Goal: Information Seeking & Learning: Learn about a topic

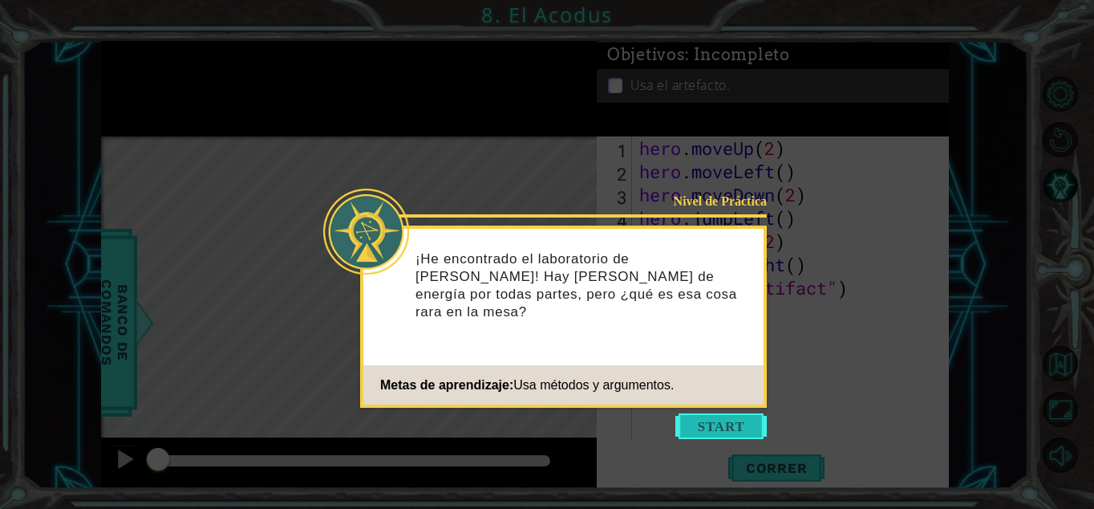
click at [716, 421] on button "Start" at bounding box center [721, 426] width 91 height 26
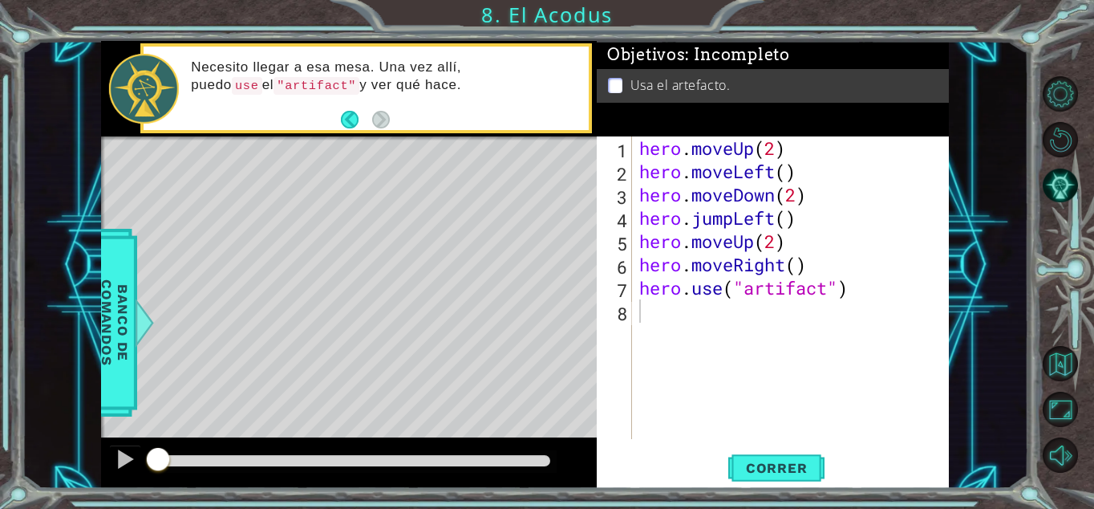
click at [525, 467] on div at bounding box center [353, 461] width 408 height 22
click at [527, 462] on div at bounding box center [353, 460] width 395 height 11
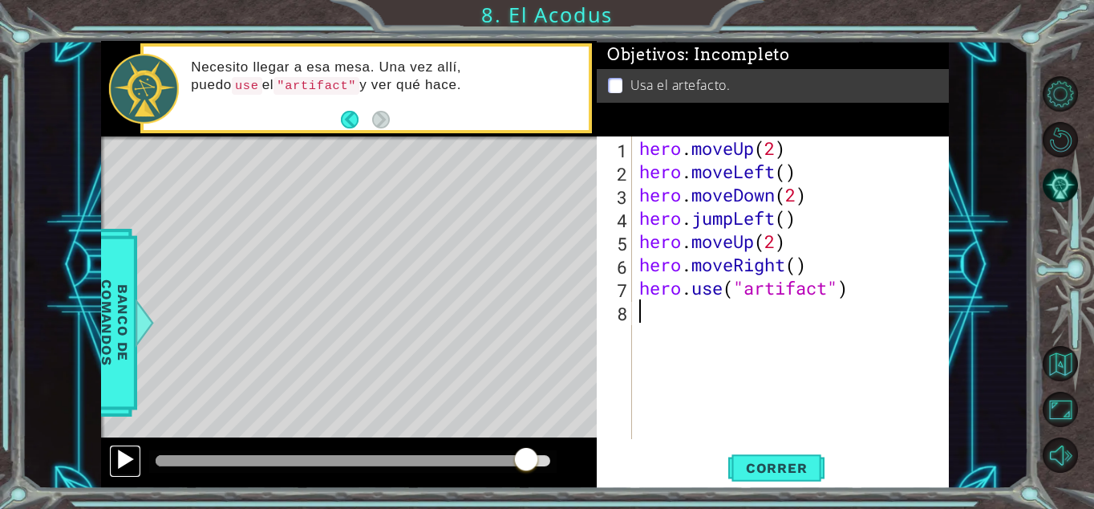
click at [135, 465] on div at bounding box center [125, 459] width 21 height 21
click at [744, 453] on button "Correr" at bounding box center [777, 467] width 96 height 35
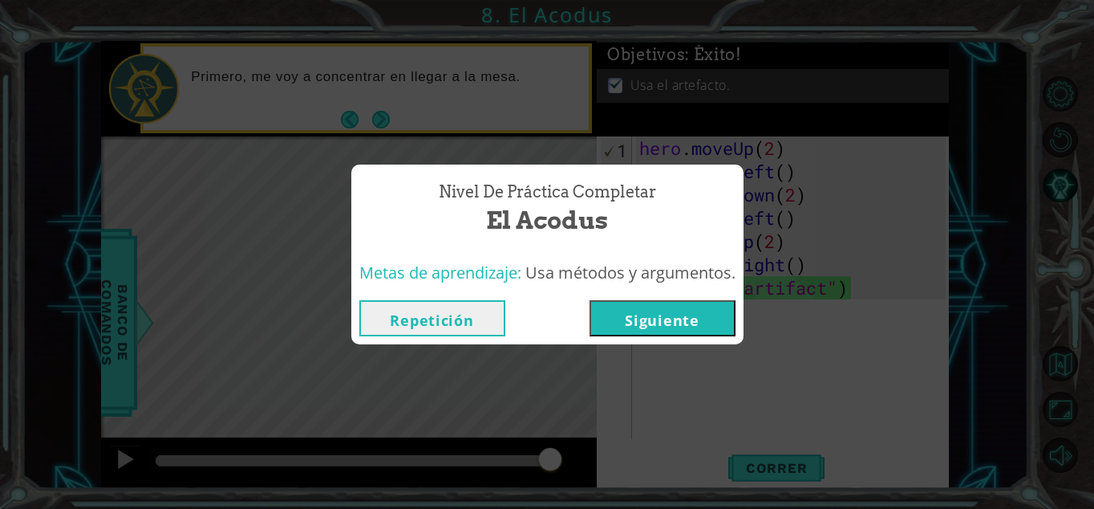
click at [633, 315] on button "Siguiente" at bounding box center [663, 318] width 146 height 36
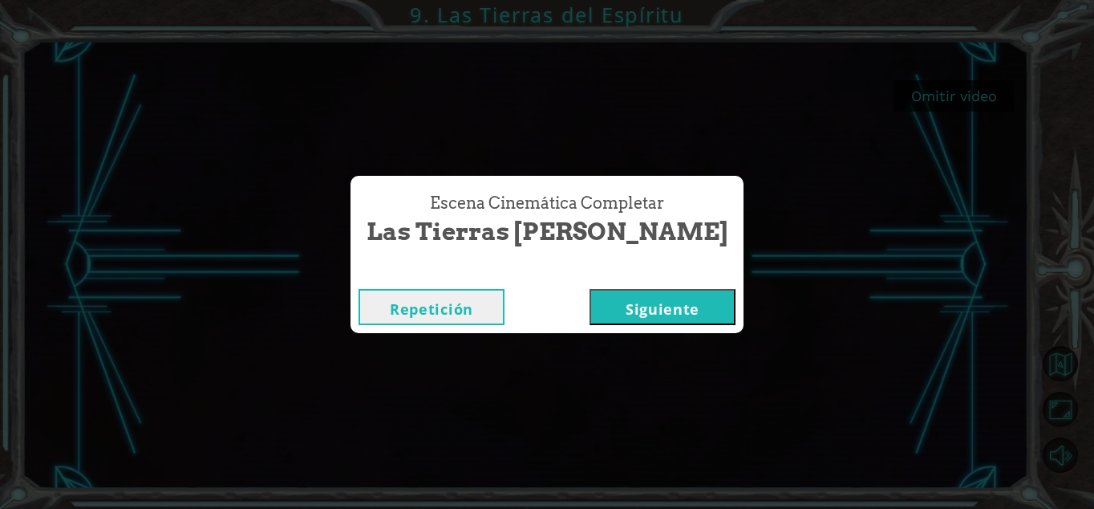
click at [598, 294] on button "Siguiente" at bounding box center [663, 307] width 146 height 36
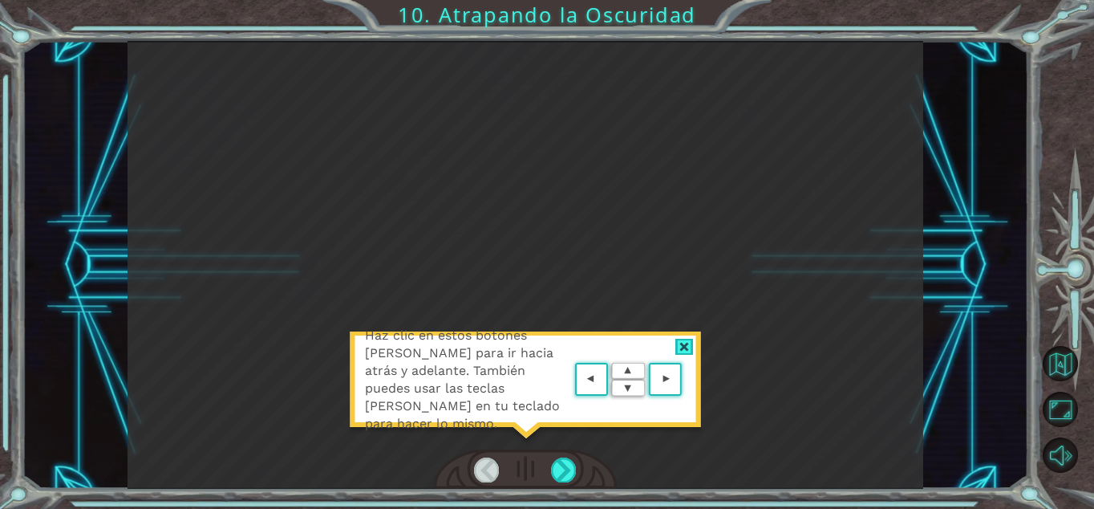
click at [686, 340] on div at bounding box center [685, 347] width 18 height 17
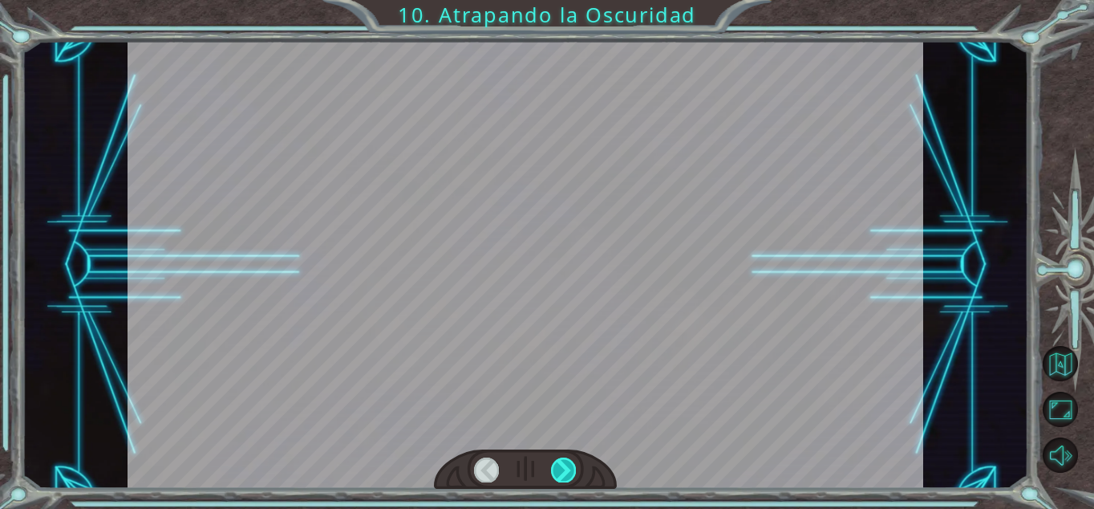
click at [570, 471] on div at bounding box center [563, 469] width 25 height 24
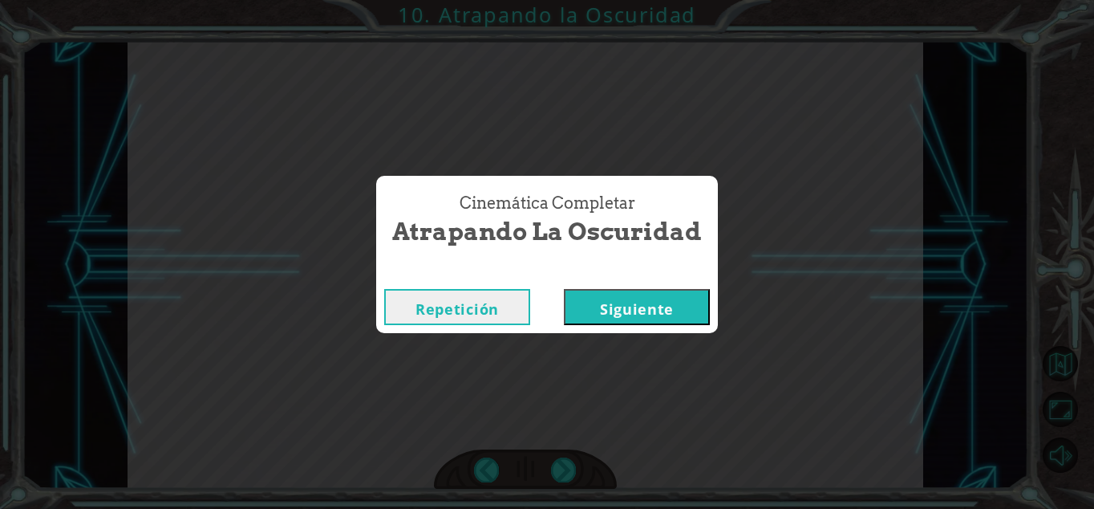
click at [625, 305] on button "Siguiente" at bounding box center [637, 307] width 146 height 36
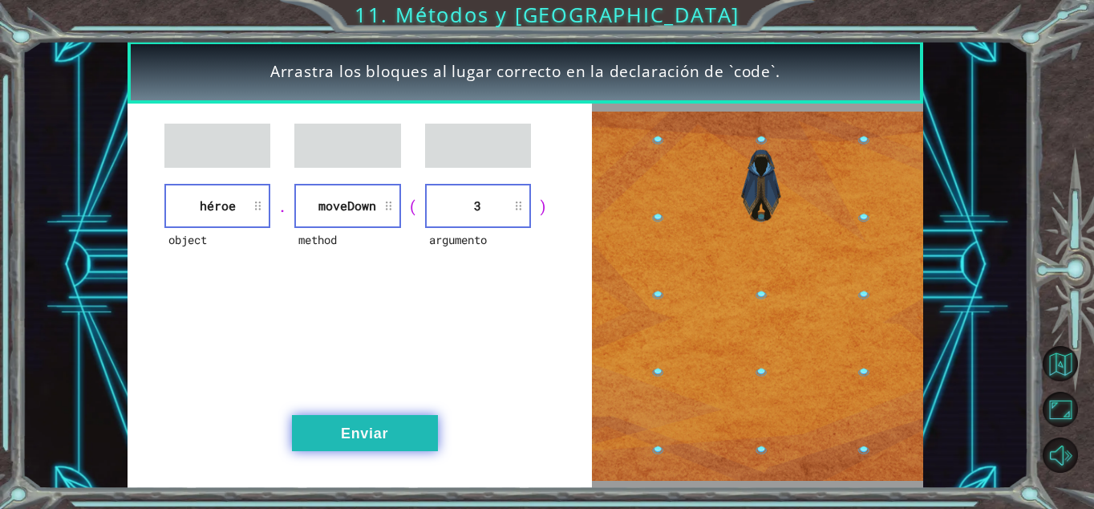
click at [402, 432] on button "Enviar" at bounding box center [365, 433] width 146 height 36
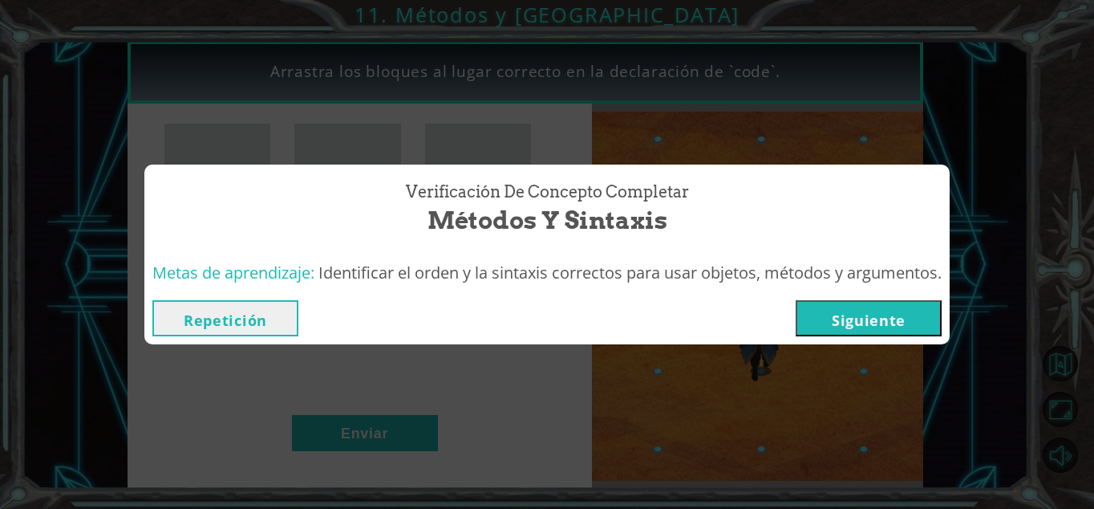
click at [838, 302] on button "Siguiente" at bounding box center [869, 318] width 146 height 36
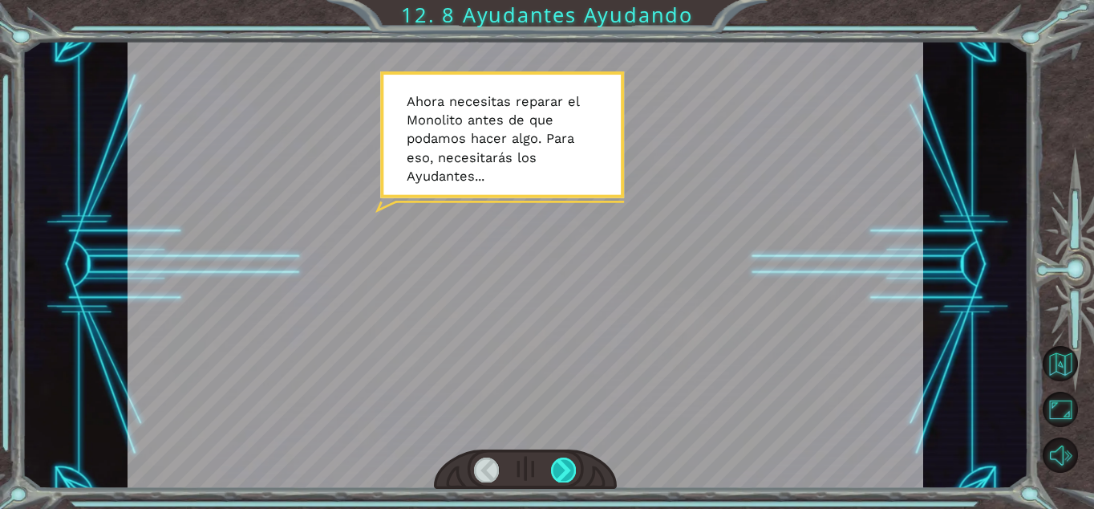
click at [567, 468] on div at bounding box center [563, 469] width 25 height 24
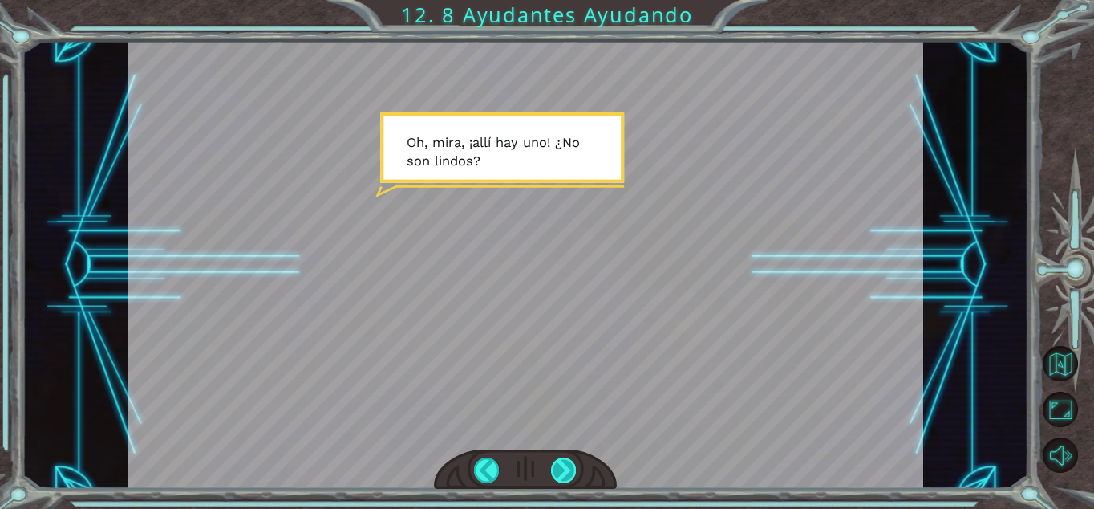
click at [567, 468] on div at bounding box center [563, 469] width 25 height 24
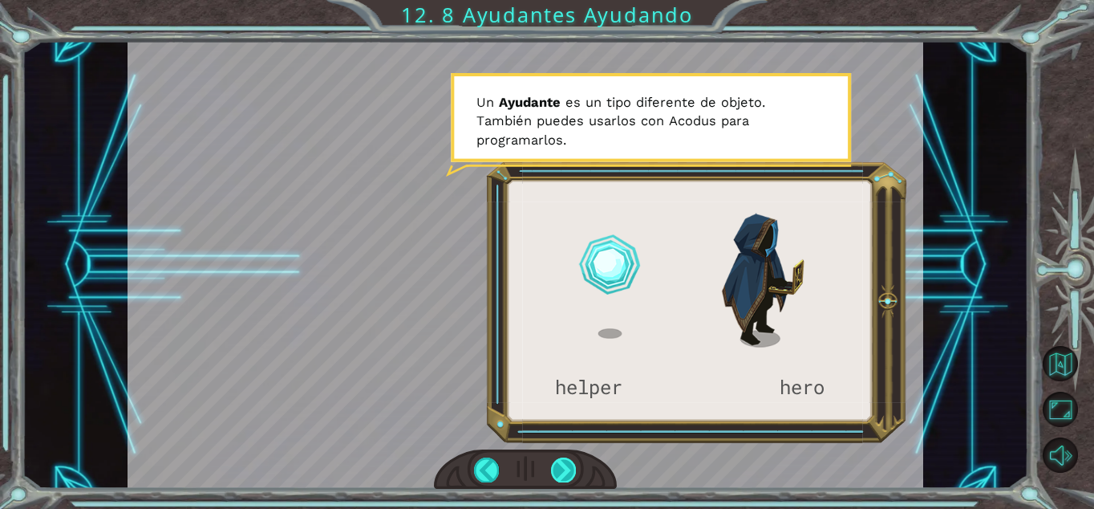
click at [567, 468] on div at bounding box center [563, 469] width 25 height 24
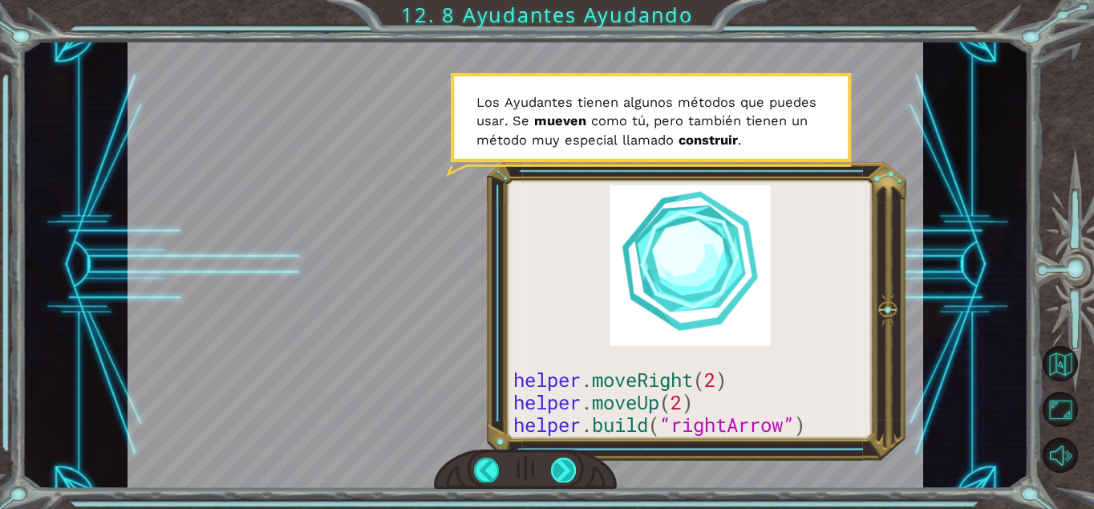
click at [567, 468] on div at bounding box center [563, 469] width 25 height 24
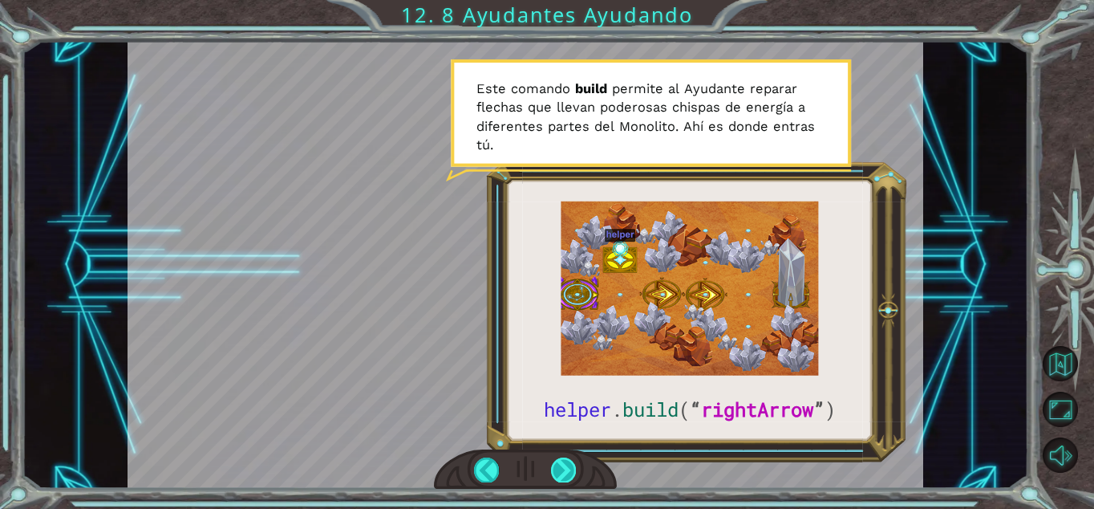
click at [569, 473] on div at bounding box center [563, 469] width 25 height 24
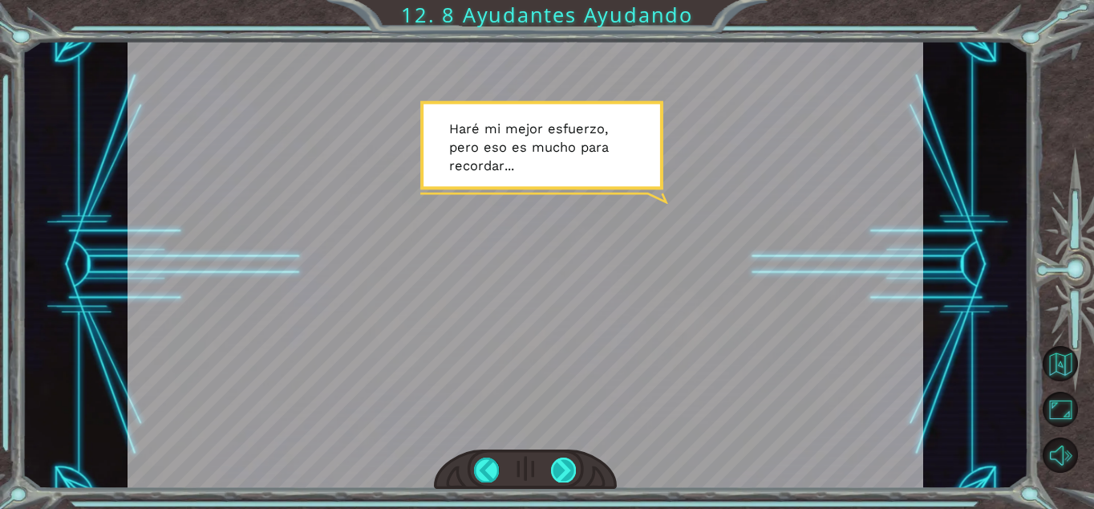
click at [569, 473] on div at bounding box center [563, 469] width 25 height 24
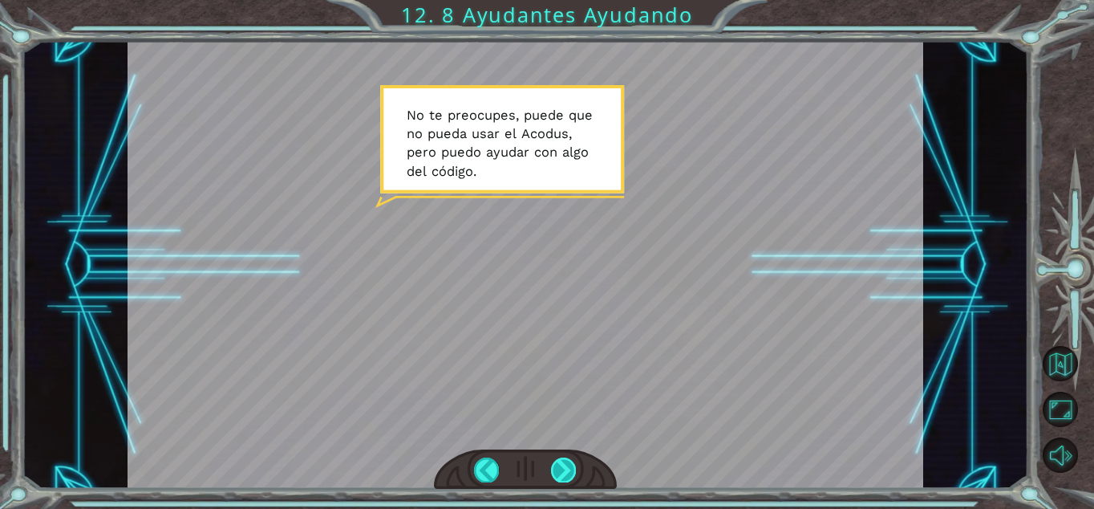
click at [569, 472] on div at bounding box center [563, 469] width 25 height 24
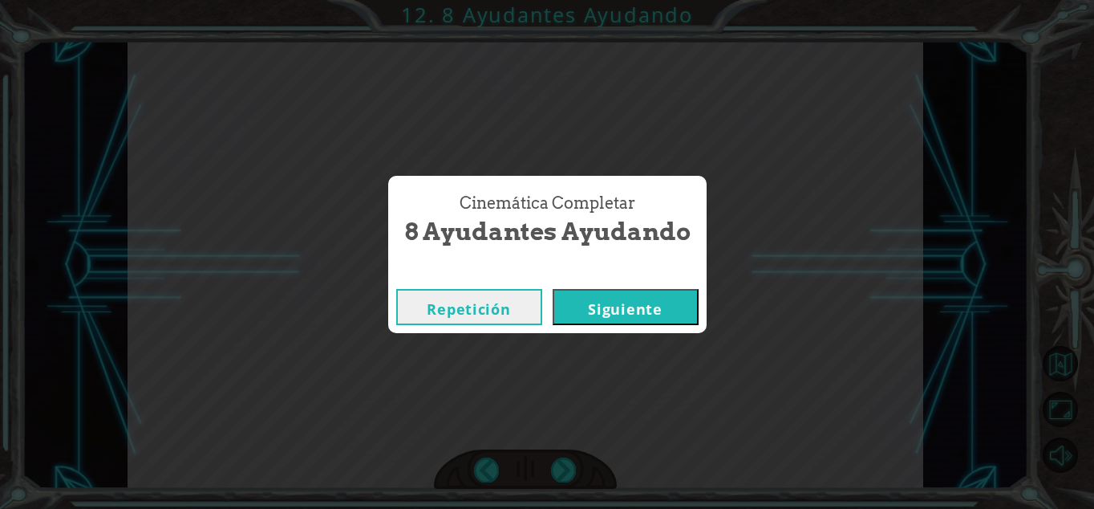
click at [627, 289] on button "Siguiente" at bounding box center [626, 307] width 146 height 36
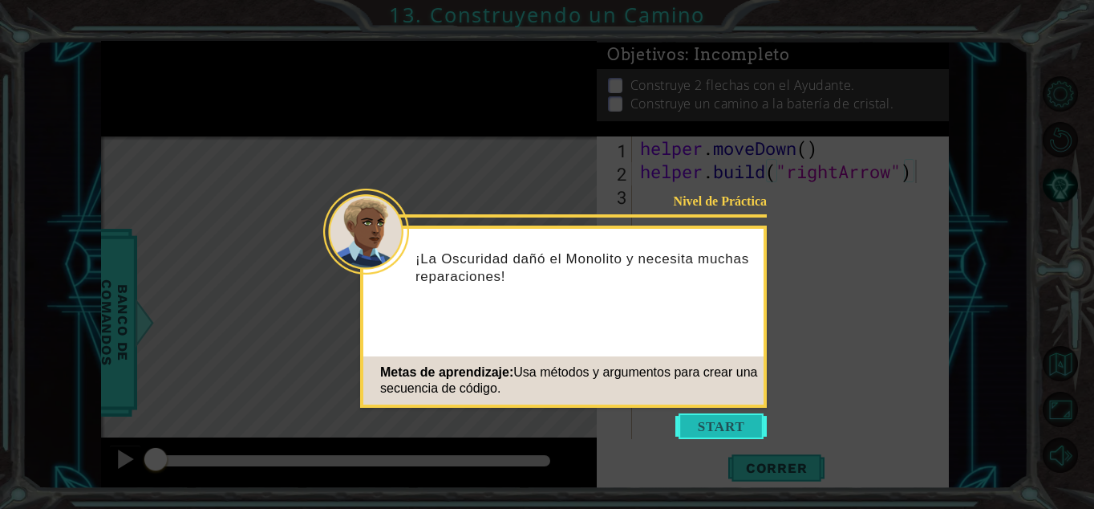
click at [725, 428] on button "Start" at bounding box center [721, 426] width 91 height 26
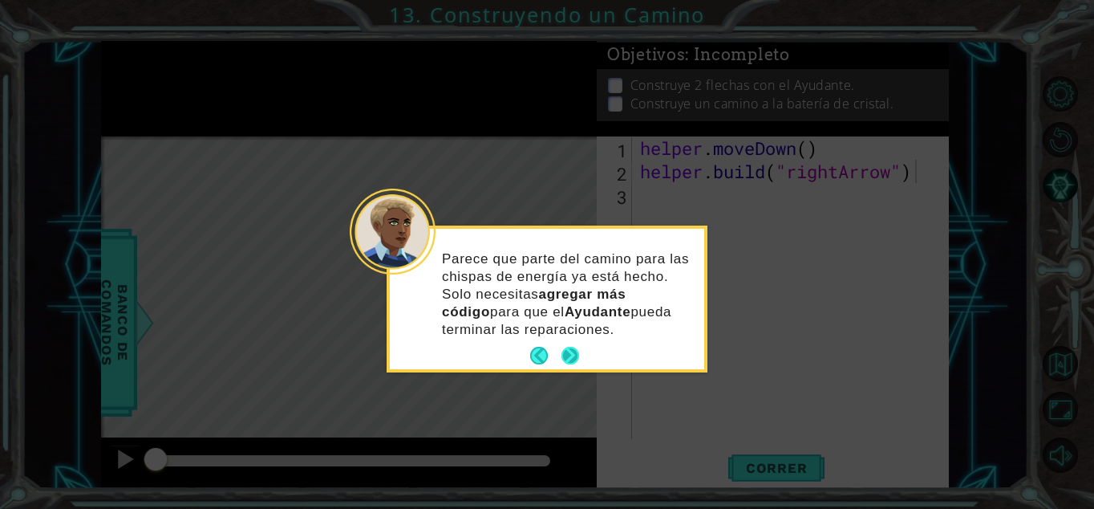
click at [574, 352] on button "Next" at bounding box center [571, 356] width 18 height 18
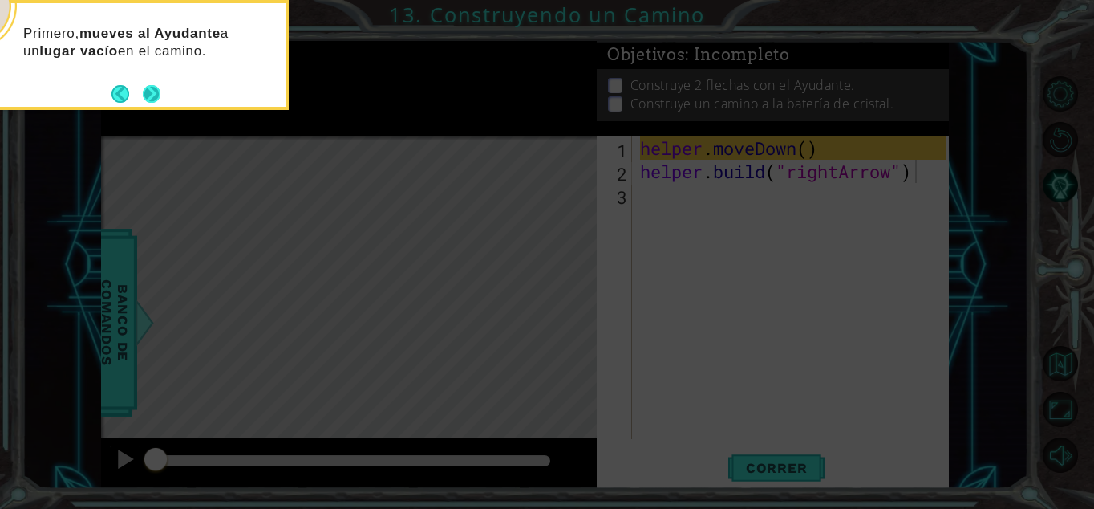
click at [158, 99] on button "Next" at bounding box center [152, 94] width 18 height 18
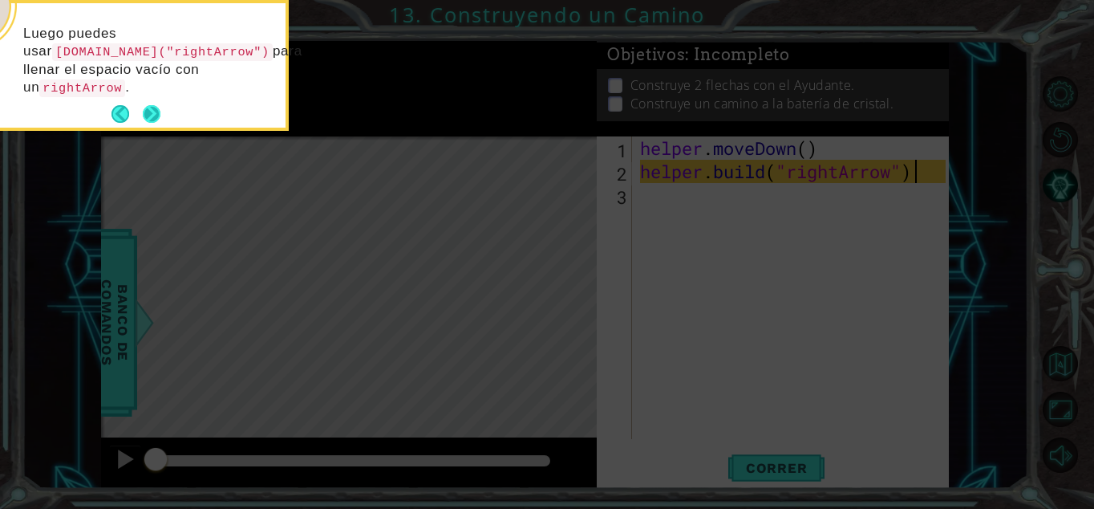
click at [155, 107] on button "Next" at bounding box center [152, 114] width 18 height 18
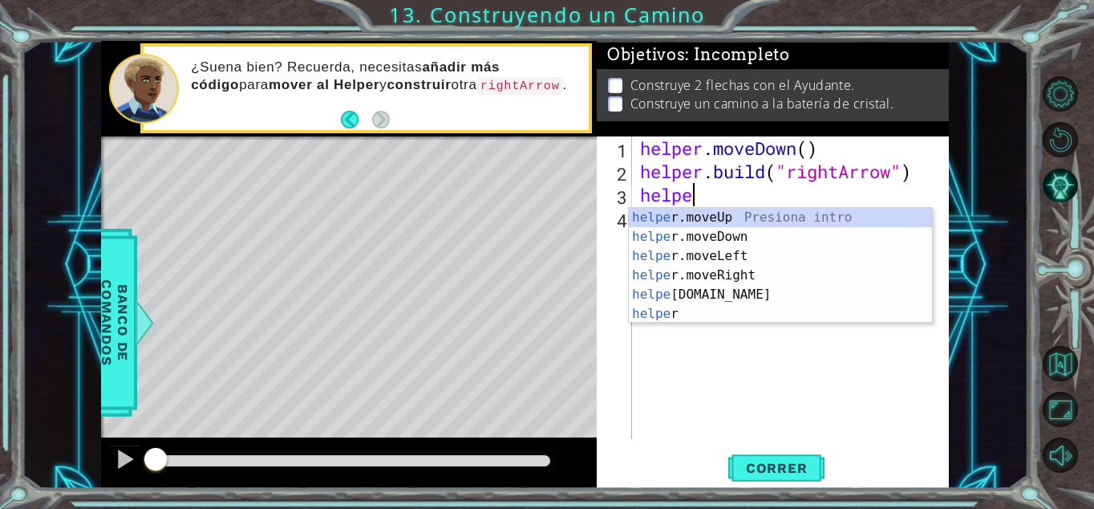
scroll to position [0, 2]
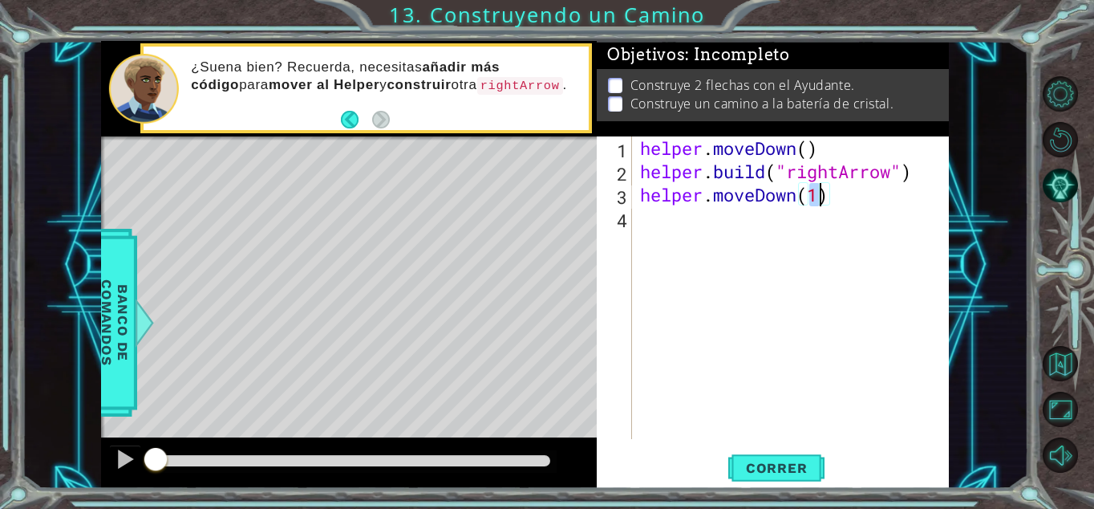
type textarea "helper.moveDown()"
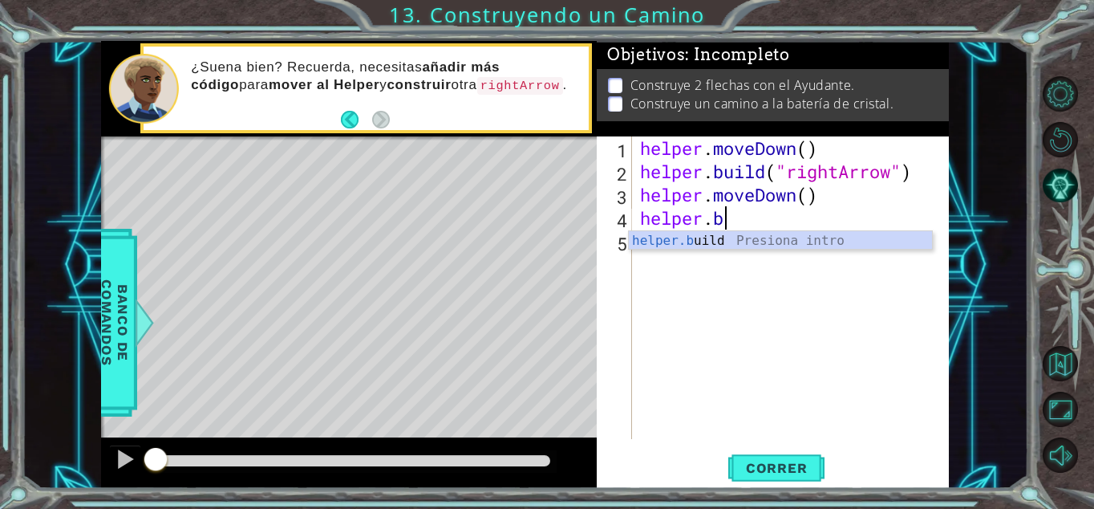
scroll to position [0, 3]
type textarea "helper.build("rightArrow")"
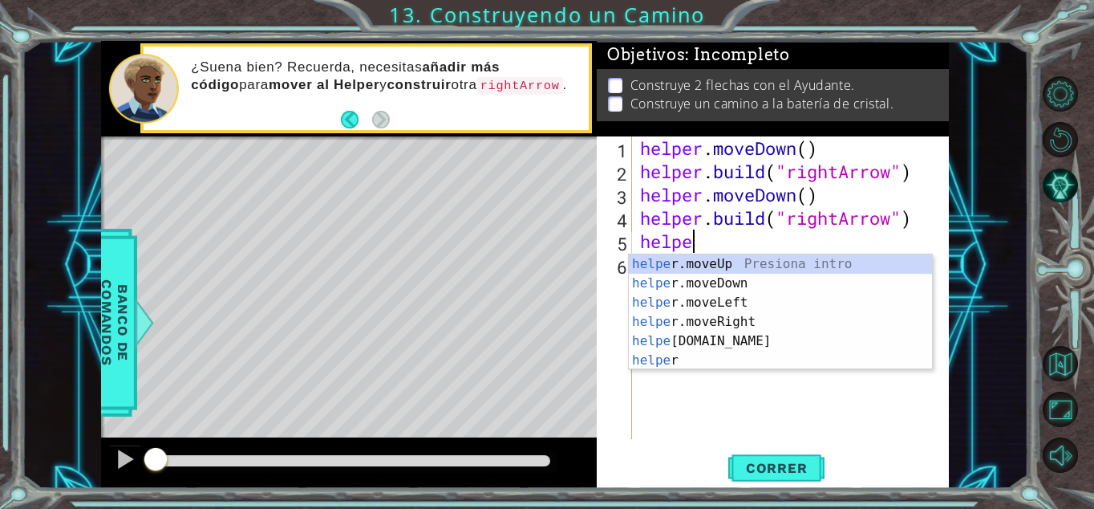
scroll to position [0, 2]
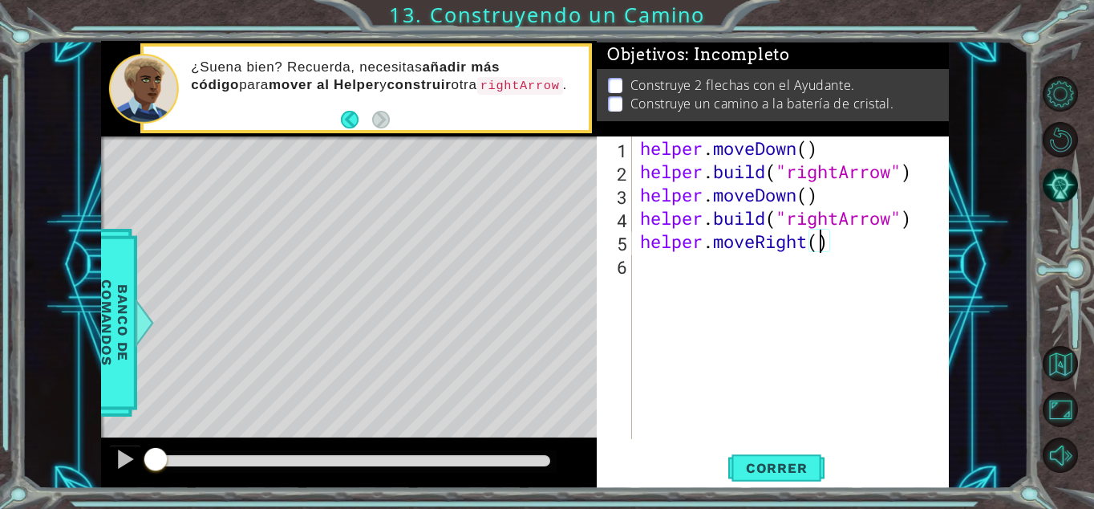
type textarea "helper.moveRight(3)"
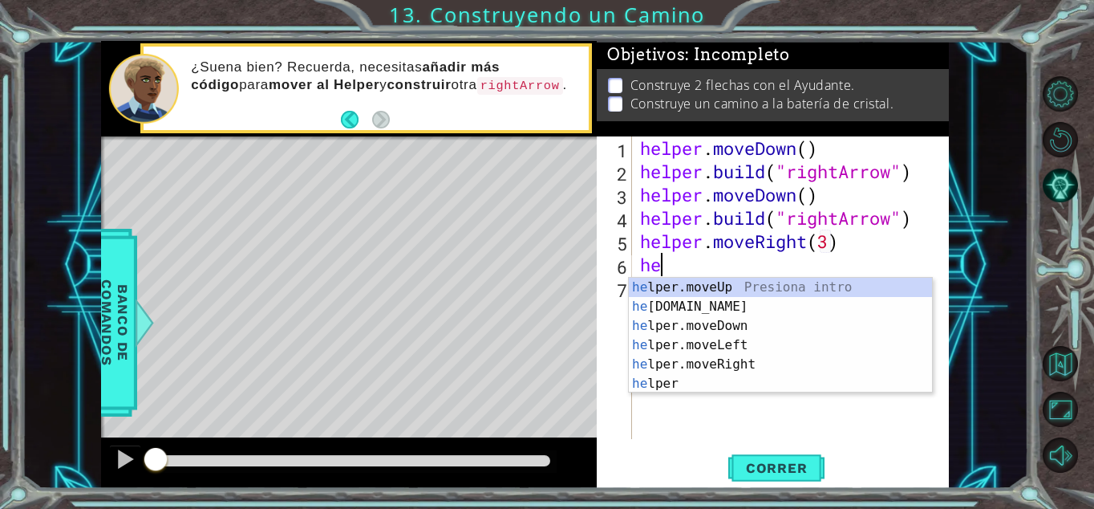
scroll to position [0, 1]
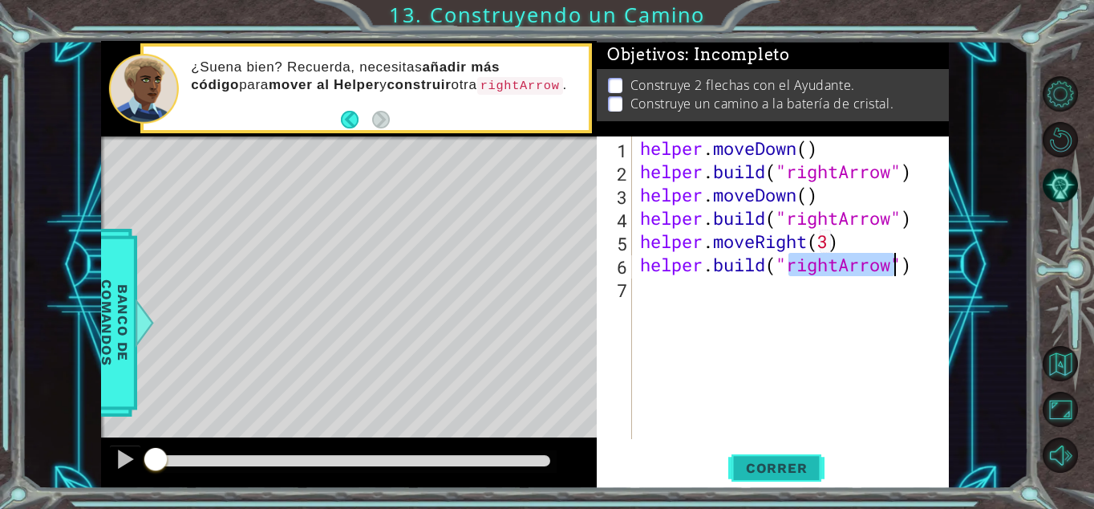
type textarea "helper.build("rightArrow")"
click at [804, 464] on span "Correr" at bounding box center [777, 468] width 94 height 16
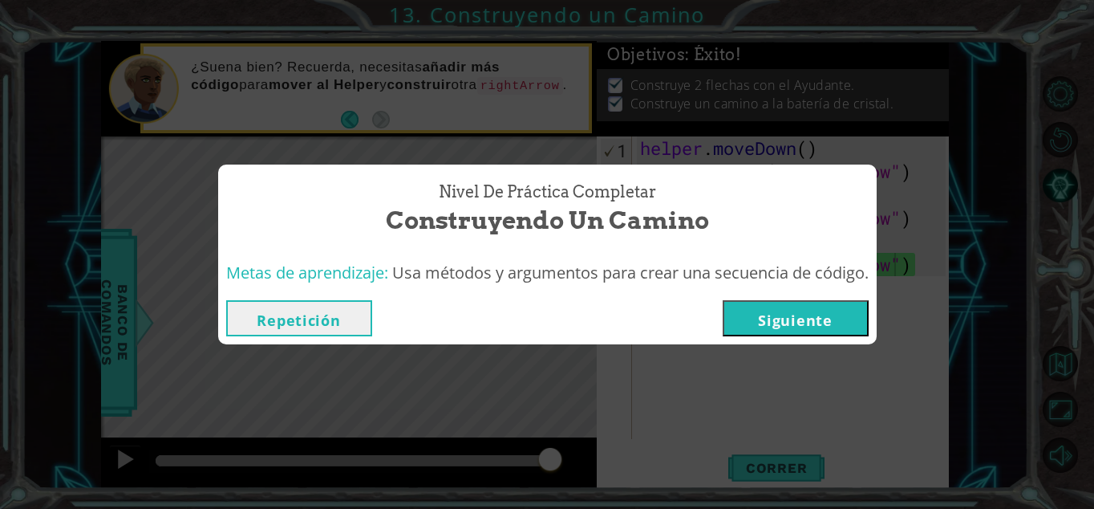
click at [787, 323] on button "Siguiente" at bounding box center [796, 318] width 146 height 36
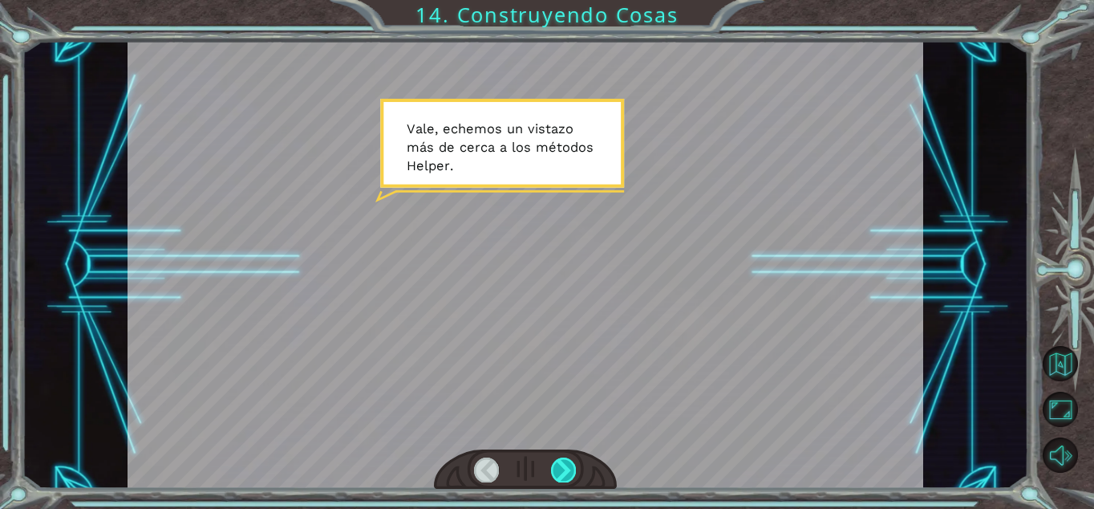
click at [566, 463] on div at bounding box center [563, 469] width 25 height 24
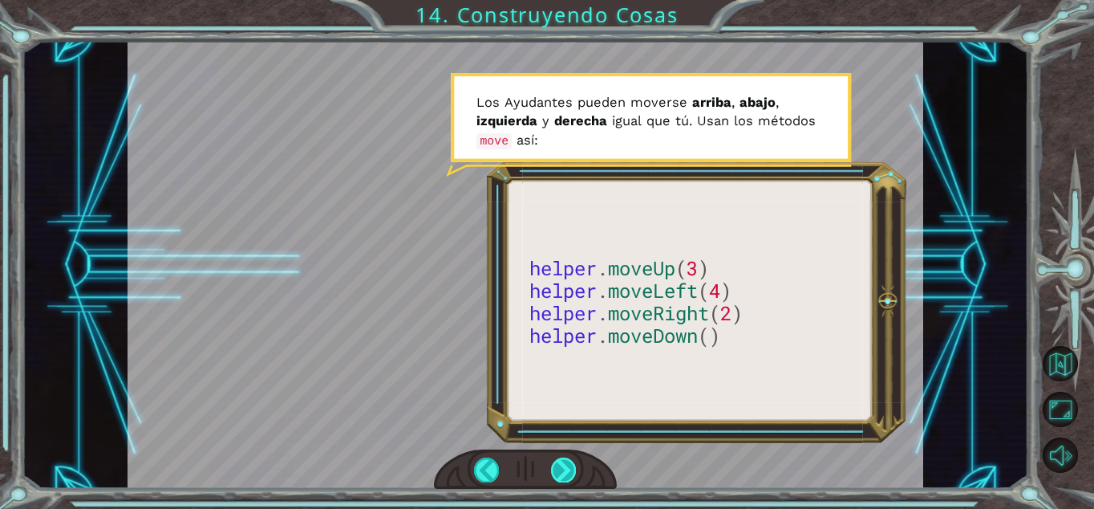
click at [568, 461] on div at bounding box center [563, 469] width 25 height 24
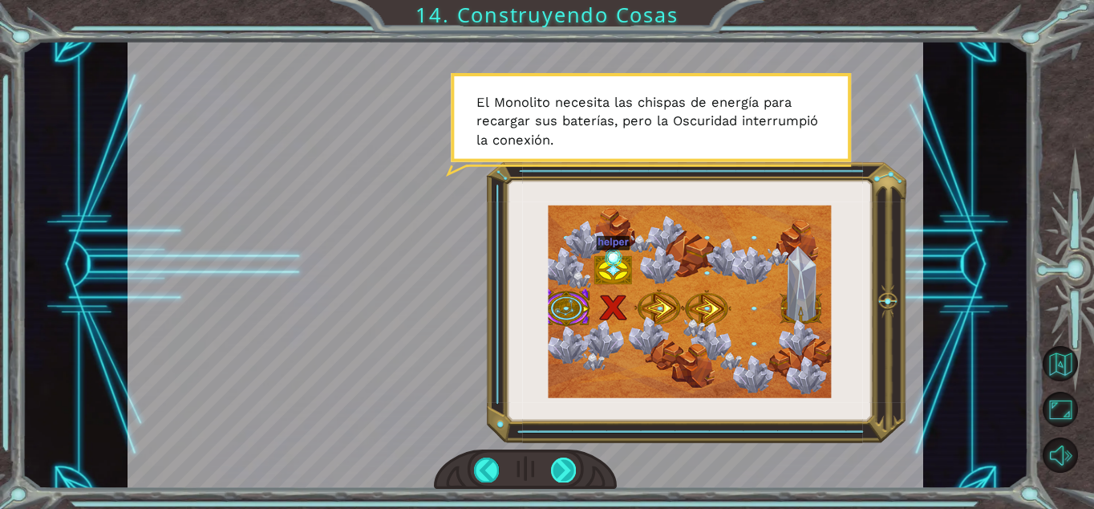
click at [568, 461] on div at bounding box center [563, 469] width 25 height 24
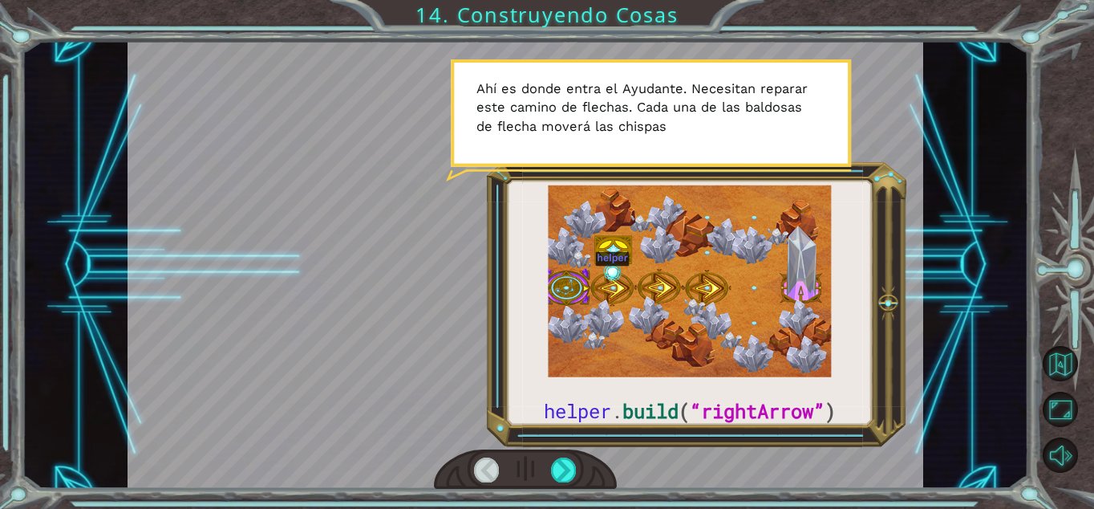
drag, startPoint x: 723, startPoint y: 408, endPoint x: 772, endPoint y: 414, distance: 49.3
click at [780, 412] on div at bounding box center [526, 265] width 796 height 448
click at [569, 469] on div at bounding box center [563, 469] width 25 height 24
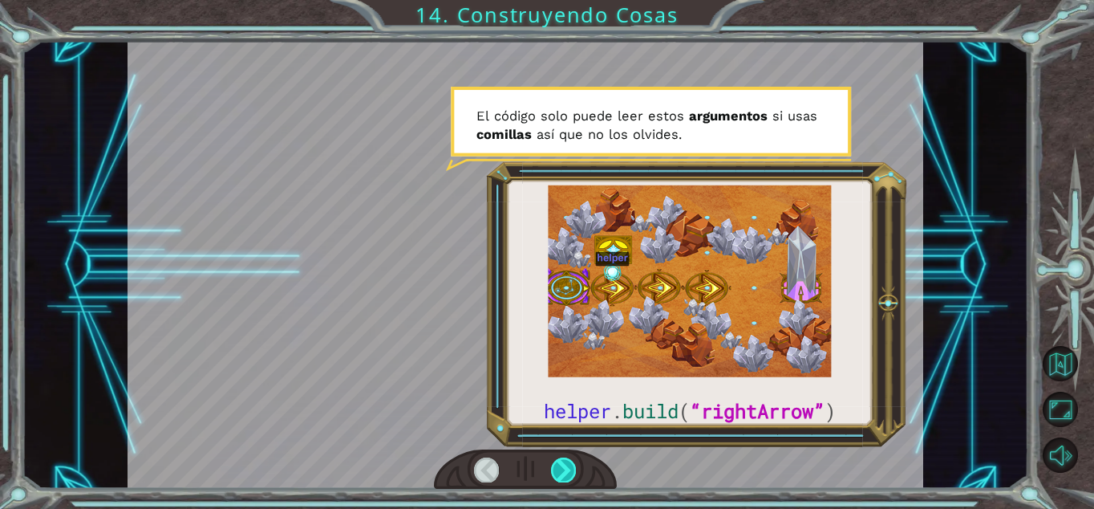
click at [568, 470] on div at bounding box center [563, 469] width 25 height 24
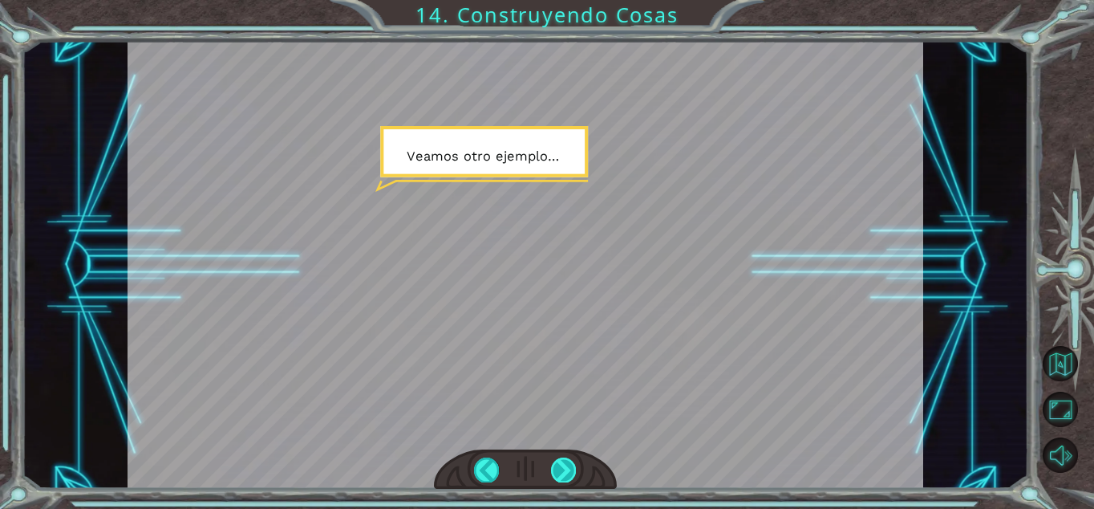
click at [568, 470] on div at bounding box center [563, 469] width 25 height 24
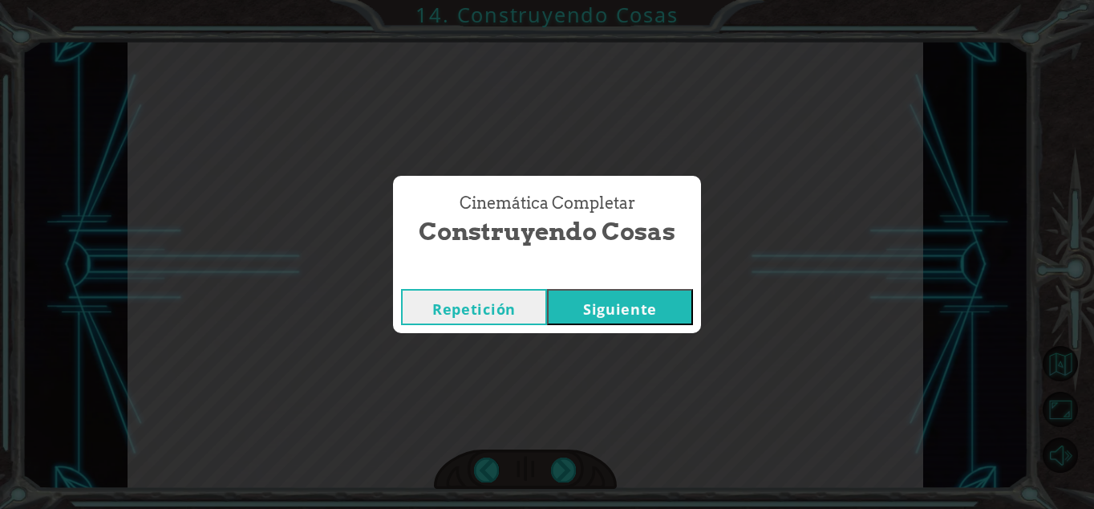
click at [593, 306] on button "Siguiente" at bounding box center [620, 307] width 146 height 36
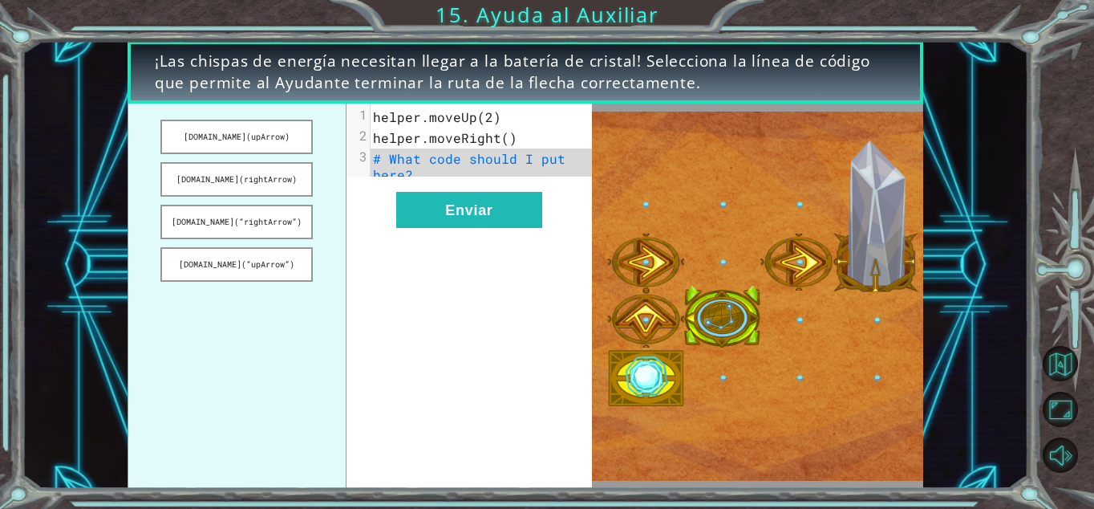
drag, startPoint x: 226, startPoint y: 230, endPoint x: 330, endPoint y: 215, distance: 104.6
click at [330, 215] on ul "helper.build(upArrow) helper.build(rightArrow) helper.build(“rightArrow”) helpe…" at bounding box center [237, 296] width 219 height 384
click at [270, 214] on button "helper.build(“rightArrow”)" at bounding box center [236, 222] width 152 height 35
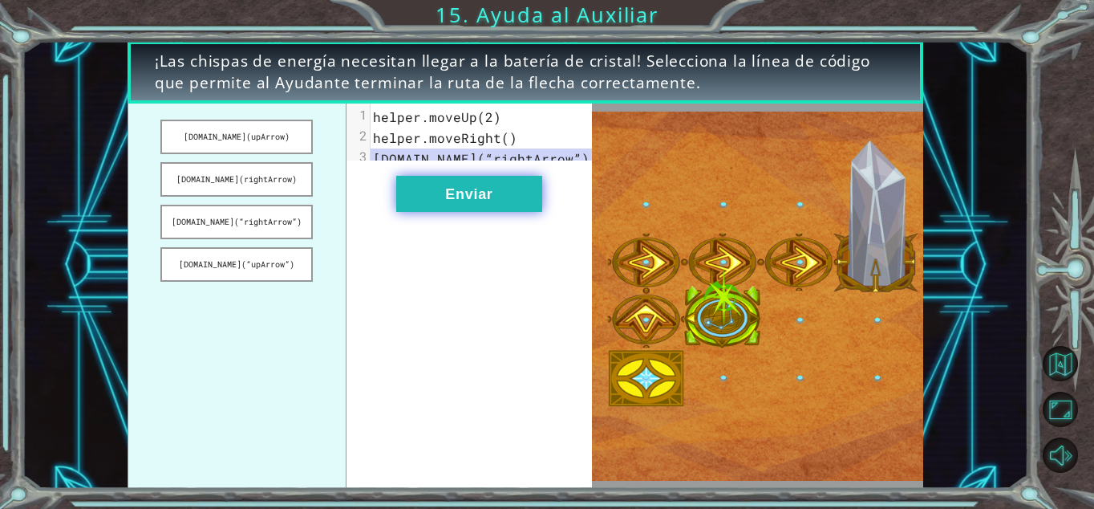
click at [422, 212] on button "Enviar" at bounding box center [469, 194] width 146 height 36
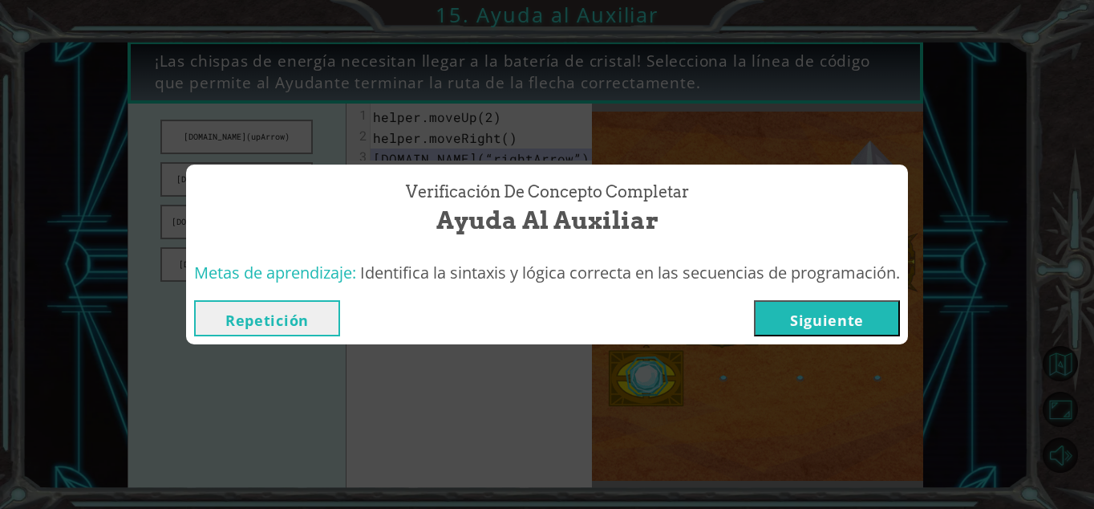
click at [824, 314] on button "Siguiente" at bounding box center [827, 318] width 146 height 36
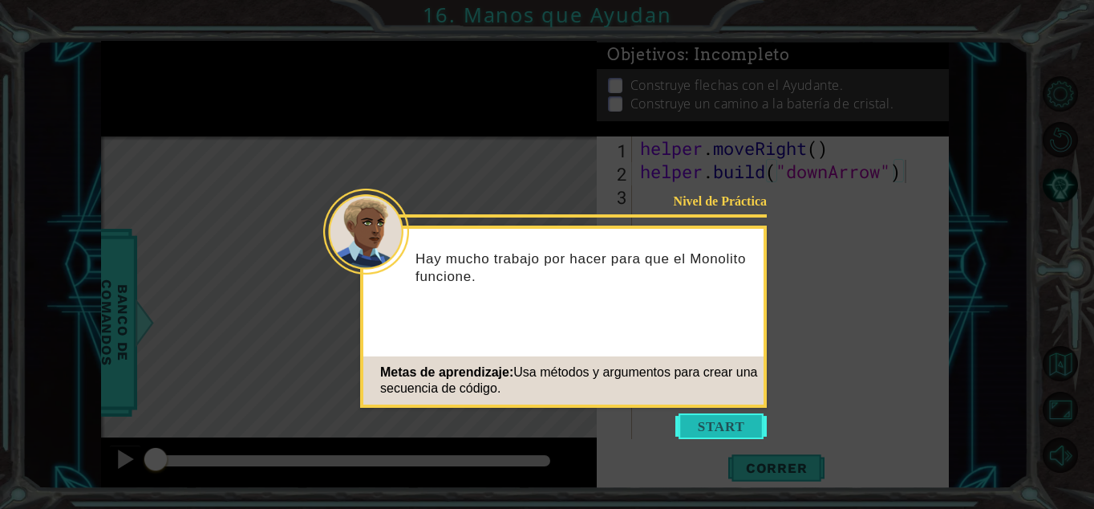
click at [706, 420] on button "Start" at bounding box center [721, 426] width 91 height 26
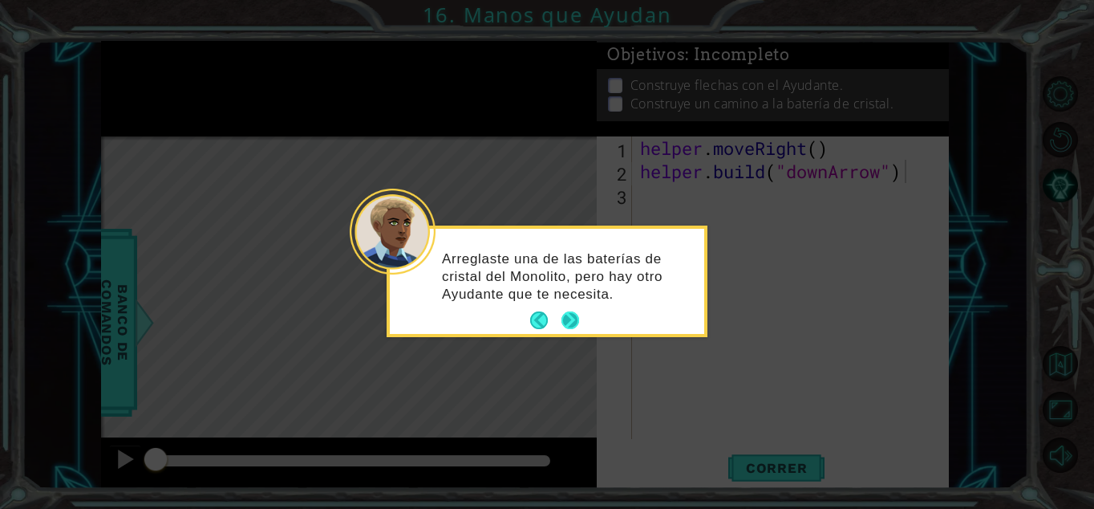
click at [571, 317] on button "Next" at bounding box center [571, 320] width 18 height 18
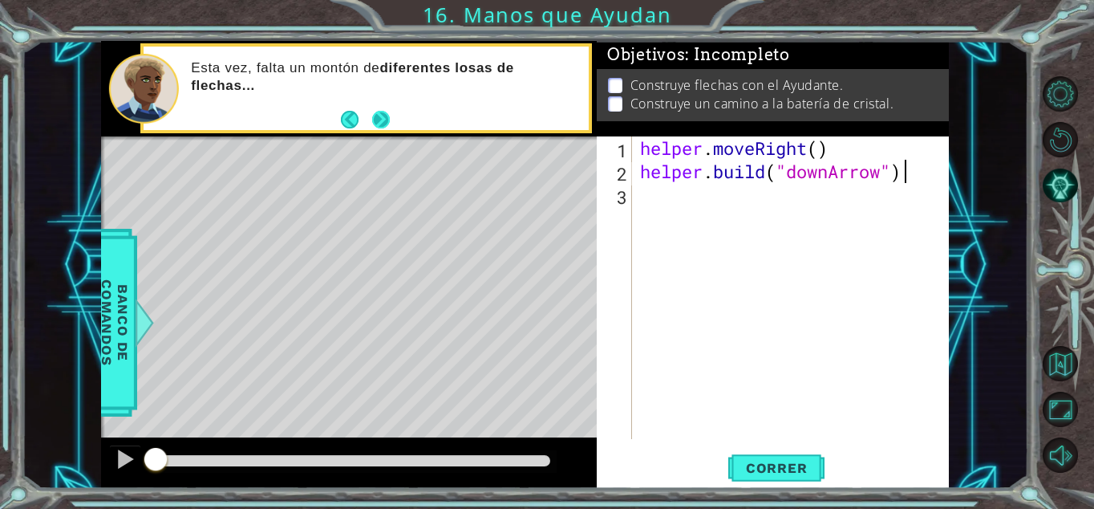
click at [375, 114] on button "Next" at bounding box center [381, 120] width 18 height 18
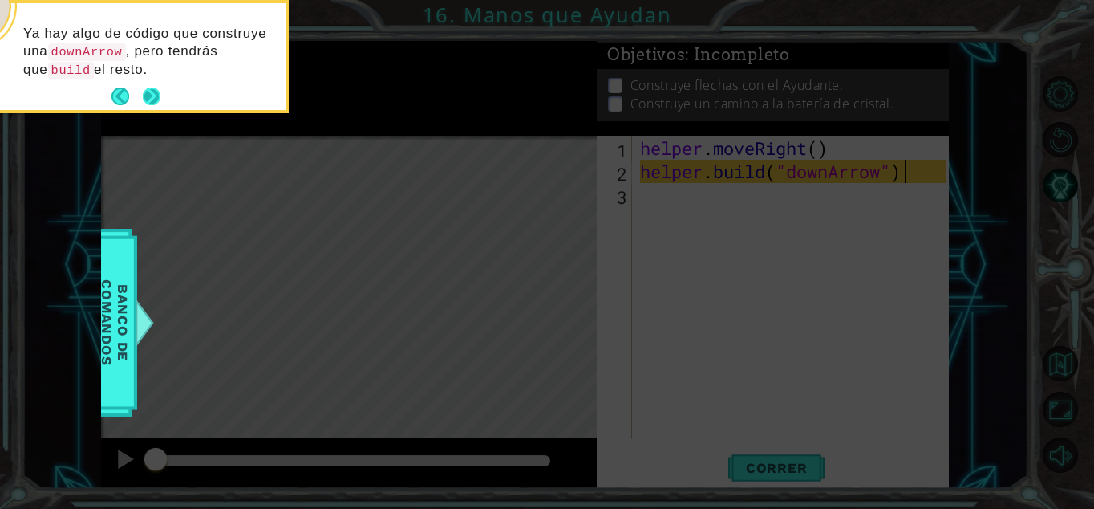
click at [148, 92] on button "Next" at bounding box center [152, 96] width 18 height 18
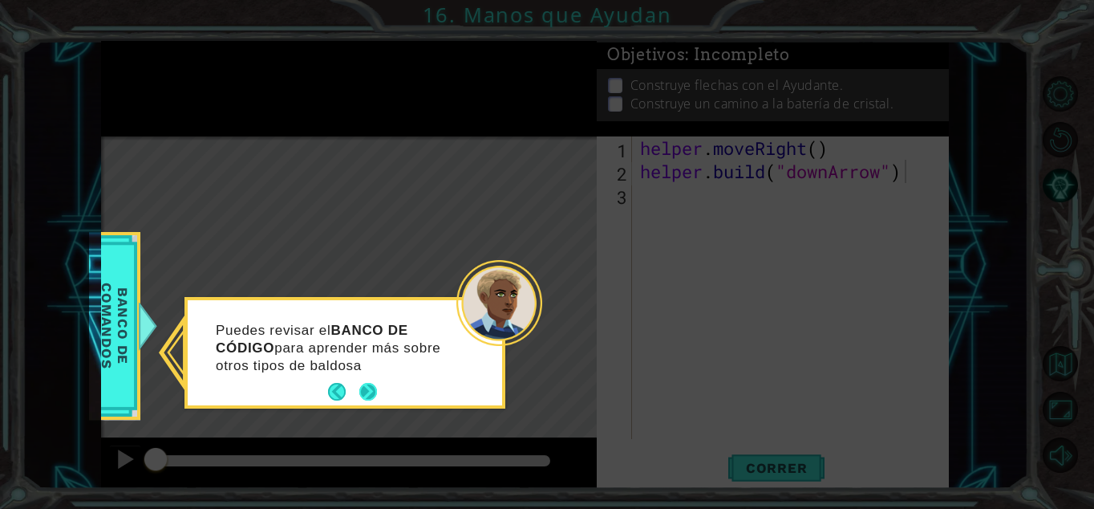
click at [366, 394] on button "Next" at bounding box center [368, 392] width 18 height 18
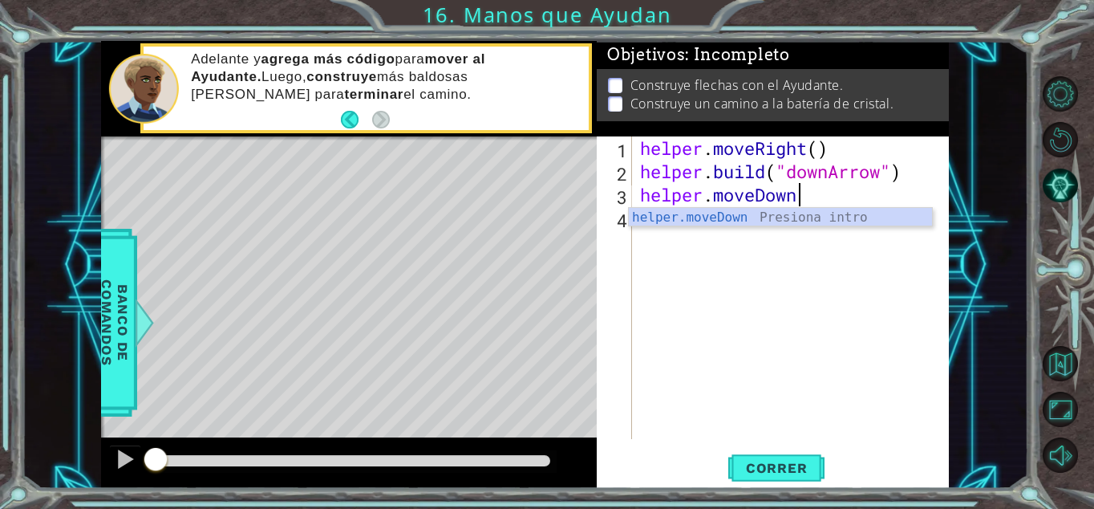
scroll to position [0, 7]
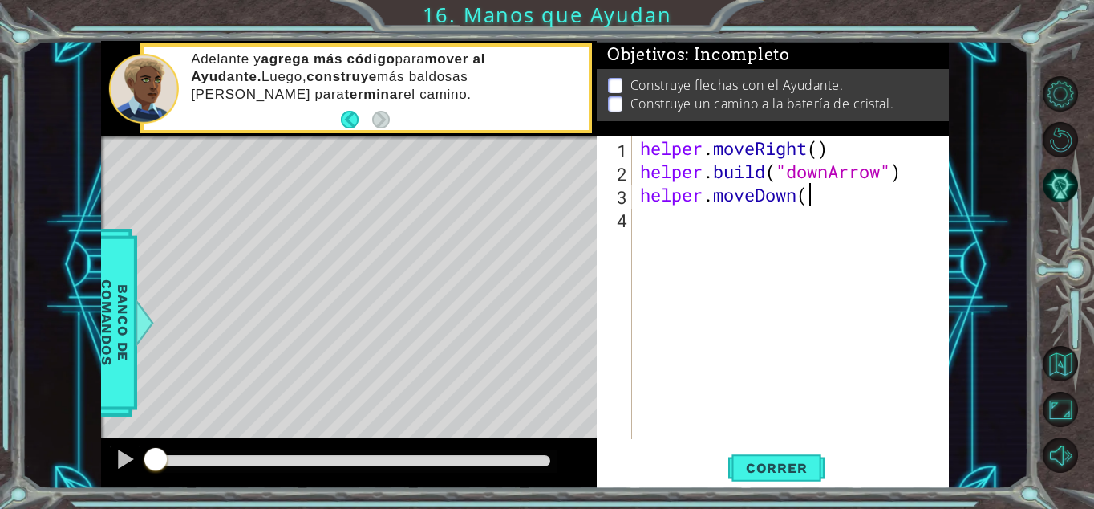
type textarea "helper.moveDown()"
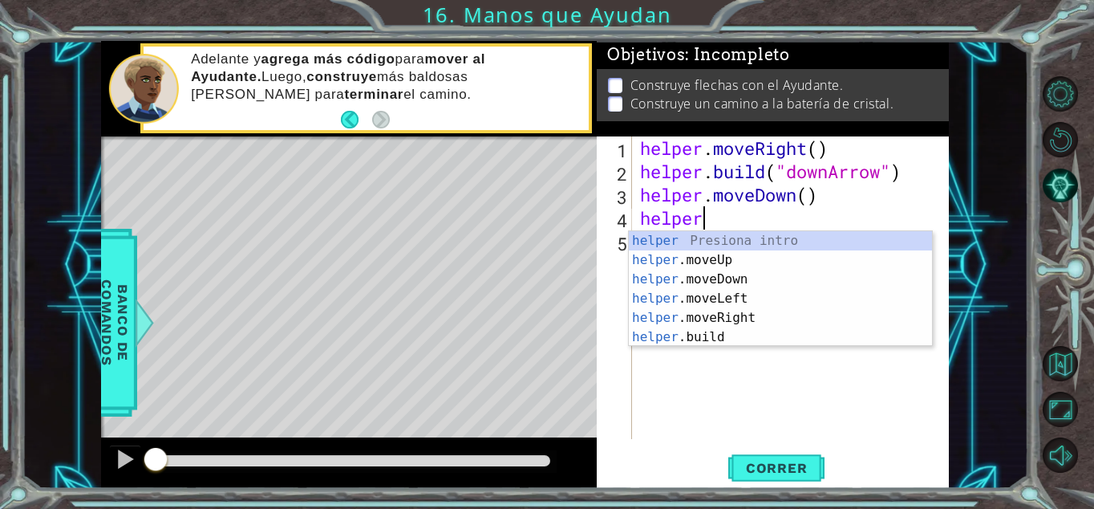
scroll to position [0, 2]
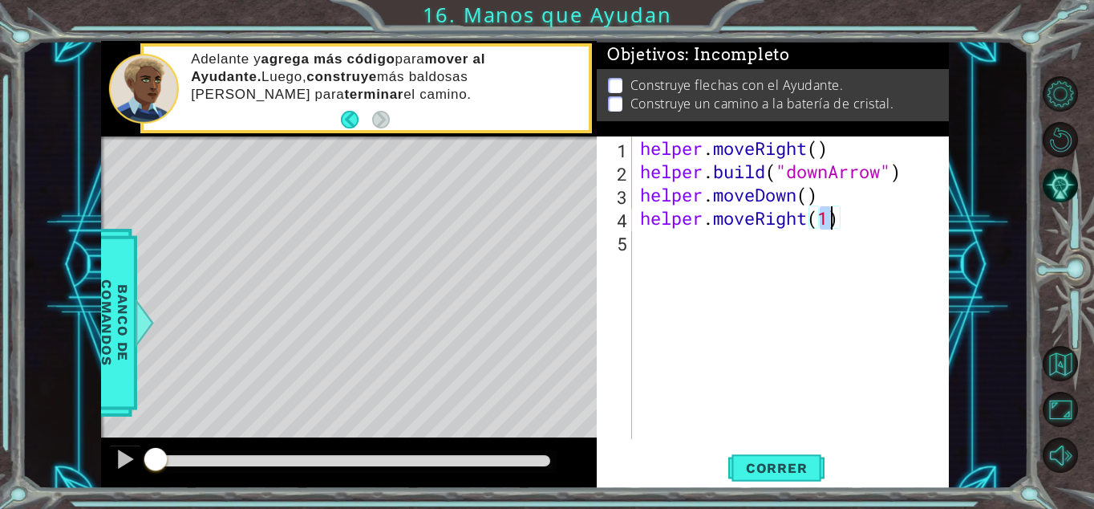
type textarea "helper.moveRight()"
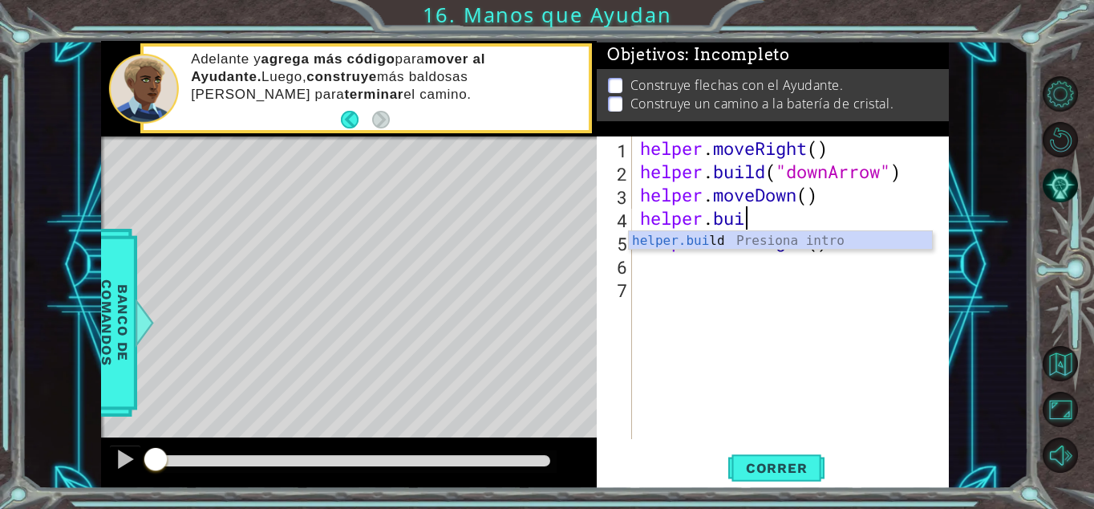
scroll to position [0, 4]
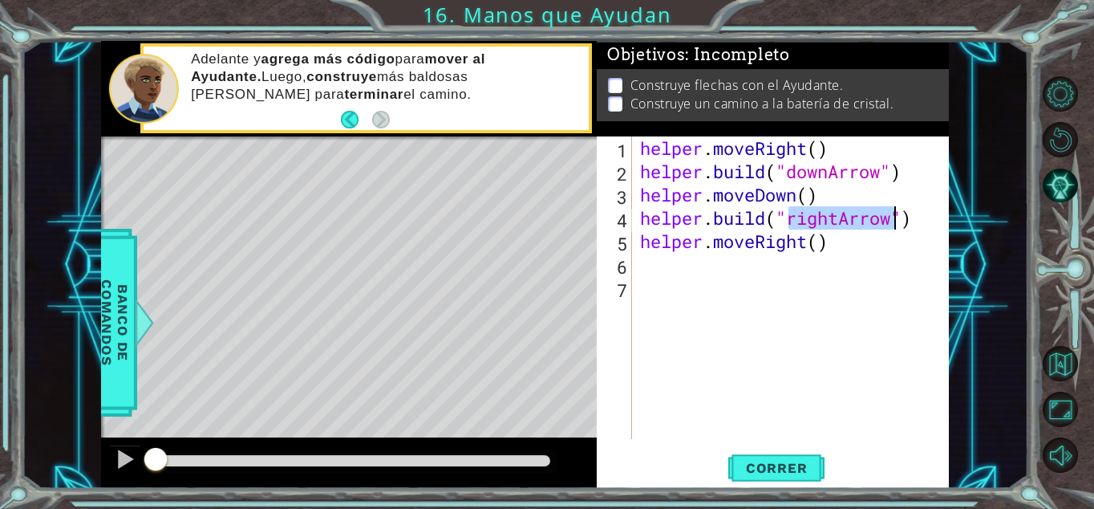
type textarea "helper.moveRight()"
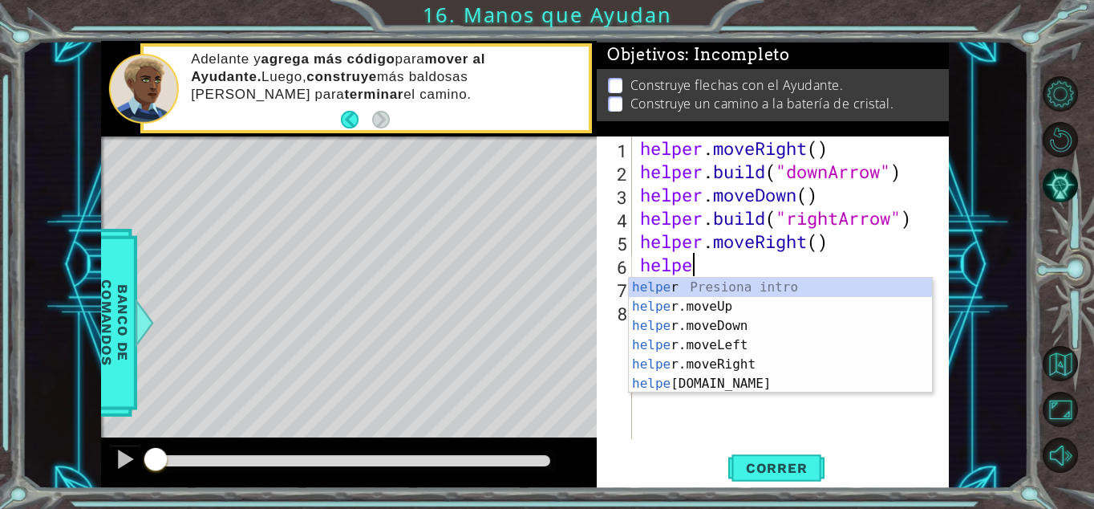
scroll to position [0, 2]
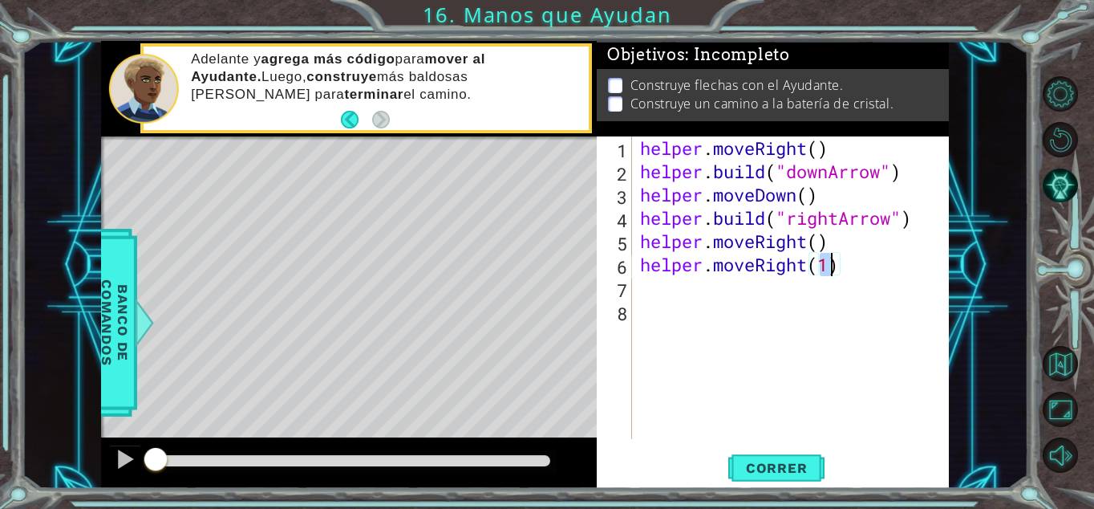
type textarea "helper.moveRight()"
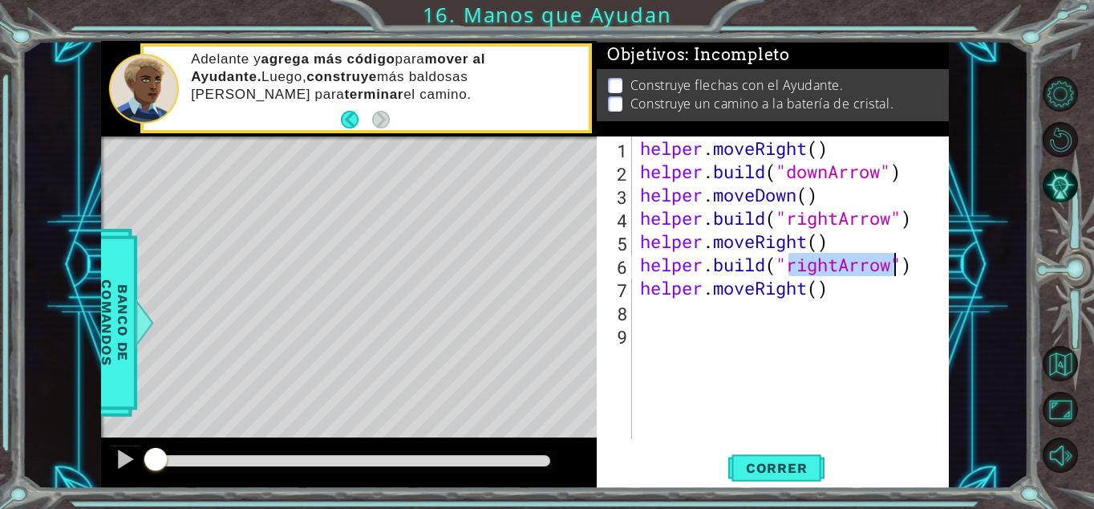
type textarea "helper.moveRight()"
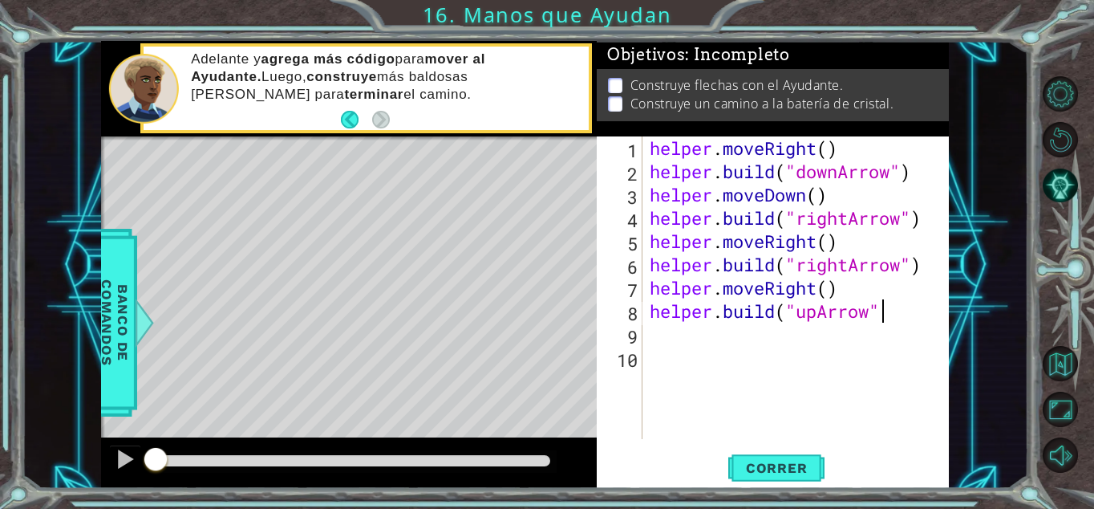
scroll to position [0, 10]
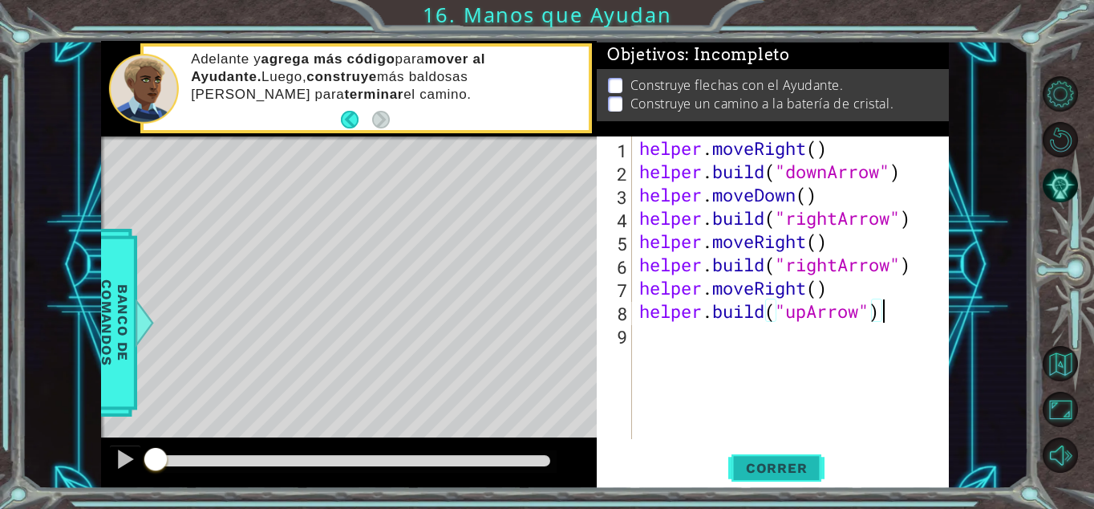
type textarea "helper.build("upArrow")"
click at [784, 469] on span "Correr" at bounding box center [777, 468] width 94 height 16
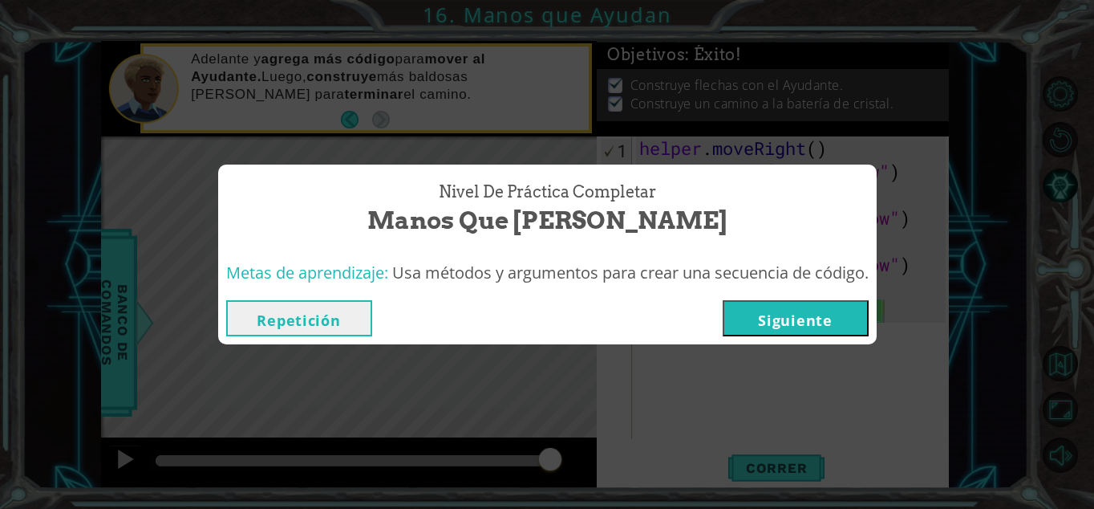
click at [817, 305] on button "Siguiente" at bounding box center [796, 318] width 146 height 36
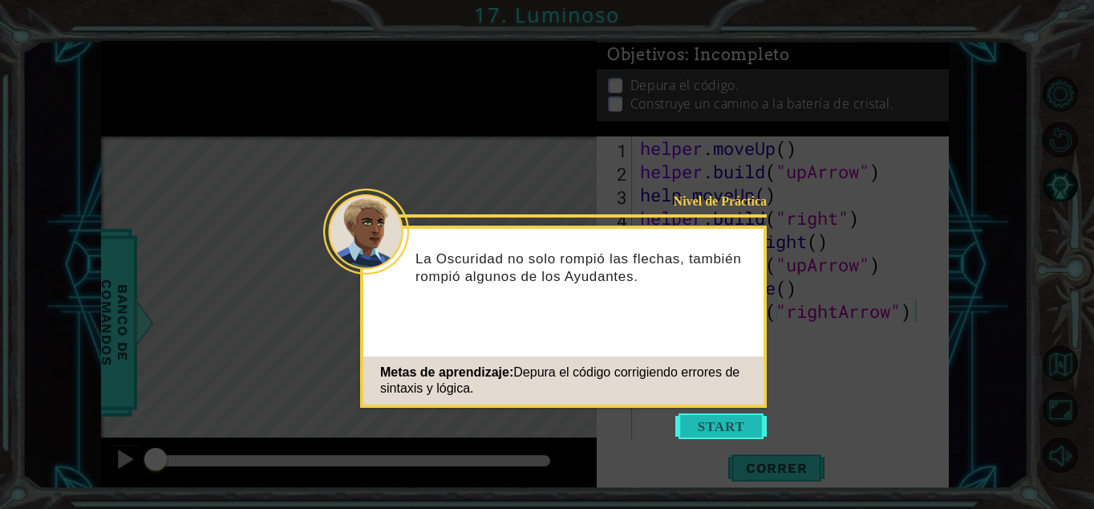
click at [704, 422] on button "Start" at bounding box center [721, 426] width 91 height 26
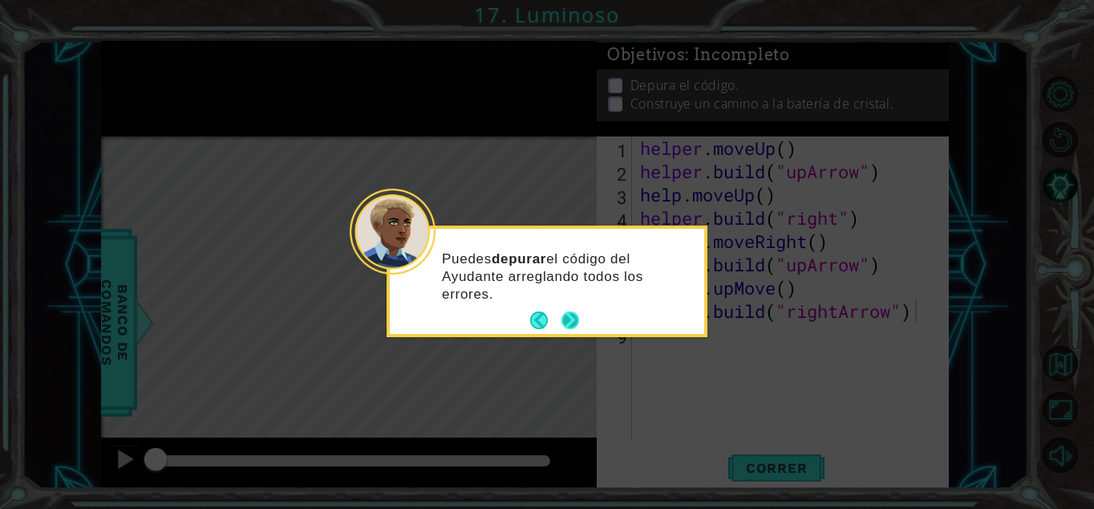
click at [574, 323] on button "Next" at bounding box center [571, 320] width 18 height 18
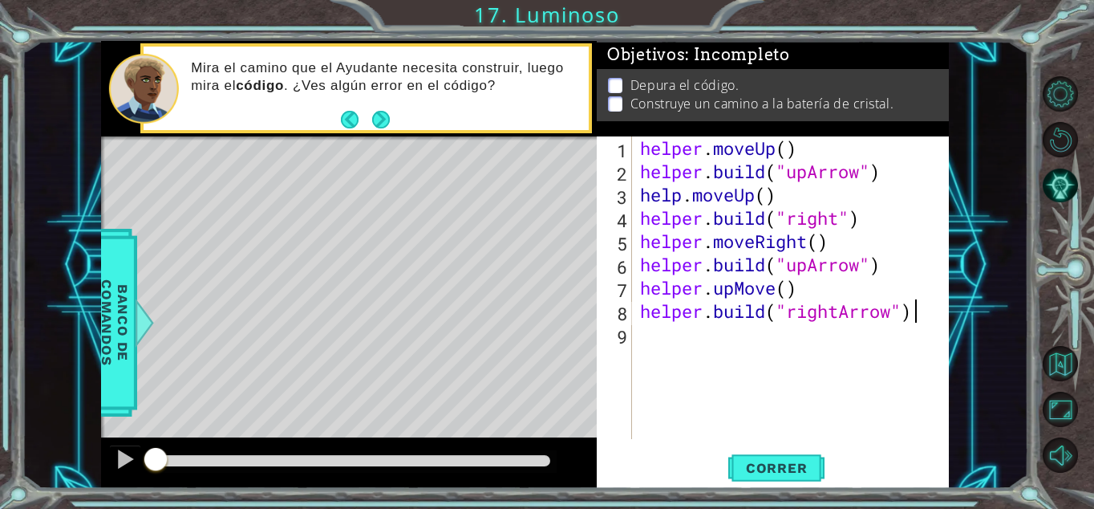
click at [785, 151] on div "helper . moveUp ( ) helper . build ( "upArrow" ) help . moveUp ( ) helper . bui…" at bounding box center [795, 310] width 317 height 349
drag, startPoint x: 809, startPoint y: 173, endPoint x: 792, endPoint y: 173, distance: 16.8
click at [792, 173] on div "helper . moveUp ( ) helper . build ( "upArrow" ) help . moveUp ( ) helper . bui…" at bounding box center [795, 310] width 317 height 349
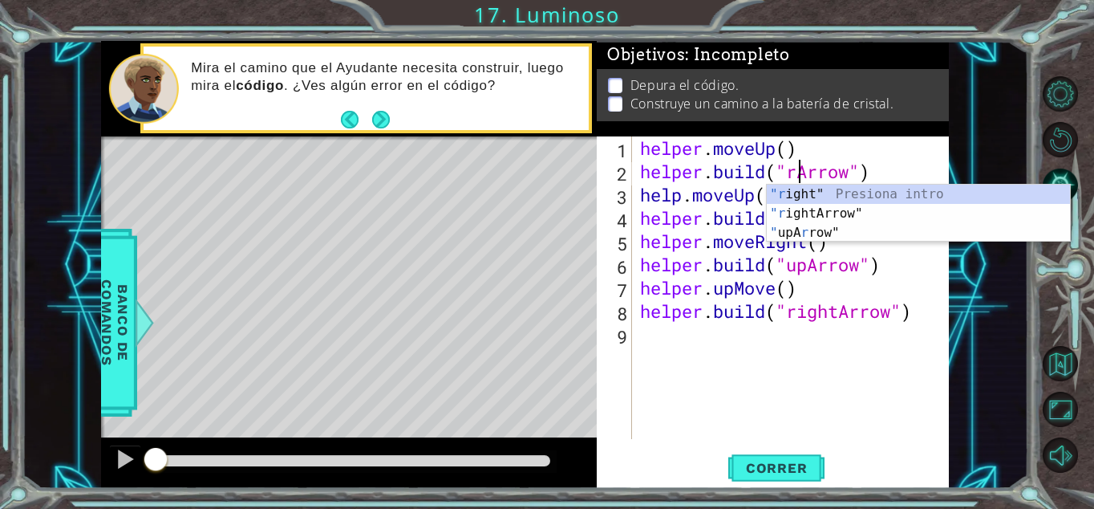
scroll to position [0, 8]
click at [804, 186] on div ""r ight" Presiona intro "r ightArrow" Presiona intro " upA r row" Presiona intro" at bounding box center [918, 233] width 303 height 96
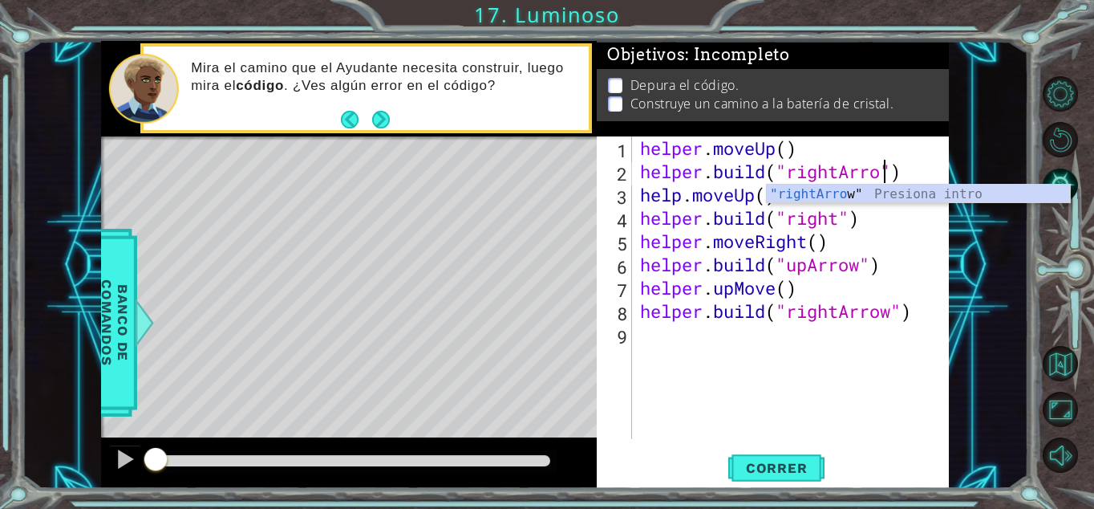
scroll to position [0, 12]
click at [804, 192] on div ""rightArrow " Presiona intro" at bounding box center [918, 214] width 303 height 58
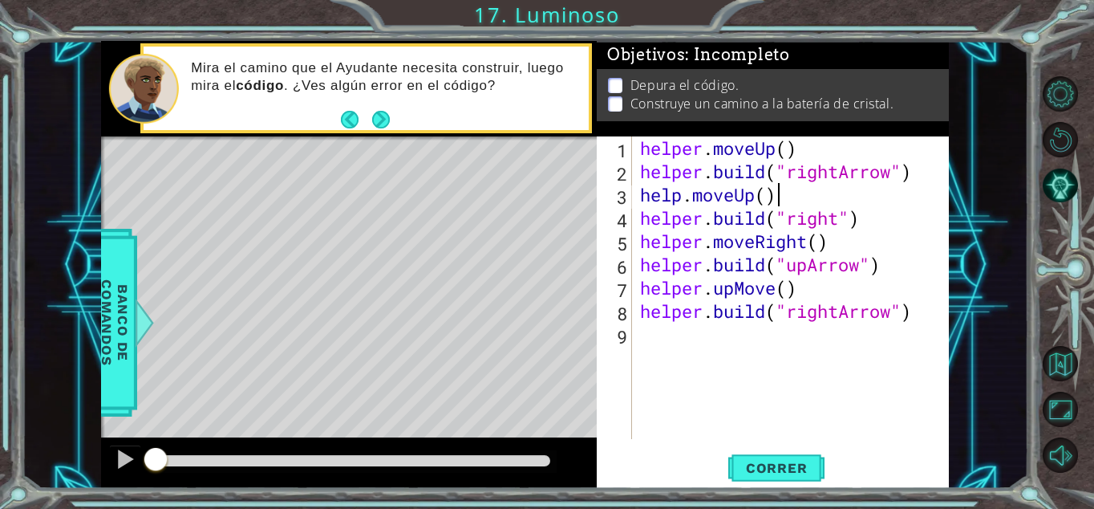
click at [798, 194] on div "helper . moveUp ( ) helper . build ( "rightArrow" ) help . moveUp ( ) helper . …" at bounding box center [795, 310] width 317 height 349
drag, startPoint x: 839, startPoint y: 172, endPoint x: 793, endPoint y: 177, distance: 46.9
click at [793, 177] on div "helper . moveUp ( ) helper . build ( "rightArrow" ) help . moveUp ( ) helper . …" at bounding box center [795, 310] width 317 height 349
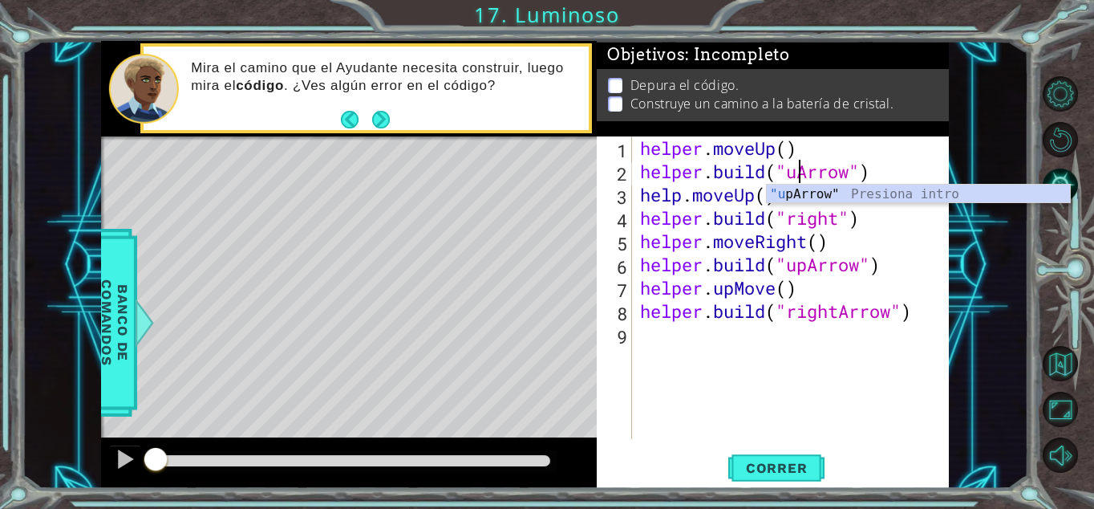
scroll to position [0, 8]
click at [796, 239] on div "helper . moveUp ( ) helper . build ( "upArrow" ) help . moveUp ( ) helper . bui…" at bounding box center [795, 310] width 317 height 349
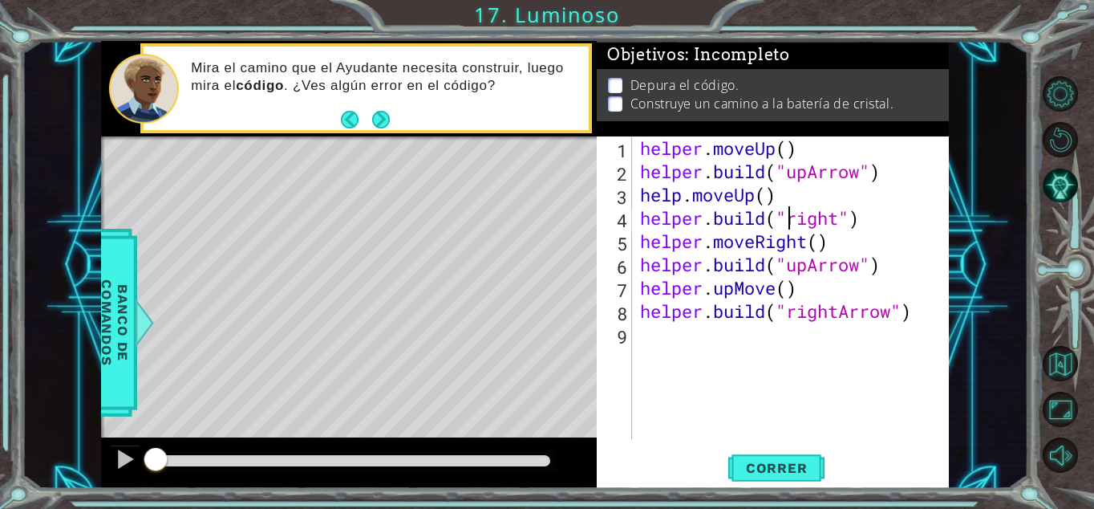
click at [793, 219] on div "helper . moveUp ( ) helper . build ( "upArrow" ) help . moveUp ( ) helper . bui…" at bounding box center [795, 310] width 317 height 349
click at [839, 217] on div "helper . moveUp ( ) helper . build ( "upArrow" ) help . moveUp ( ) helper . bui…" at bounding box center [795, 310] width 317 height 349
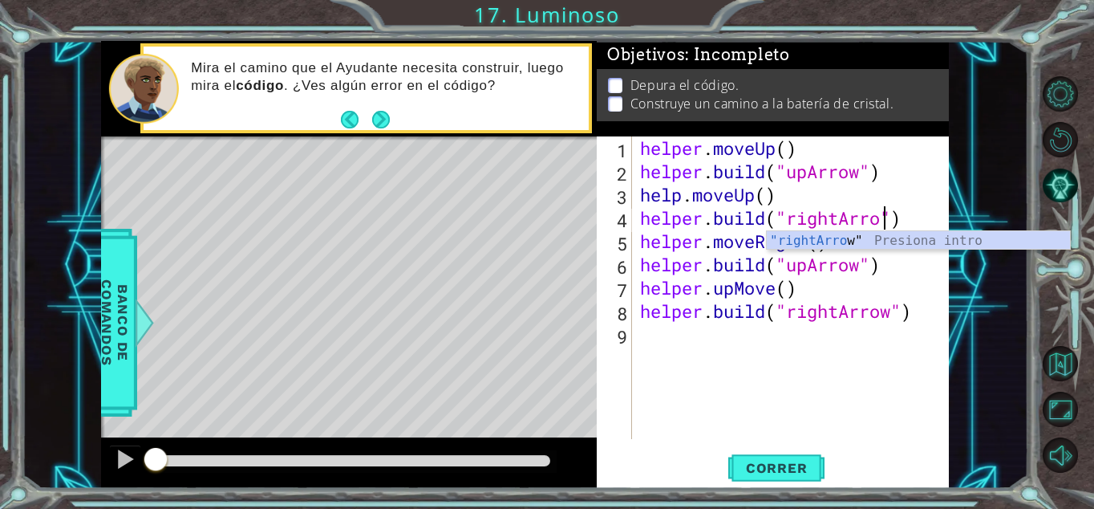
type textarea "helper.build("rightArroq")"
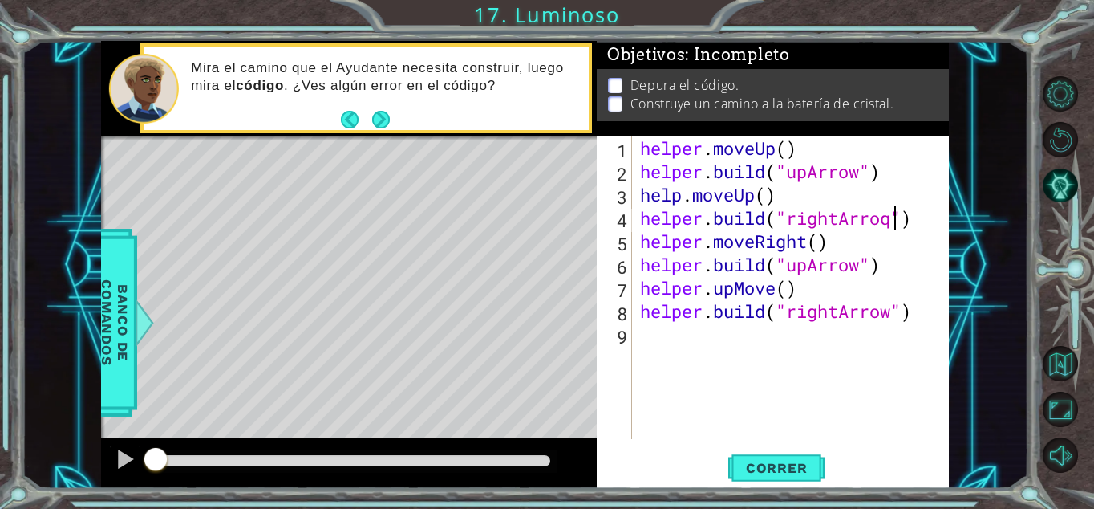
scroll to position [0, 0]
type textarea "w"
click at [887, 223] on div "helper . moveUp ( ) helper . build ( "upArrow" ) help . moveUp ( ) helper . bui…" at bounding box center [795, 310] width 318 height 349
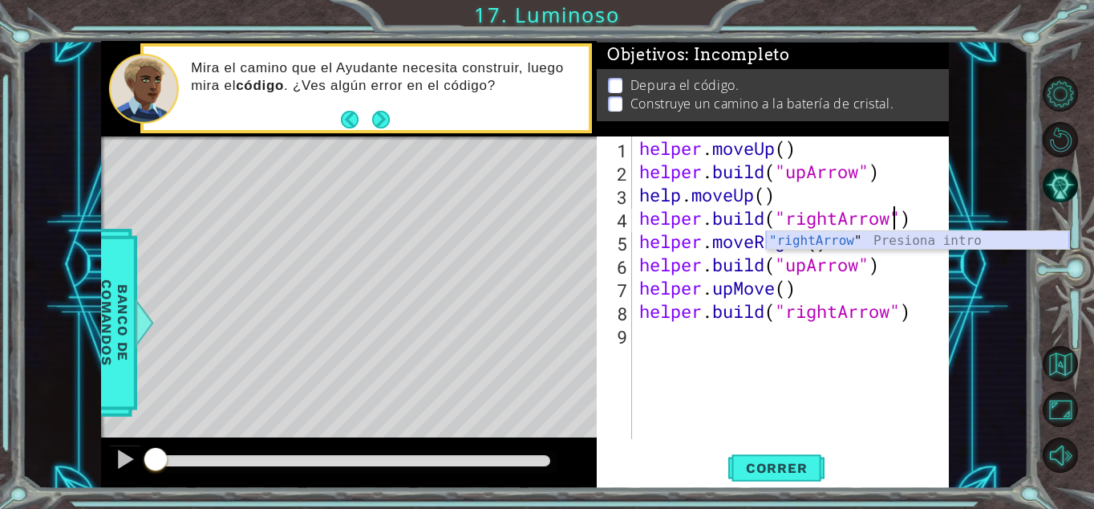
click at [885, 242] on div ""rightArrow " Presiona intro" at bounding box center [917, 260] width 303 height 58
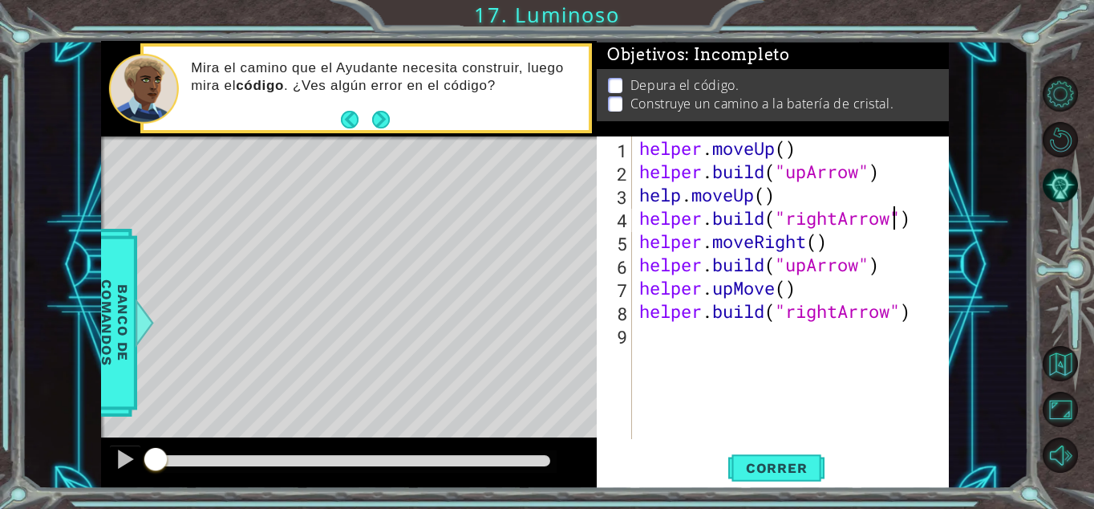
drag, startPoint x: 809, startPoint y: 265, endPoint x: 813, endPoint y: 243, distance: 22.0
click at [809, 264] on div "helper . moveUp ( ) helper . build ( "upArrow" ) help . moveUp ( ) helper . bui…" at bounding box center [795, 310] width 318 height 349
drag, startPoint x: 809, startPoint y: 258, endPoint x: 791, endPoint y: 264, distance: 18.5
click at [791, 264] on div "helper . moveUp ( ) helper . build ( "upArrow" ) help . moveUp ( ) helper . bui…" at bounding box center [795, 310] width 318 height 349
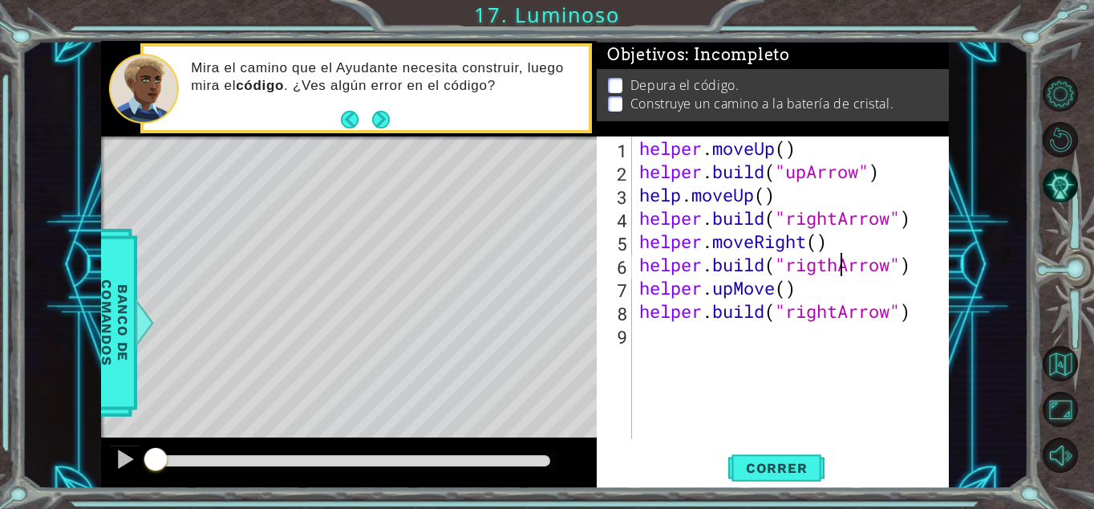
scroll to position [0, 10]
click at [841, 244] on div "helper . moveUp ( ) helper . build ( "upArrow" ) help . moveUp ( ) helper . bui…" at bounding box center [795, 310] width 318 height 349
click at [838, 222] on div "helper . moveUp ( ) helper . build ( "upArrow" ) help . moveUp ( ) helper . bui…" at bounding box center [795, 310] width 318 height 349
click at [835, 307] on div "helper . moveUp ( ) helper . build ( "upArrow" ) help . moveUp ( ) helper . bui…" at bounding box center [795, 310] width 318 height 349
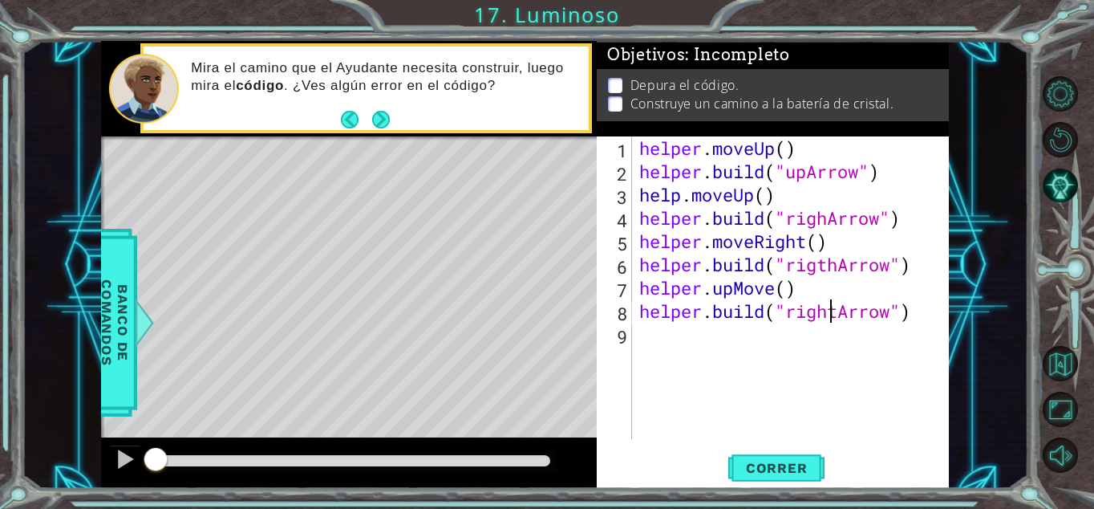
click at [840, 308] on div "helper . moveUp ( ) helper . build ( "upArrow" ) help . moveUp ( ) helper . bui…" at bounding box center [795, 310] width 318 height 349
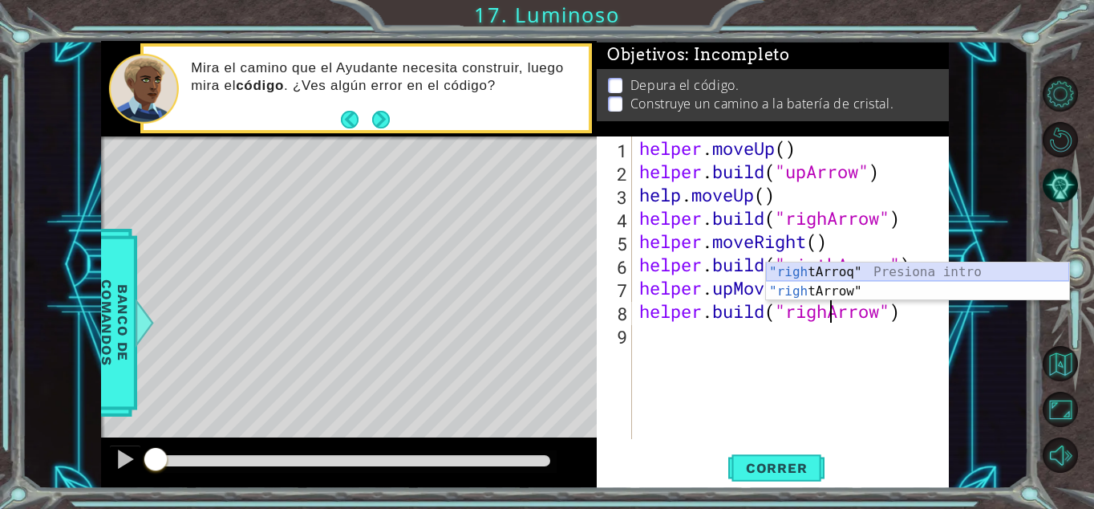
click at [850, 243] on div "helper . moveUp ( ) helper . build ( "upArrow" ) help . moveUp ( ) helper . bui…" at bounding box center [795, 310] width 318 height 349
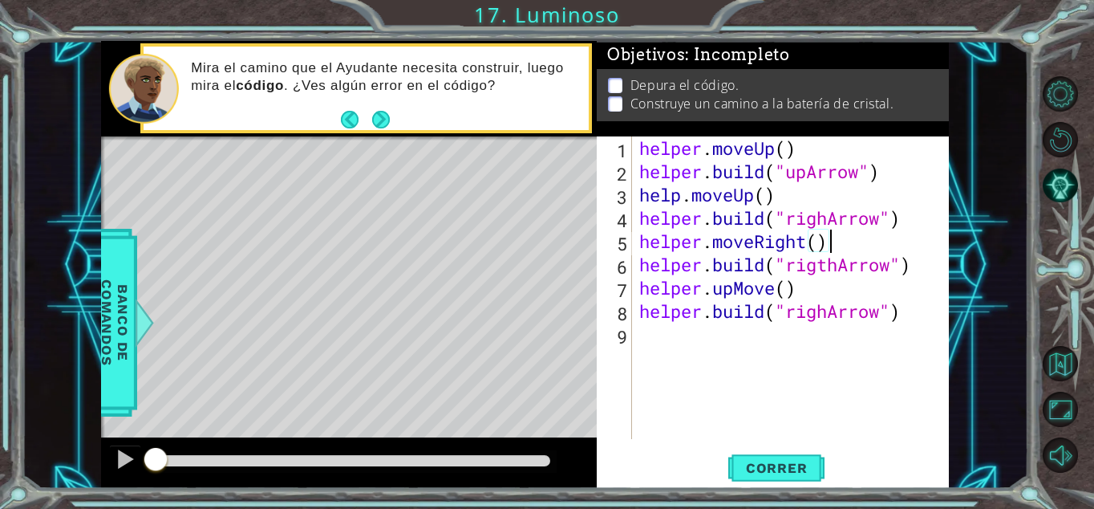
click at [834, 221] on div "helper . moveUp ( ) helper . build ( "upArrow" ) help . moveUp ( ) helper . bui…" at bounding box center [795, 310] width 318 height 349
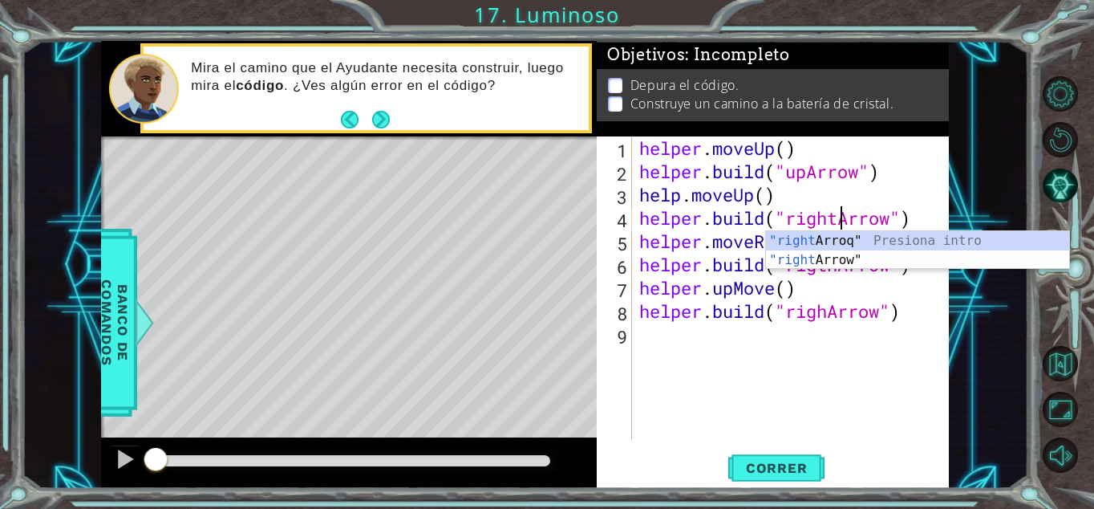
scroll to position [0, 10]
click at [842, 284] on div "helper . moveUp ( ) helper . build ( "upArrow" ) help . moveUp ( ) helper . bui…" at bounding box center [795, 310] width 318 height 349
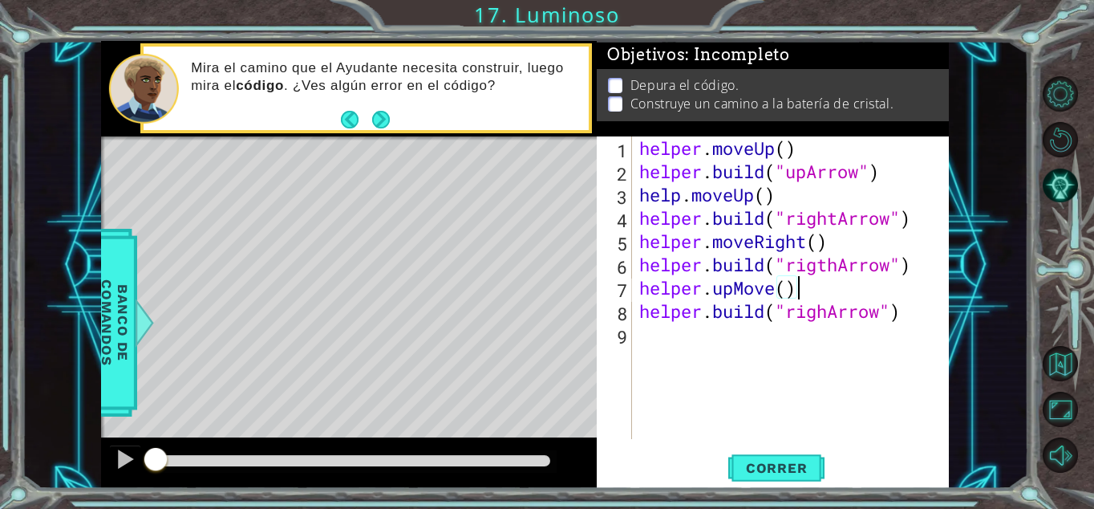
click at [839, 267] on div "helper . moveUp ( ) helper . build ( "upArrow" ) help . moveUp ( ) helper . bui…" at bounding box center [795, 310] width 318 height 349
click at [827, 233] on div "helper . moveUp ( ) helper . build ( "upArrow" ) help . moveUp ( ) helper . bui…" at bounding box center [795, 310] width 318 height 349
drag, startPoint x: 775, startPoint y: 290, endPoint x: 718, endPoint y: 290, distance: 57.0
click at [718, 290] on div "helper . moveUp ( ) helper . build ( "upArrow" ) help . moveUp ( ) helper . bui…" at bounding box center [795, 310] width 318 height 349
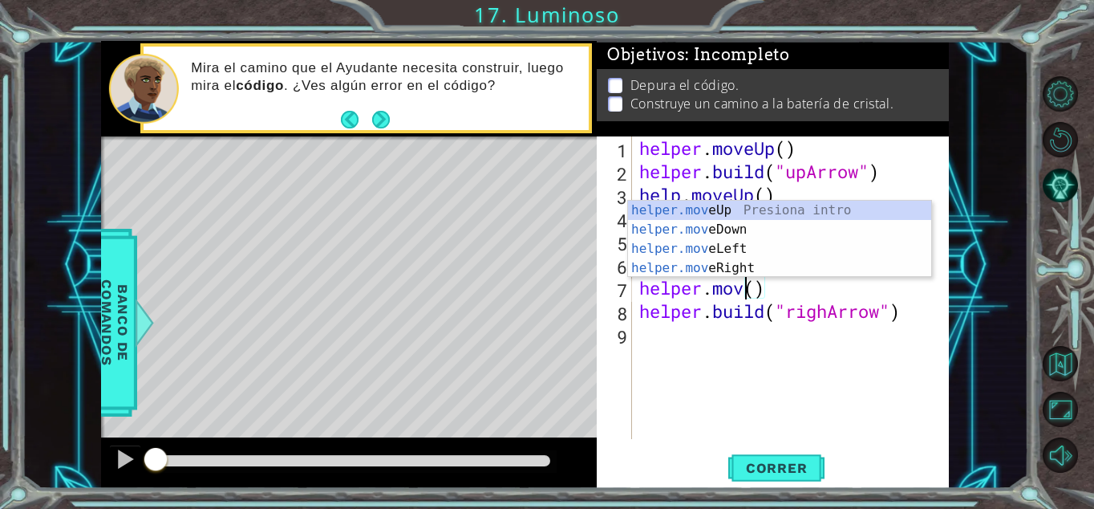
scroll to position [0, 6]
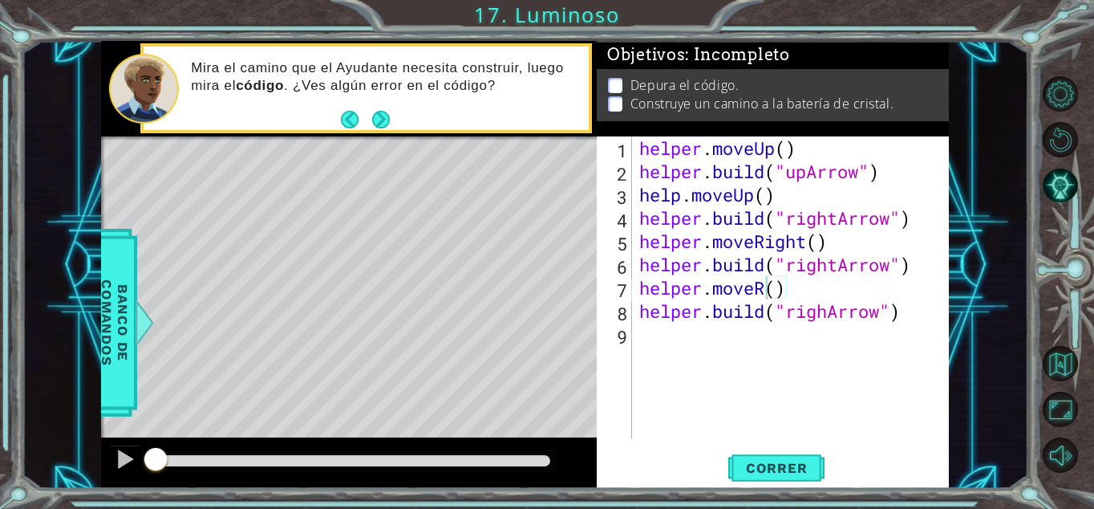
click at [730, 276] on body "1 ההההההההההההההההההההההההההההההההההההההההההההההההההההההההההההההההההההההההההההה…" at bounding box center [547, 254] width 1094 height 509
click at [764, 286] on div "helper . moveUp ( ) helper . build ( "upArrow" ) help . moveUp ( ) helper . bui…" at bounding box center [795, 310] width 318 height 349
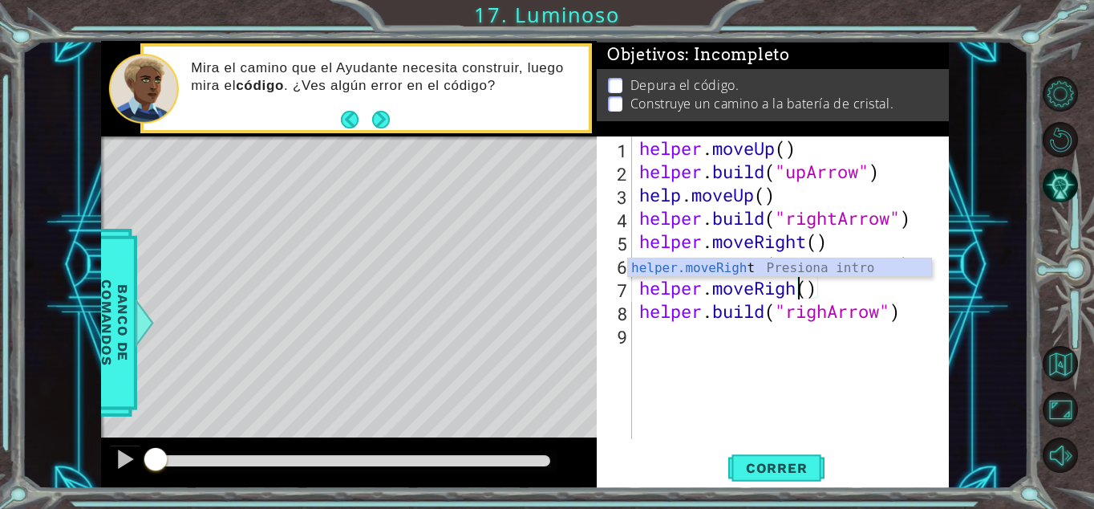
scroll to position [0, 8]
click at [777, 309] on div "helper . moveUp ( ) helper . build ( "upArrow" ) help . moveUp ( ) helper . bui…" at bounding box center [795, 310] width 318 height 349
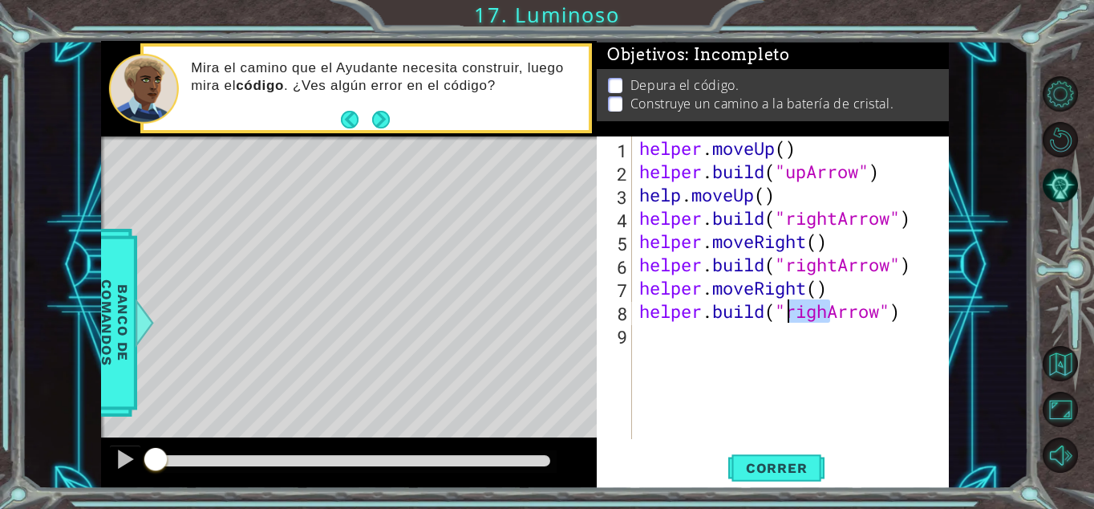
drag, startPoint x: 831, startPoint y: 313, endPoint x: 792, endPoint y: 314, distance: 39.3
click at [792, 314] on div "helper . moveUp ( ) helper . build ( "upArrow" ) help . moveUp ( ) helper . bui…" at bounding box center [795, 310] width 318 height 349
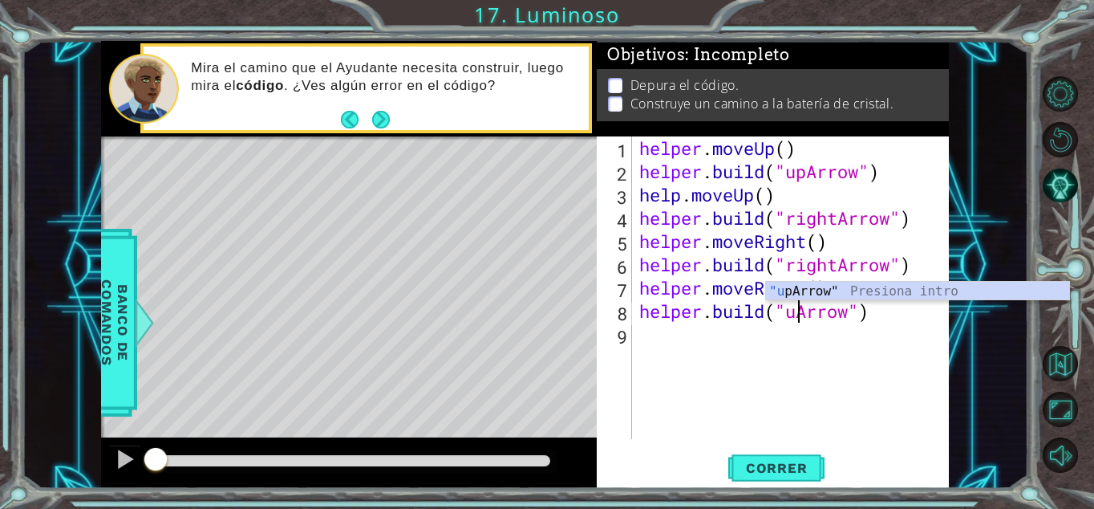
type textarea "helper.build("upArrow")"
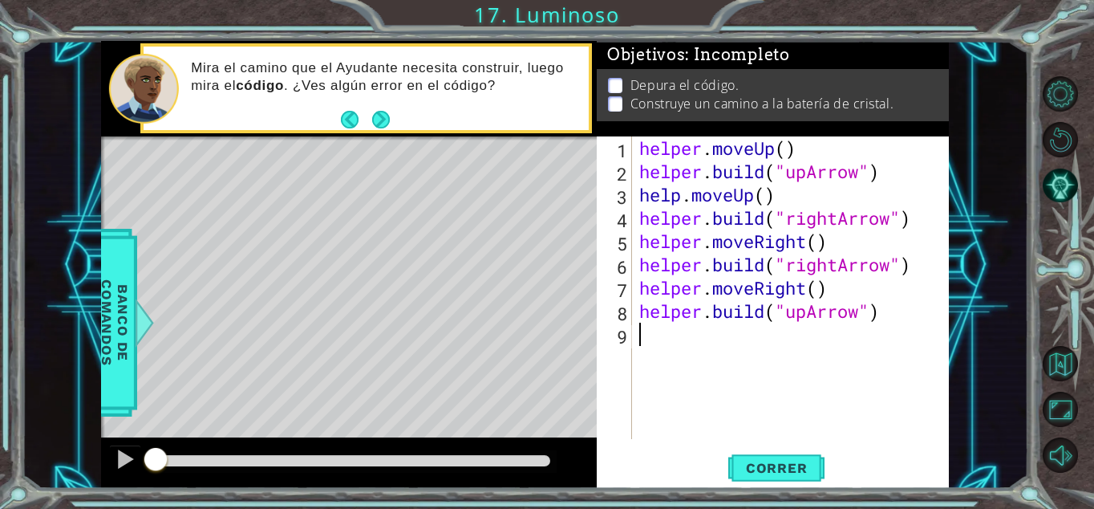
click at [809, 339] on div "helper . moveUp ( ) helper . build ( "upArrow" ) help . moveUp ( ) helper . bui…" at bounding box center [795, 310] width 318 height 349
click at [798, 460] on span "Correr" at bounding box center [777, 468] width 94 height 16
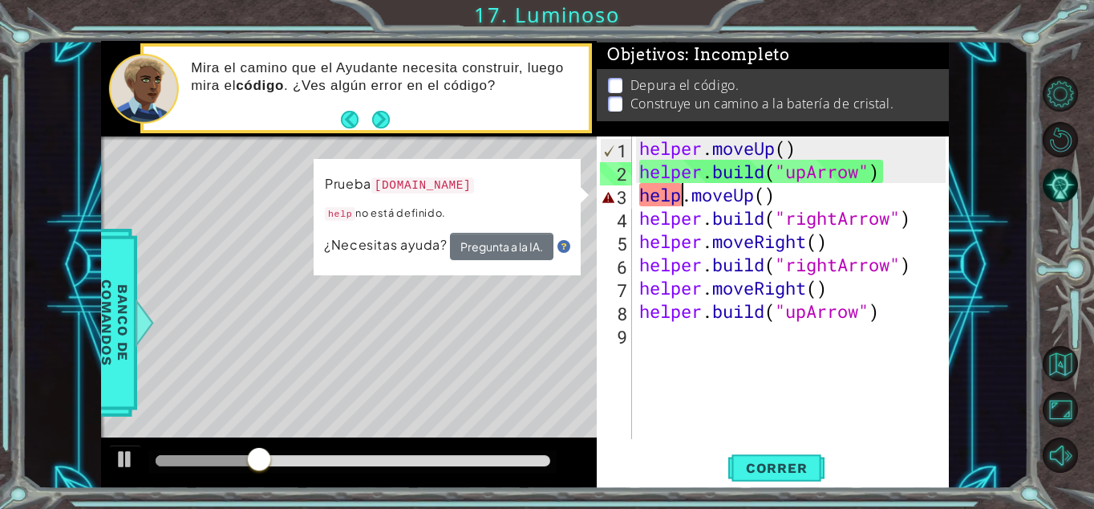
click at [677, 203] on div "helper . moveUp ( ) helper . build ( "upArrow" ) help . moveUp ( ) helper . bui…" at bounding box center [795, 310] width 318 height 349
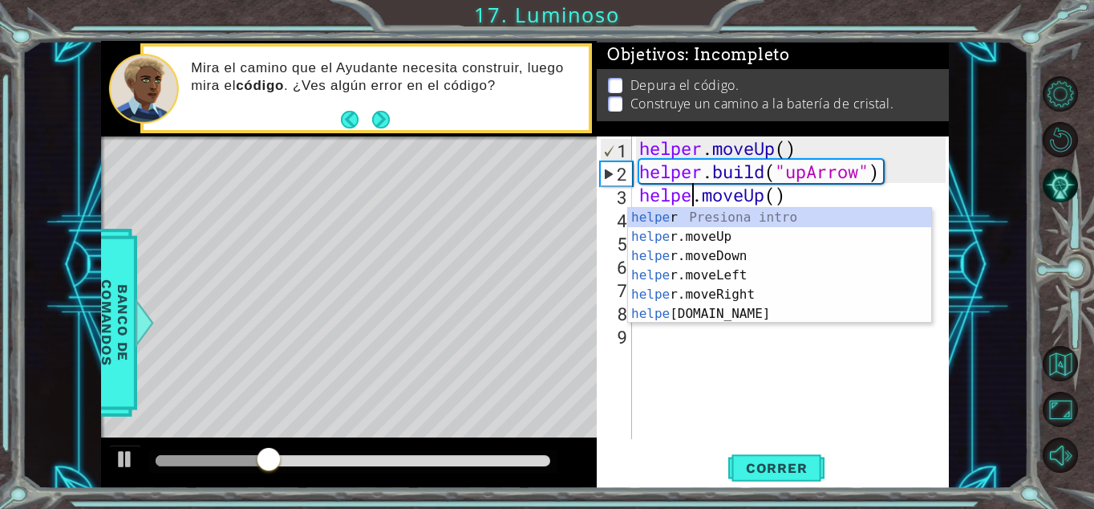
scroll to position [0, 3]
type textarea "helper.moveUp()"
click at [797, 464] on span "Correr" at bounding box center [777, 468] width 94 height 16
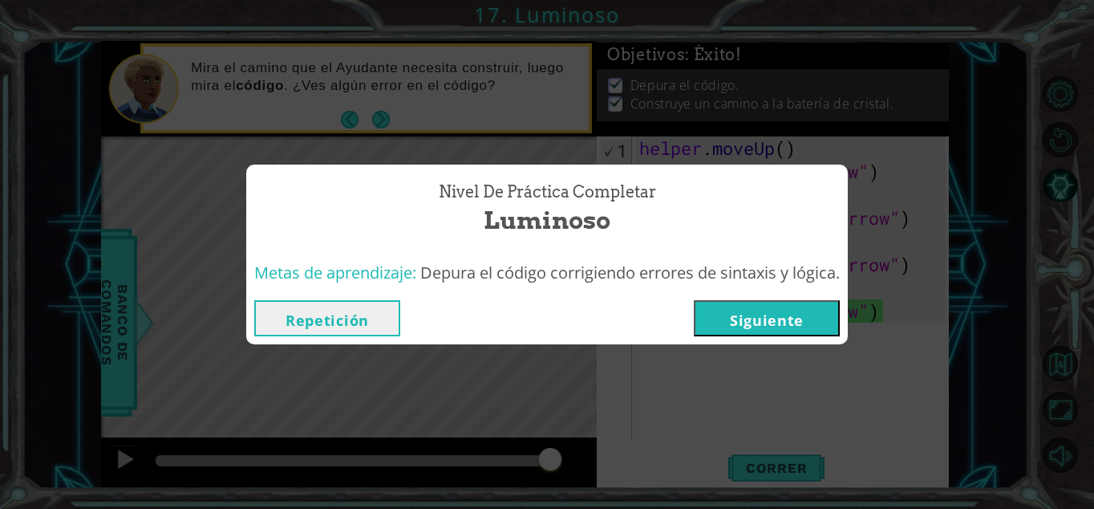
click at [751, 311] on button "Siguiente" at bounding box center [767, 318] width 146 height 36
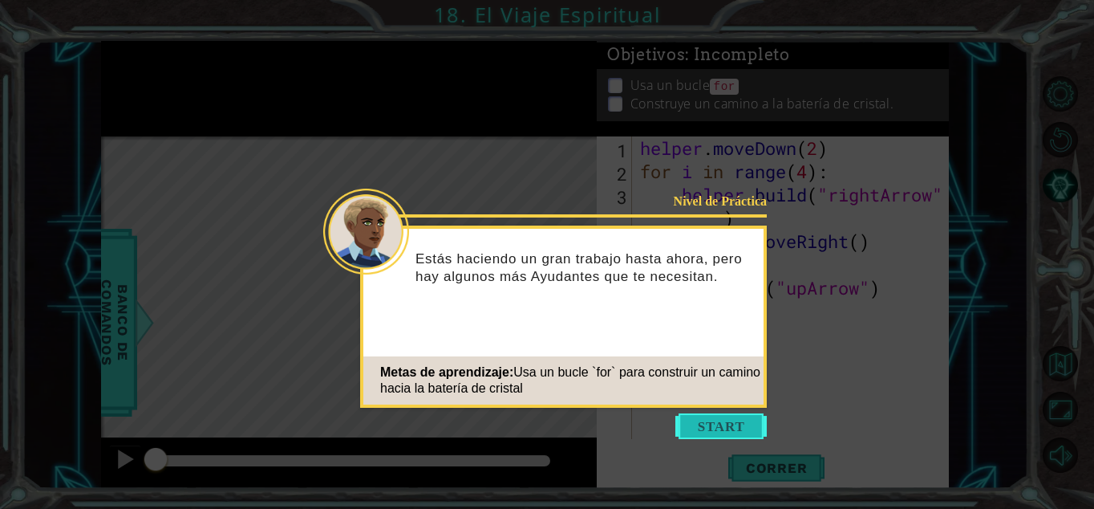
click at [705, 419] on button "Start" at bounding box center [721, 426] width 91 height 26
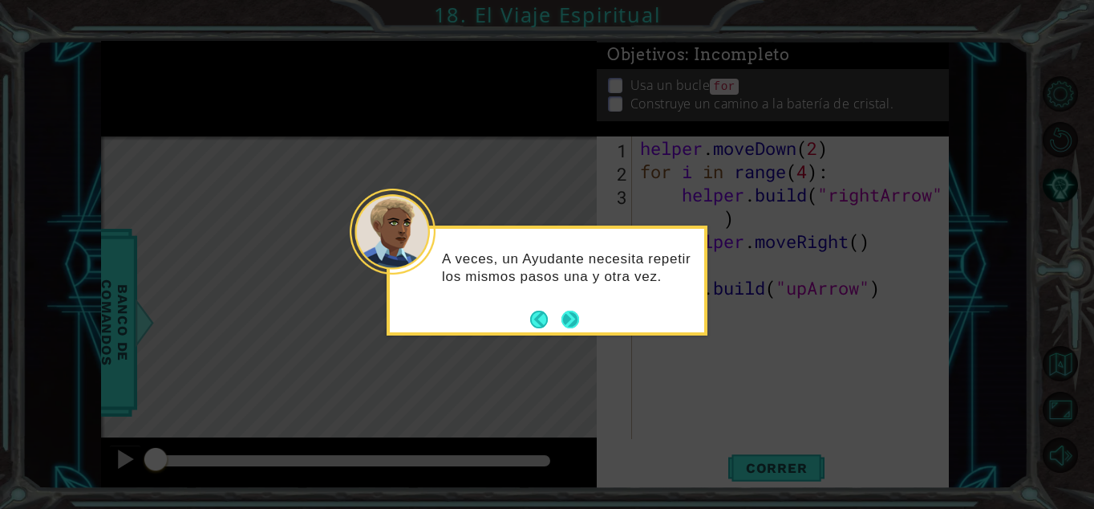
click at [571, 315] on button "Next" at bounding box center [571, 320] width 18 height 18
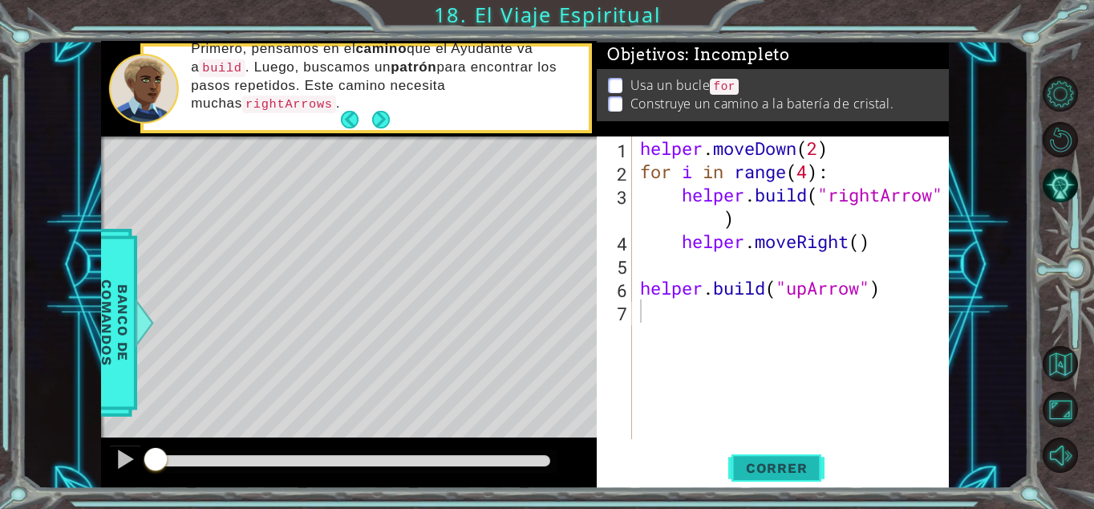
click at [755, 462] on span "Correr" at bounding box center [777, 468] width 94 height 16
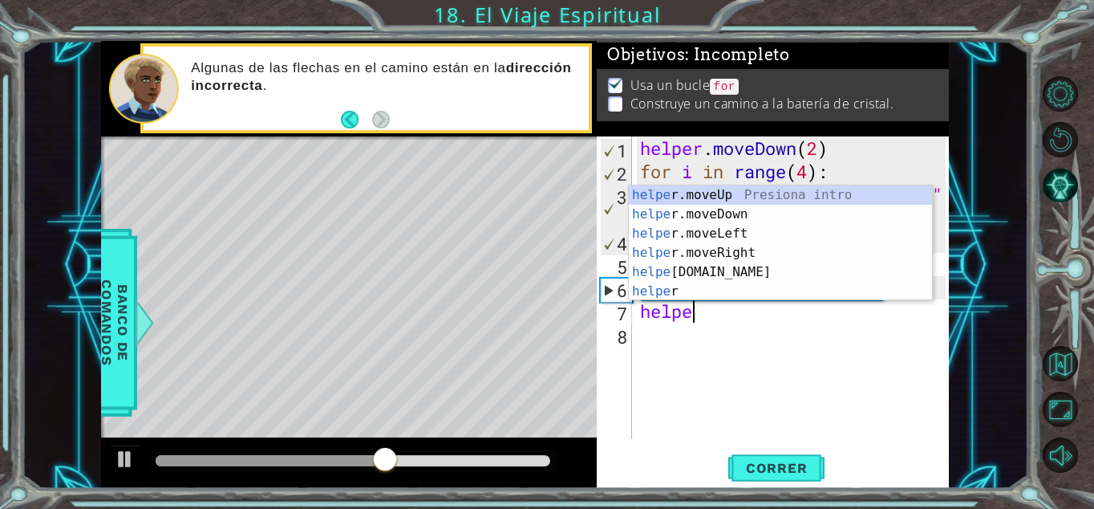
scroll to position [0, 2]
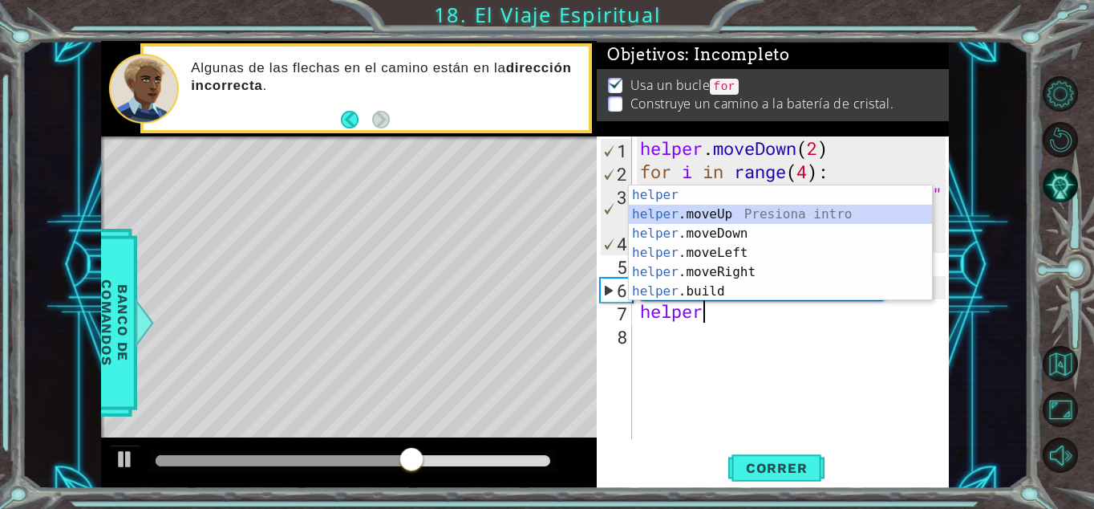
click at [702, 208] on div "helper Presiona intro helper .moveUp Presiona intro helper .moveDown Presiona i…" at bounding box center [780, 262] width 303 height 154
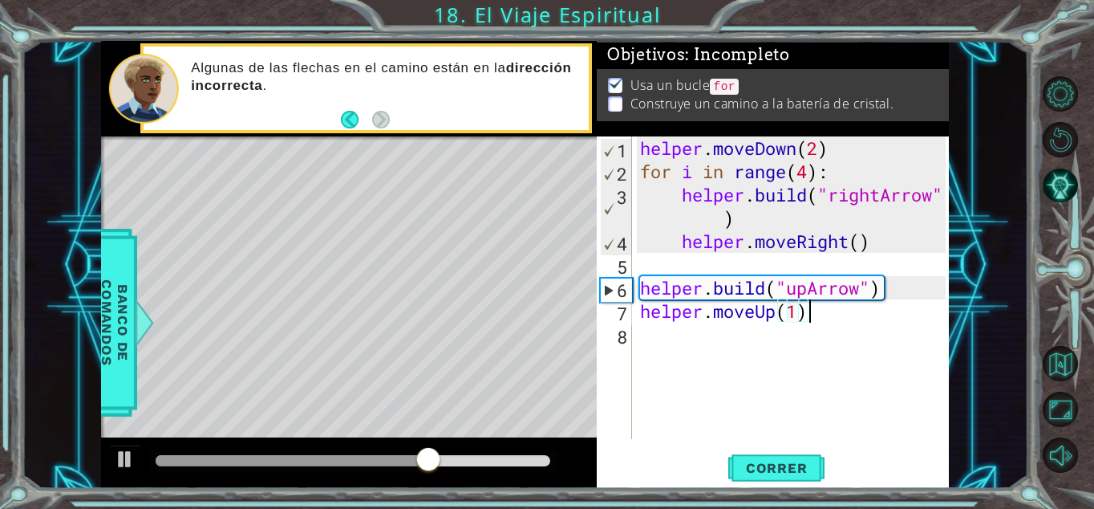
click at [823, 318] on div "helper . moveDown ( 2 ) for i in range ( 4 ) : helper . build ( "rightArrow" ) …" at bounding box center [795, 310] width 317 height 349
click at [801, 314] on div "helper . moveDown ( 2 ) for i in range ( 4 ) : helper . build ( "rightArrow" ) …" at bounding box center [795, 310] width 317 height 349
type textarea "helper.moveUp()"
click at [825, 315] on div "helper . moveDown ( 2 ) for i in range ( 4 ) : helper . build ( "rightArrow" ) …" at bounding box center [795, 310] width 317 height 349
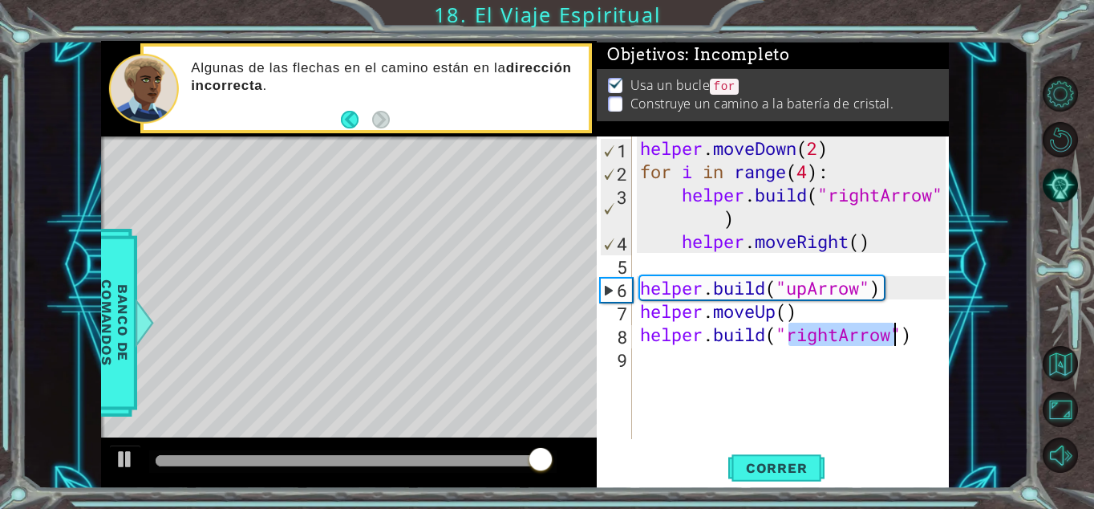
click at [829, 338] on div "helper . moveDown ( 2 ) for i in range ( 4 ) : helper . build ( "rightArrow" ) …" at bounding box center [791, 287] width 309 height 302
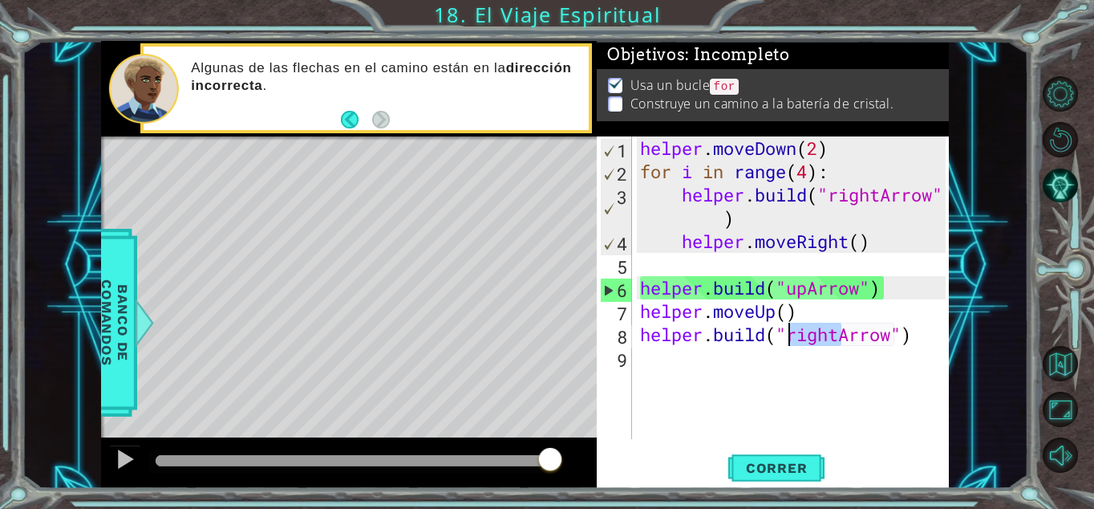
drag, startPoint x: 842, startPoint y: 336, endPoint x: 791, endPoint y: 339, distance: 50.6
click at [791, 339] on div "helper . moveDown ( 2 ) for i in range ( 4 ) : helper . build ( "rightArrow" ) …" at bounding box center [795, 310] width 317 height 349
type textarea "helper.build("upArrow")"
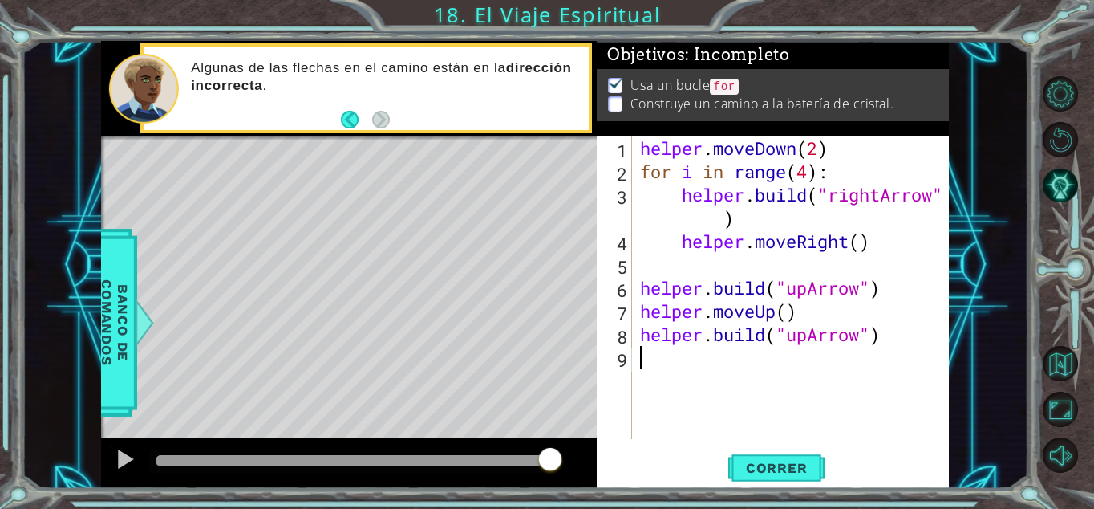
click at [790, 357] on div "helper . moveDown ( 2 ) for i in range ( 4 ) : helper . build ( "rightArrow" ) …" at bounding box center [795, 310] width 317 height 349
click at [799, 460] on span "Correr" at bounding box center [777, 468] width 94 height 16
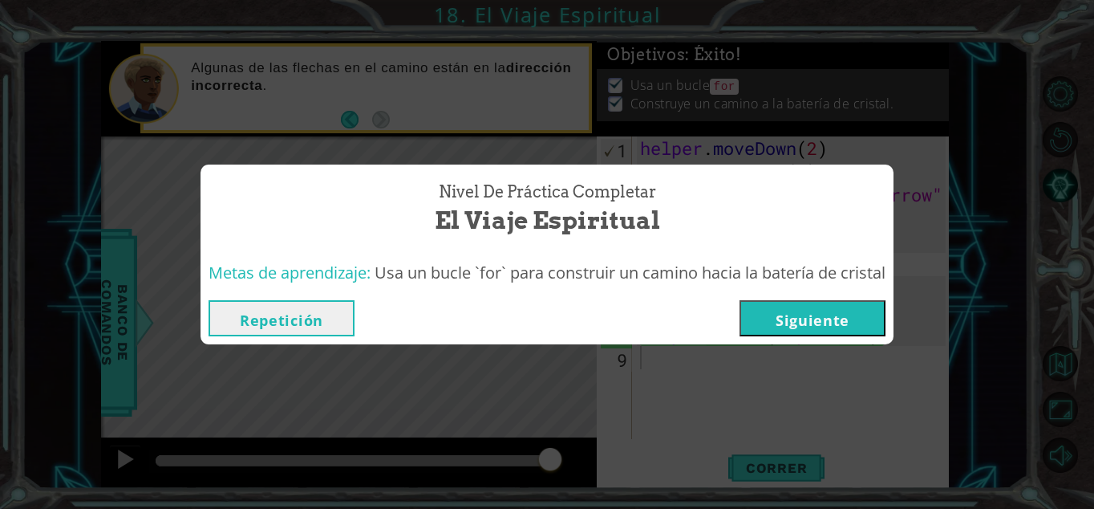
click at [812, 322] on button "Siguiente" at bounding box center [813, 318] width 146 height 36
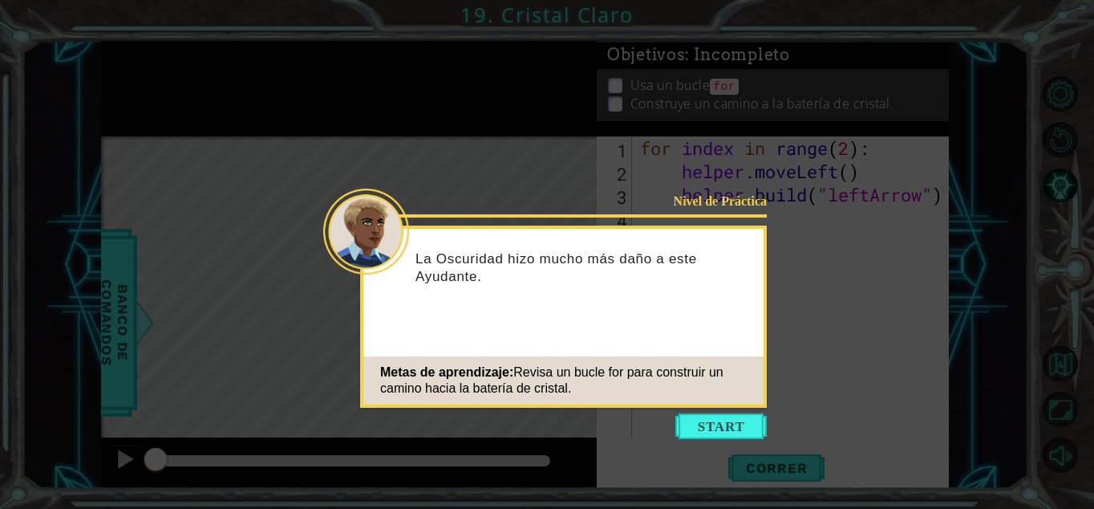
click at [549, 368] on span "Revisa un bucle for para construir un camino hacia la batería de cristal." at bounding box center [551, 380] width 343 height 30
click at [696, 426] on button "Start" at bounding box center [721, 426] width 91 height 26
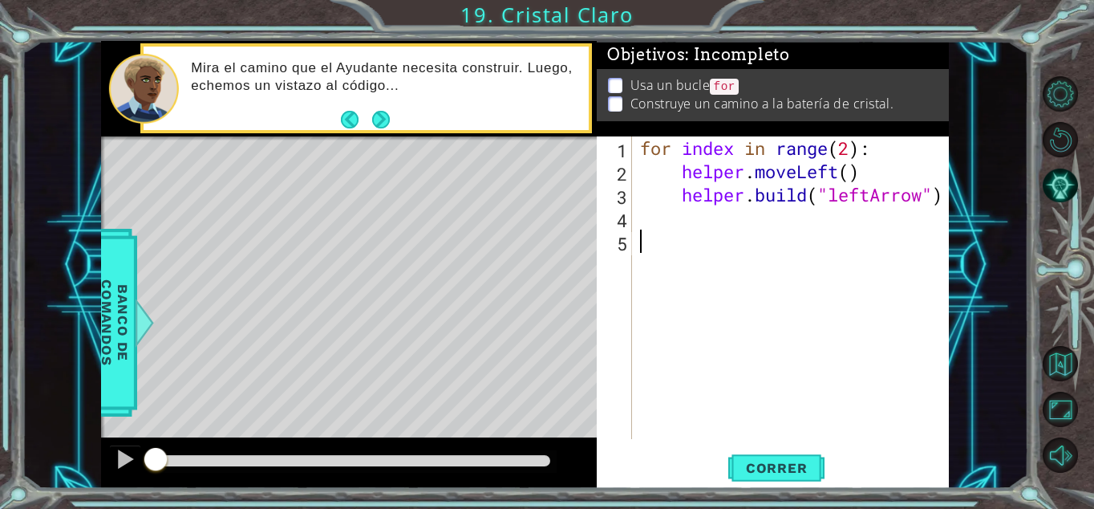
click at [727, 387] on div "1 ההההההההההההההההההההההההההההההההההההההההההההההההההההההההההההההההההההההההההההה…" at bounding box center [525, 265] width 848 height 448
click at [787, 465] on span "Correr" at bounding box center [777, 468] width 94 height 16
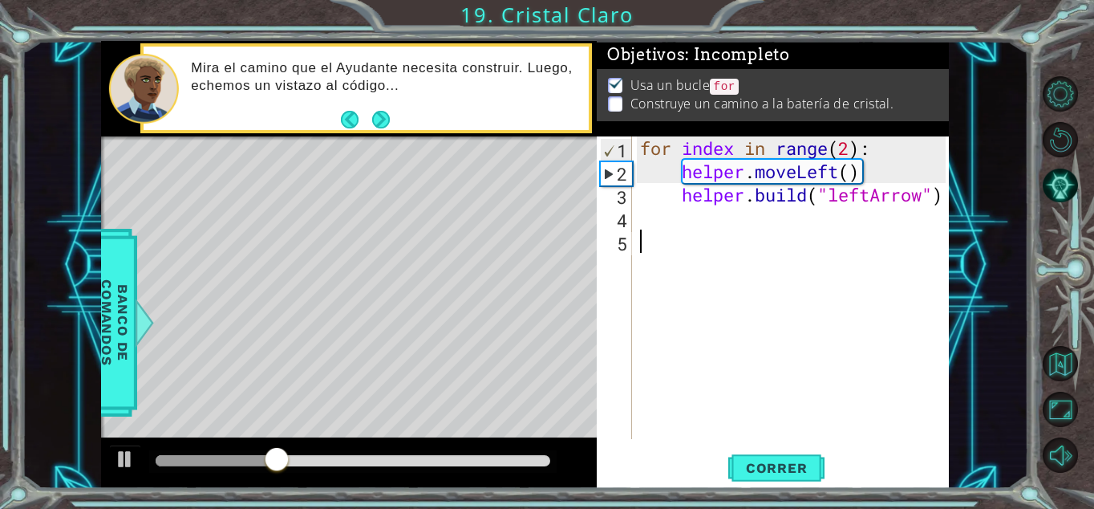
click at [852, 154] on div "for index in range ( 2 ) : helper . moveLeft ( ) helper . build ( "leftArrow" )" at bounding box center [795, 310] width 317 height 349
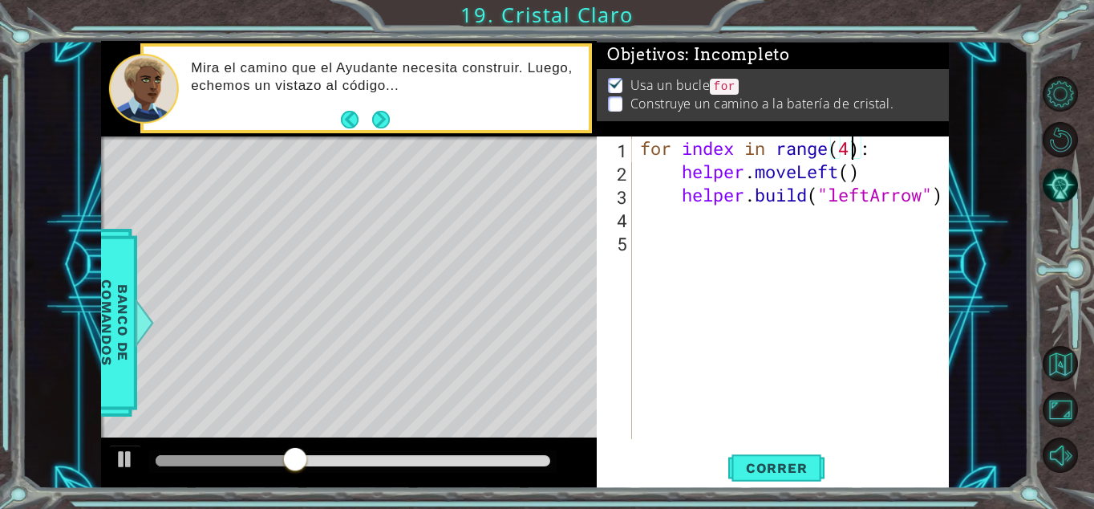
scroll to position [0, 10]
type textarea "for index in range(4):"
click at [792, 450] on button "Correr" at bounding box center [777, 467] width 96 height 35
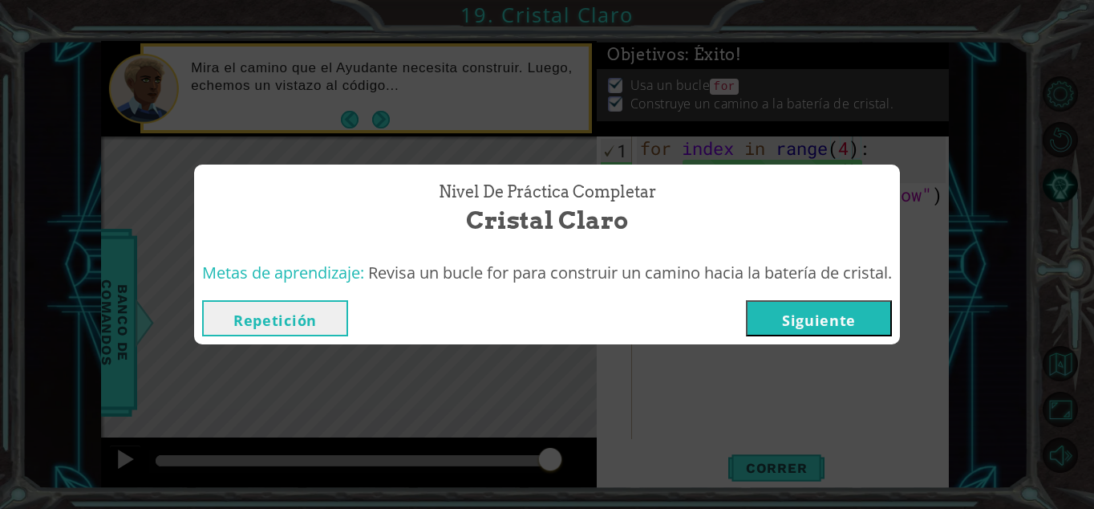
click at [887, 317] on button "Siguiente" at bounding box center [819, 318] width 146 height 36
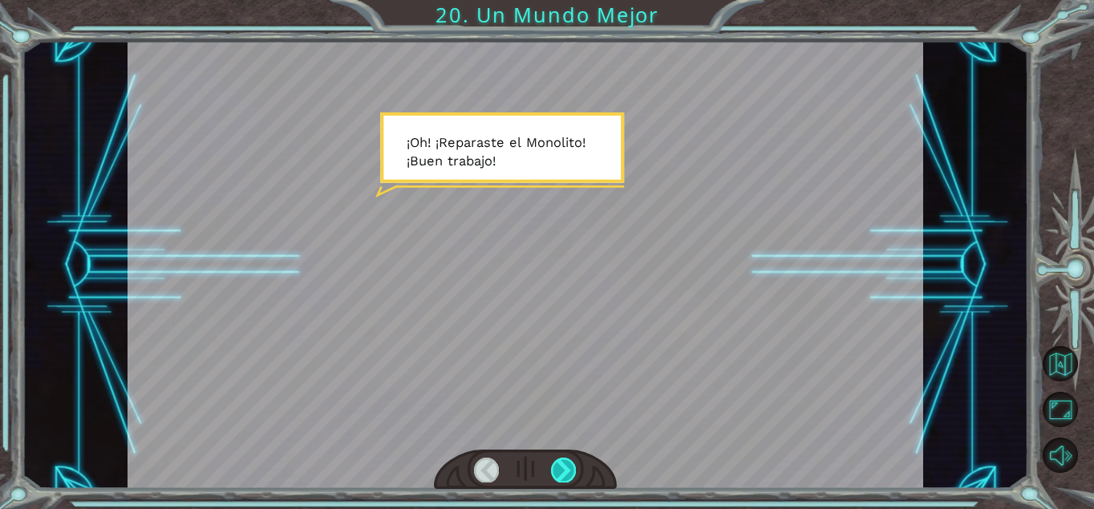
click at [569, 465] on div at bounding box center [563, 469] width 25 height 24
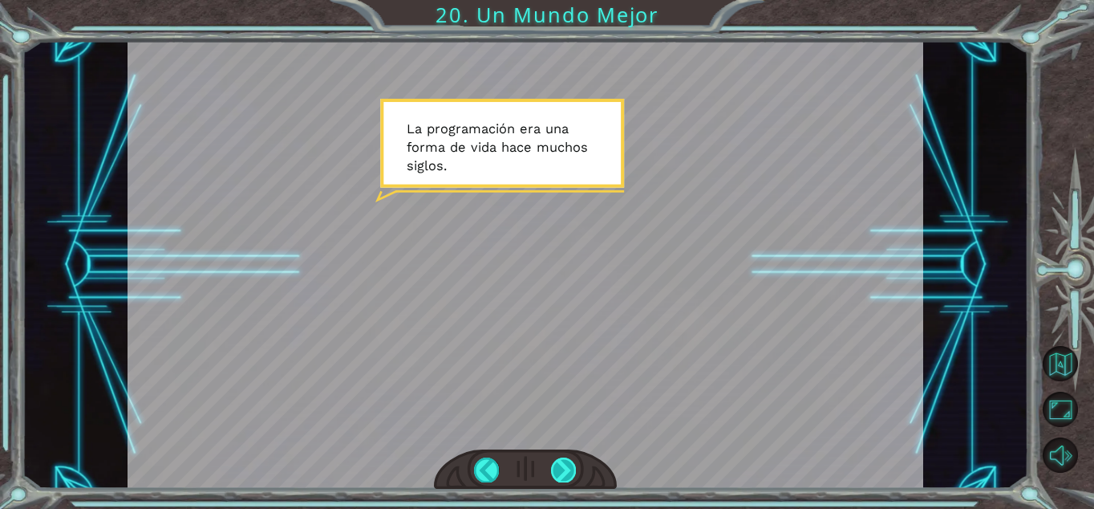
click at [569, 465] on div at bounding box center [563, 469] width 25 height 24
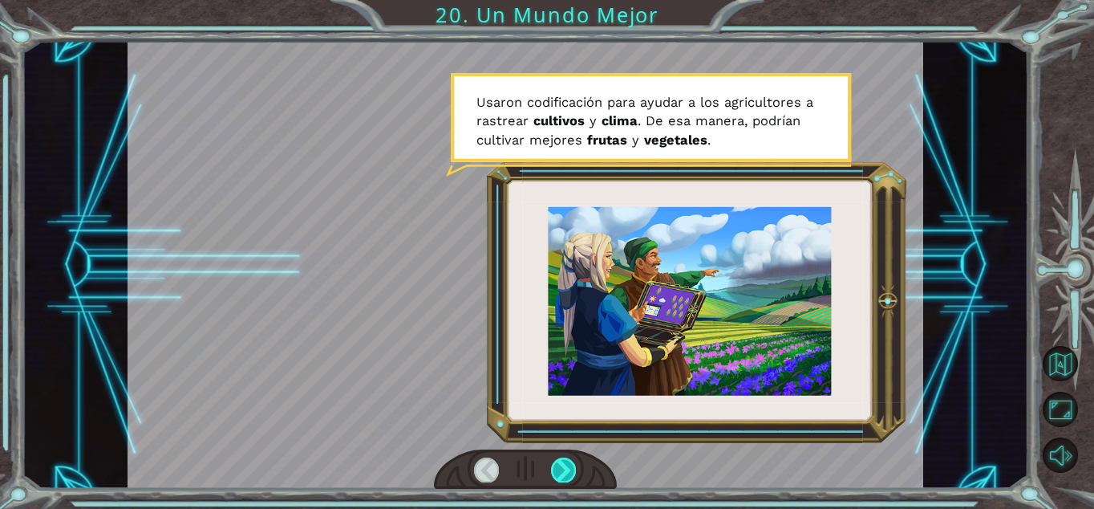
click at [569, 465] on div at bounding box center [563, 469] width 25 height 24
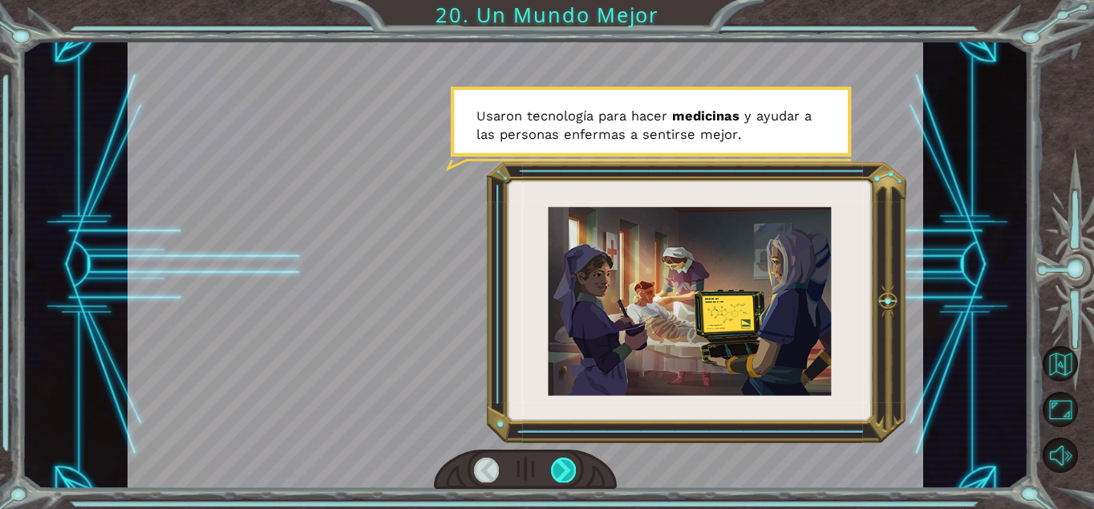
click at [569, 465] on div at bounding box center [563, 469] width 25 height 24
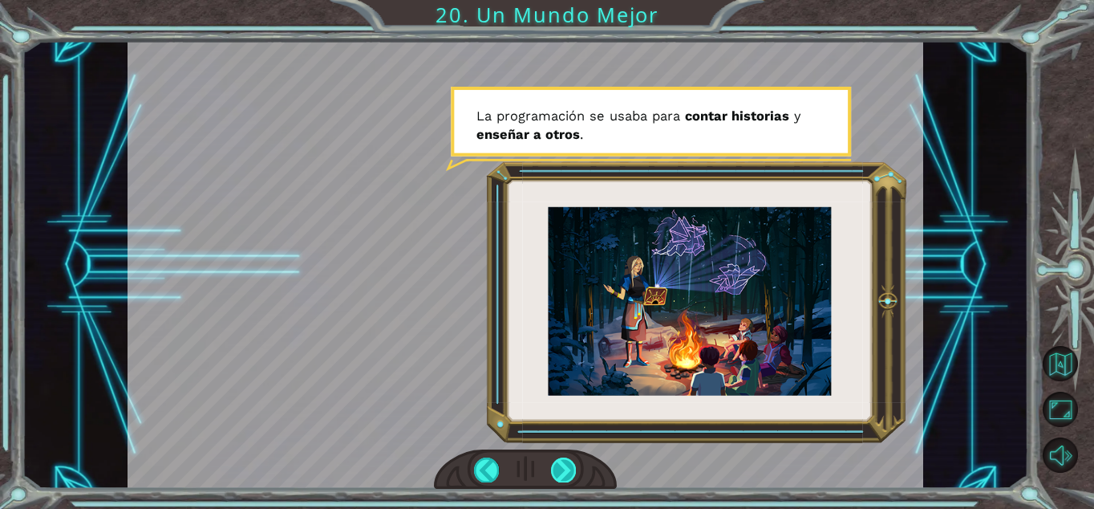
click at [569, 465] on div at bounding box center [563, 469] width 25 height 24
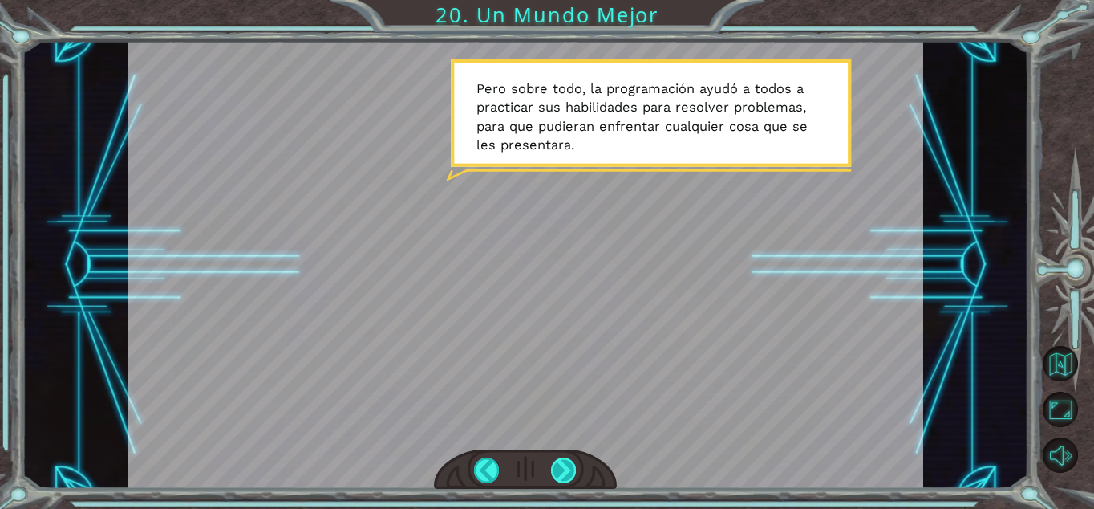
click at [569, 465] on div at bounding box center [563, 469] width 25 height 24
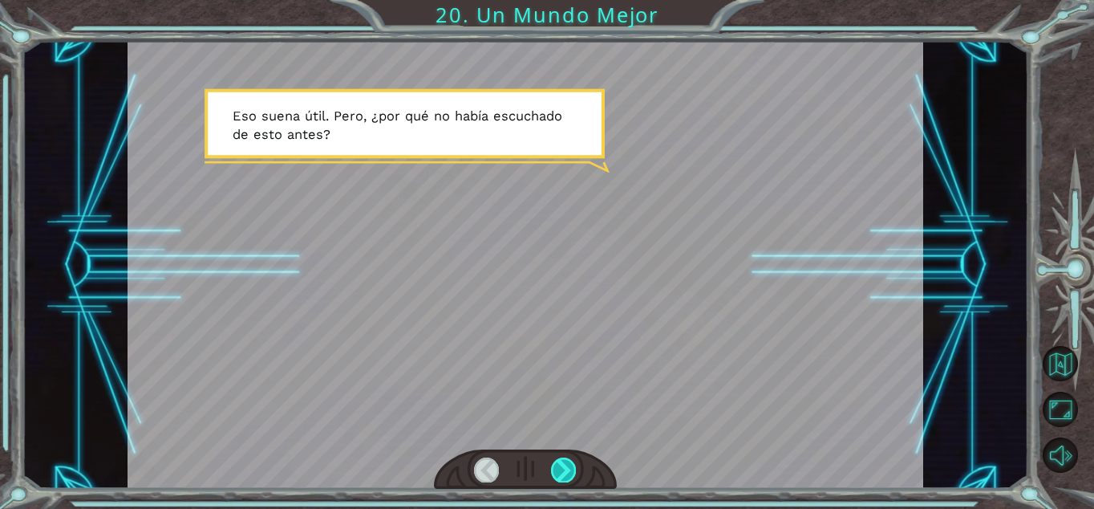
click at [569, 465] on div at bounding box center [563, 469] width 25 height 24
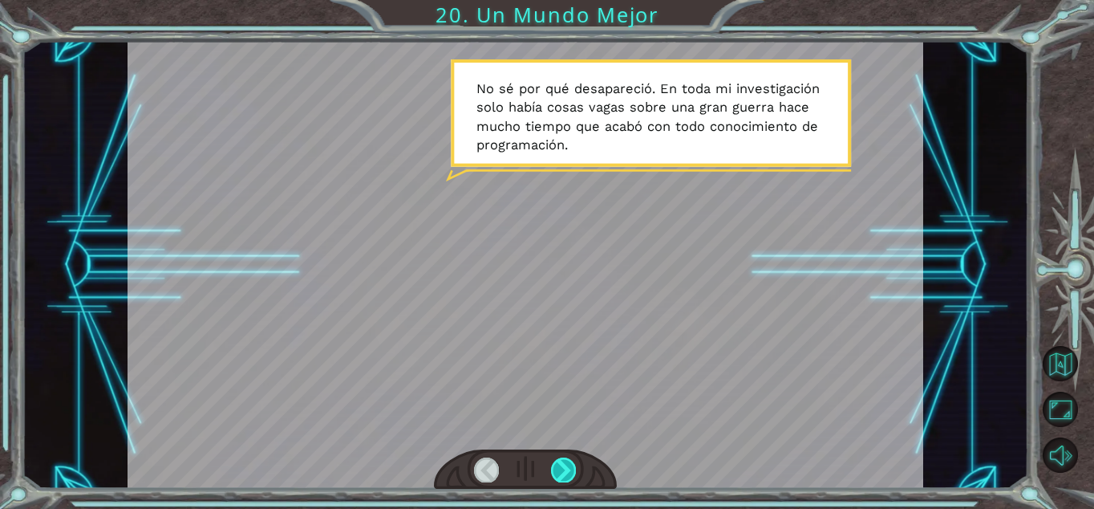
click at [569, 465] on div at bounding box center [563, 469] width 25 height 24
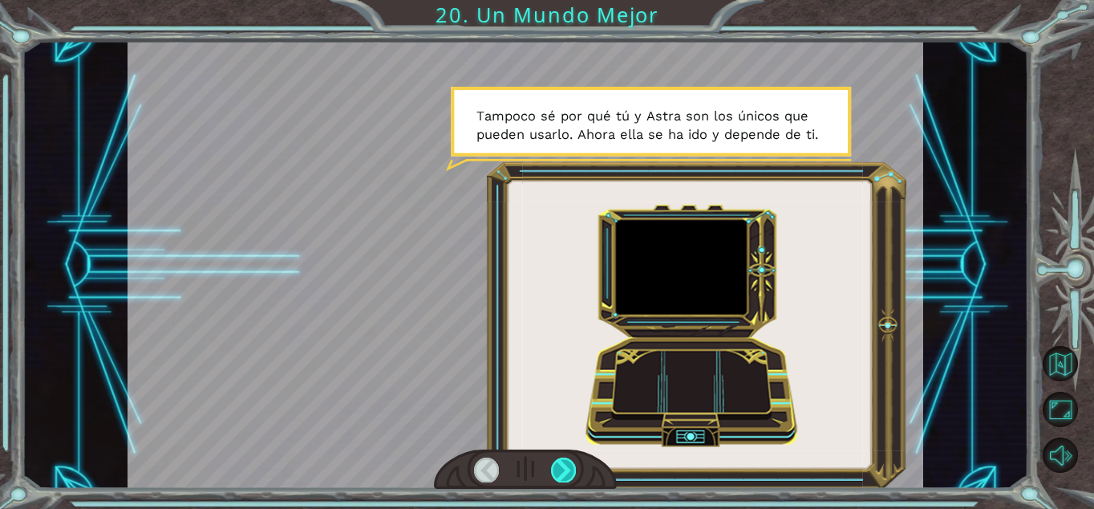
click at [569, 465] on div at bounding box center [563, 469] width 25 height 24
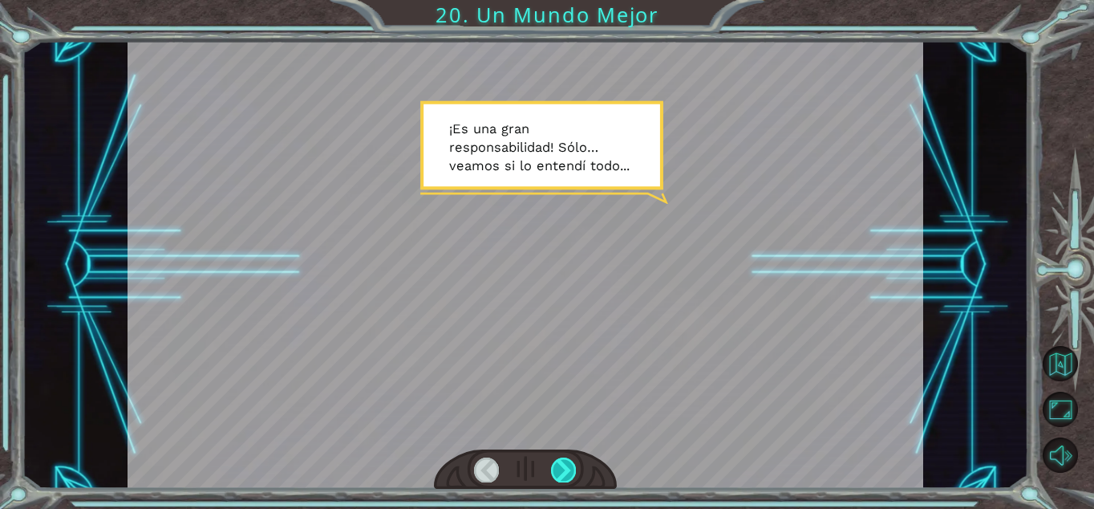
click at [569, 465] on div at bounding box center [563, 469] width 25 height 24
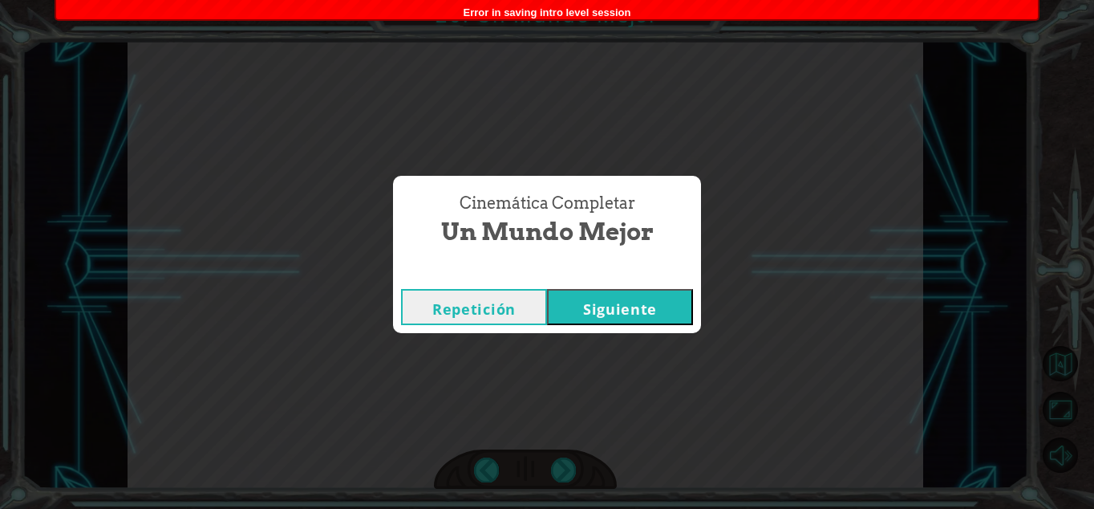
click at [607, 311] on button "Siguiente" at bounding box center [620, 307] width 146 height 36
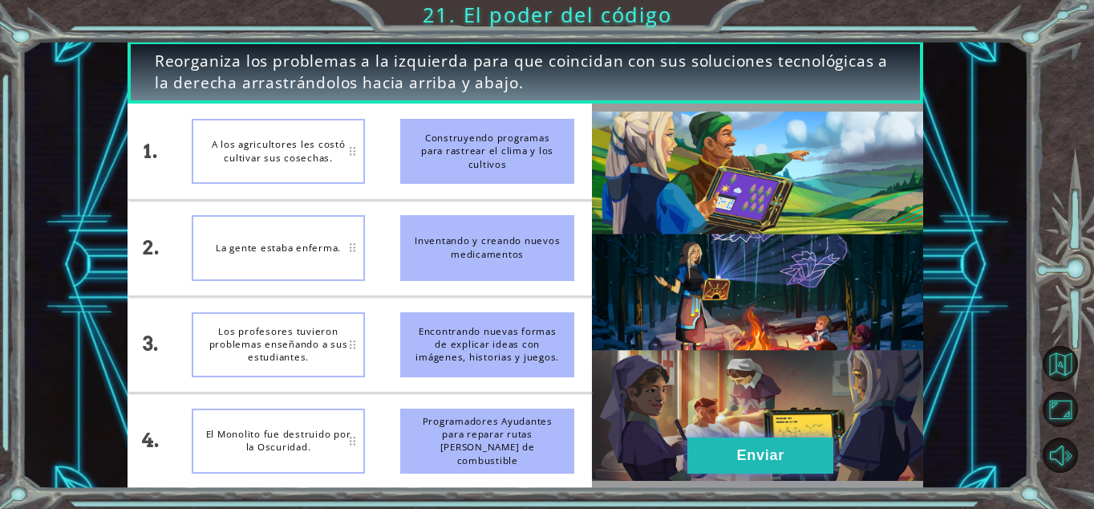
click at [779, 454] on button "Enviar" at bounding box center [761, 455] width 146 height 36
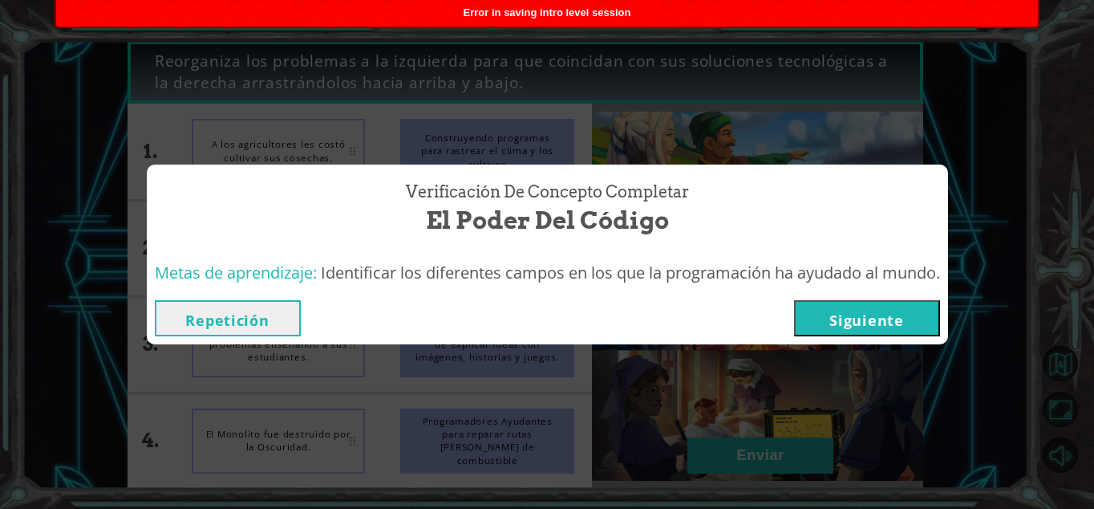
click at [849, 310] on button "Siguiente" at bounding box center [867, 318] width 146 height 36
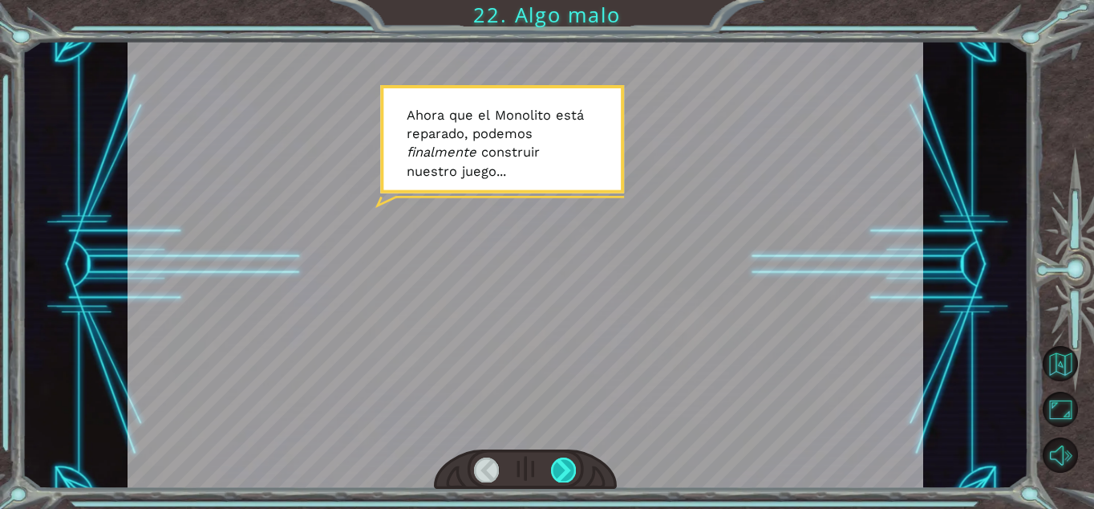
click at [572, 473] on div at bounding box center [563, 469] width 25 height 24
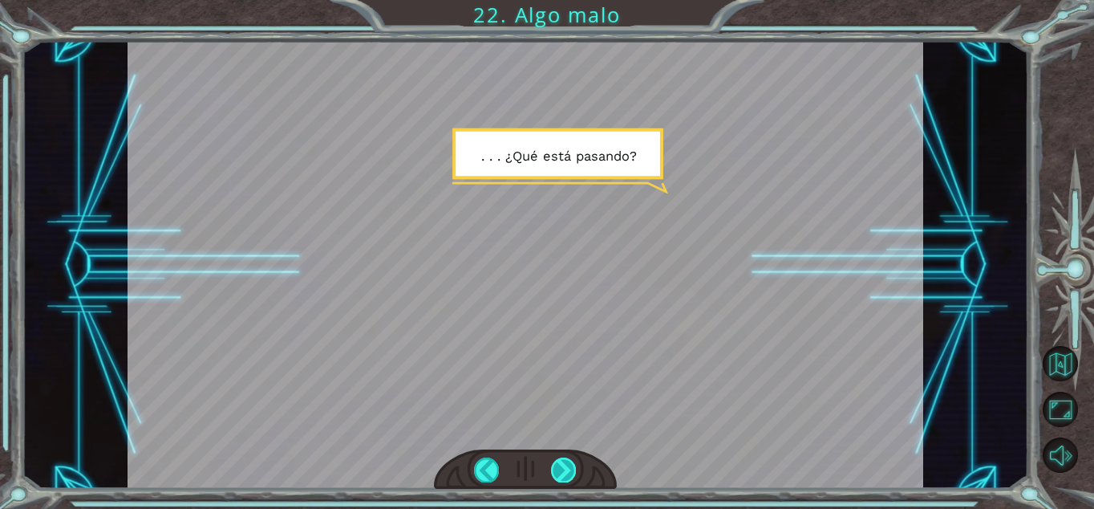
click at [572, 473] on div at bounding box center [563, 469] width 25 height 24
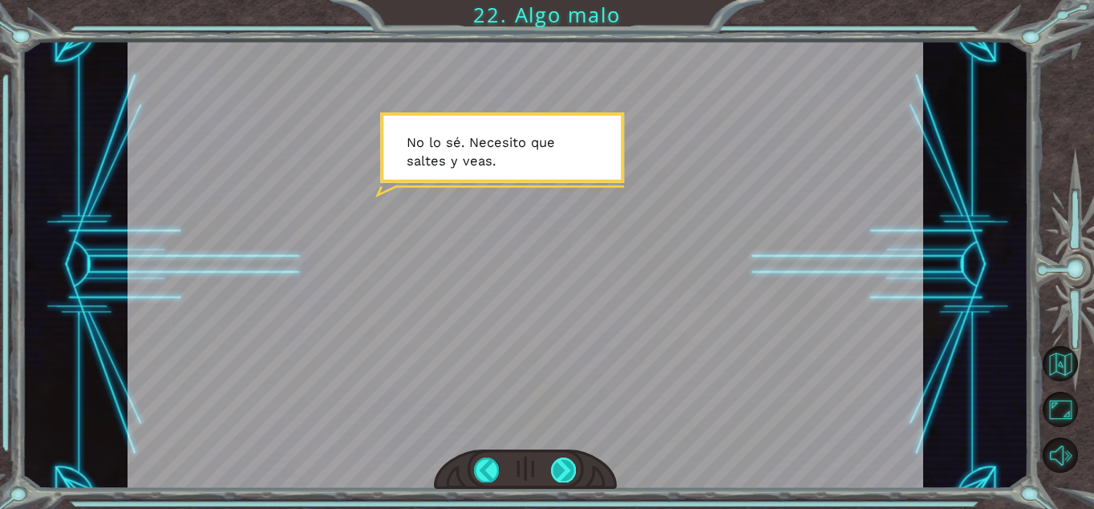
click at [572, 473] on div at bounding box center [563, 469] width 25 height 24
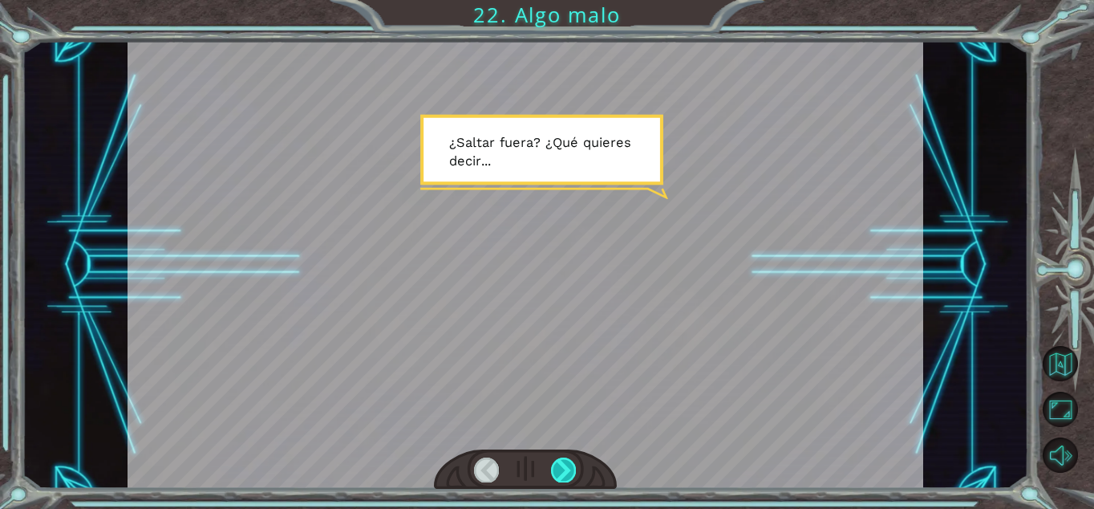
click at [572, 473] on div at bounding box center [563, 469] width 25 height 24
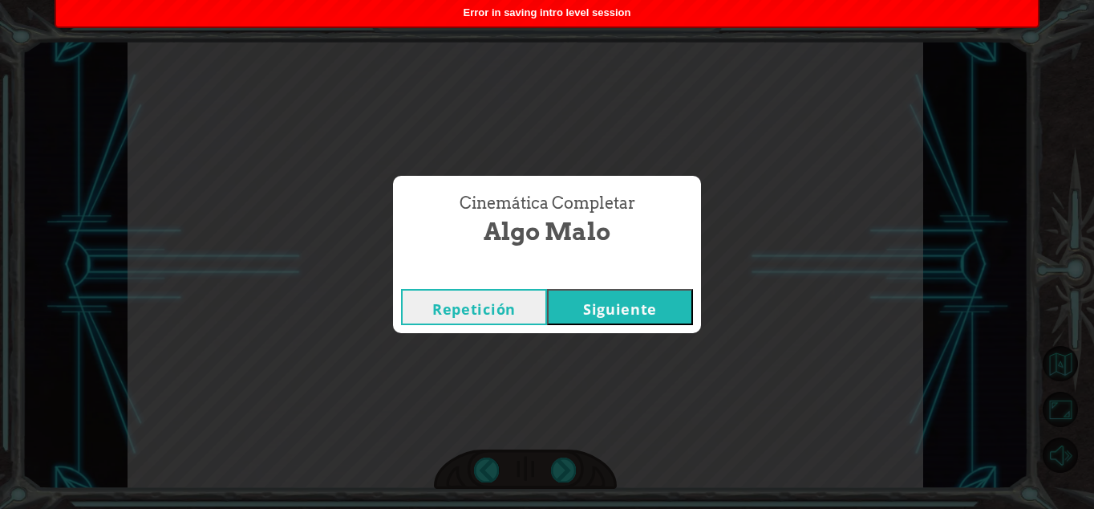
click at [599, 308] on button "Siguiente" at bounding box center [620, 307] width 146 height 36
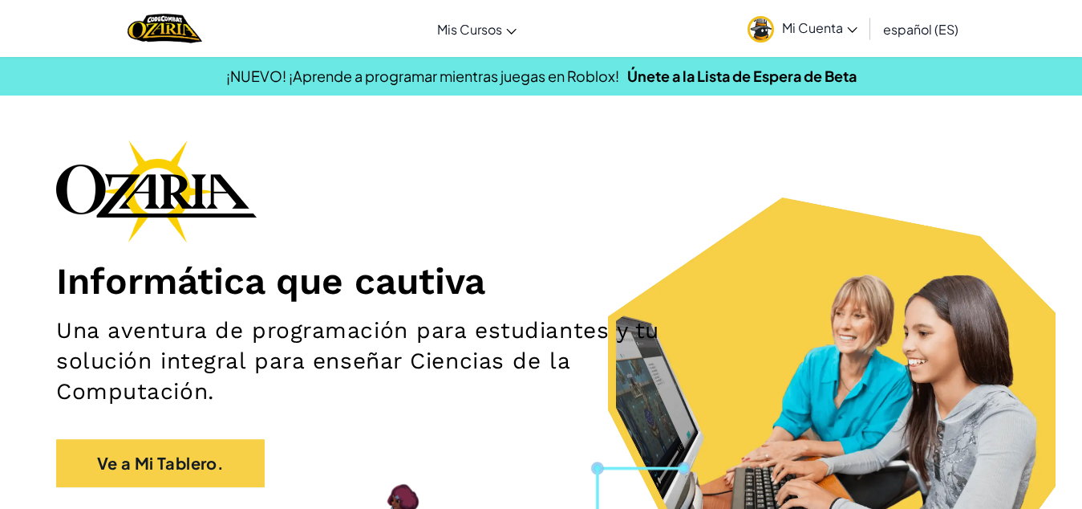
click at [790, 21] on span "Mi Cuenta" at bounding box center [819, 27] width 75 height 17
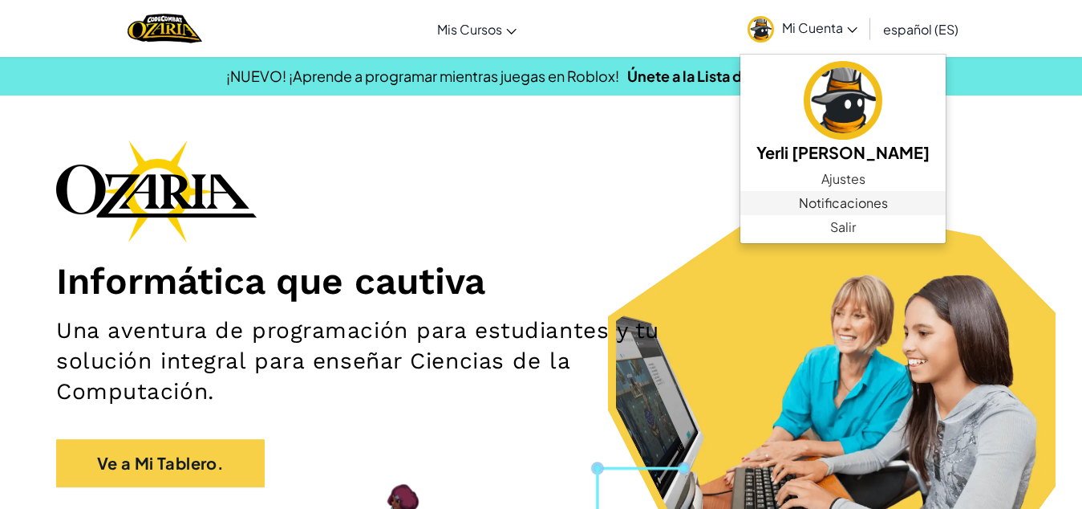
click at [858, 194] on span "Notificaciones" at bounding box center [843, 202] width 89 height 19
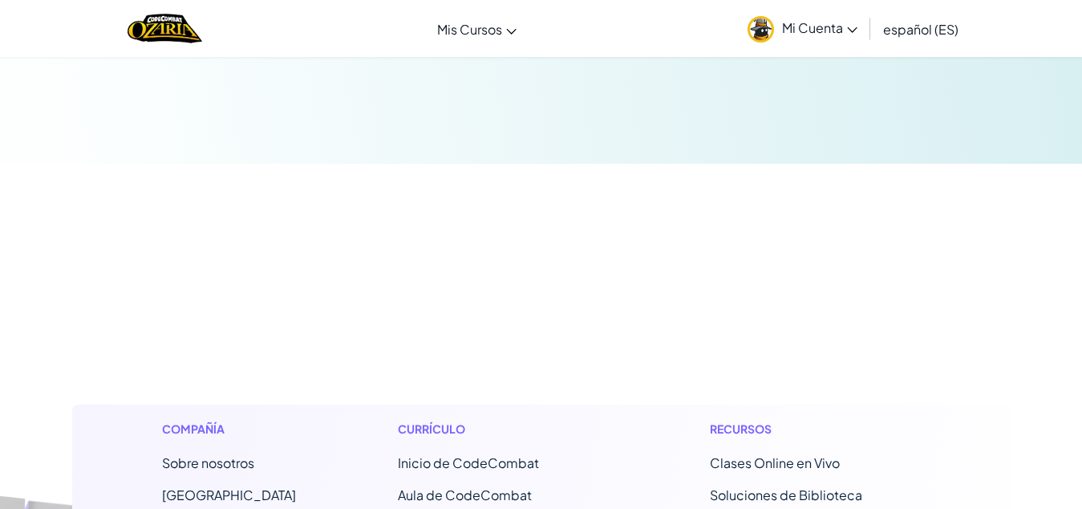
scroll to position [160, 0]
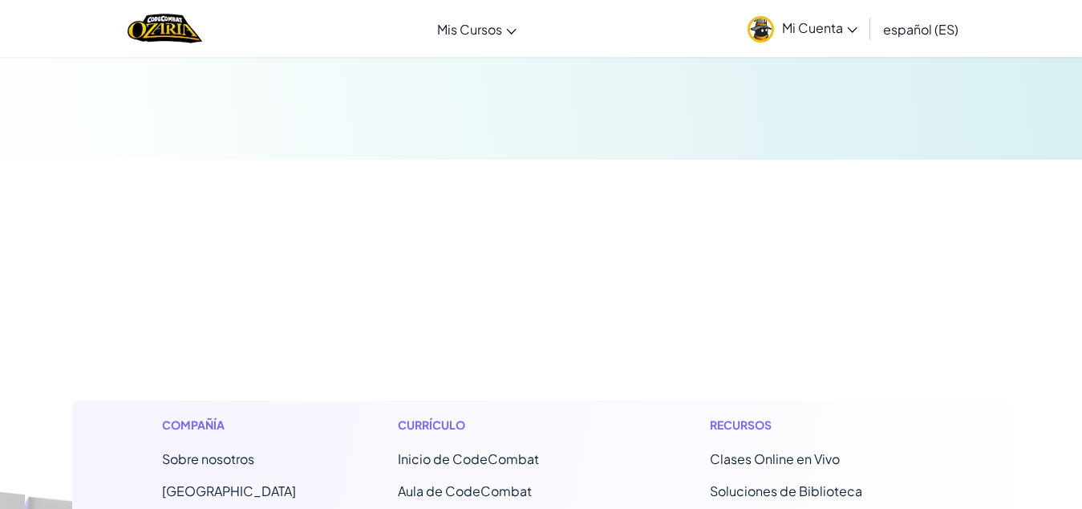
click at [810, 35] on span "Mi Cuenta" at bounding box center [819, 27] width 75 height 17
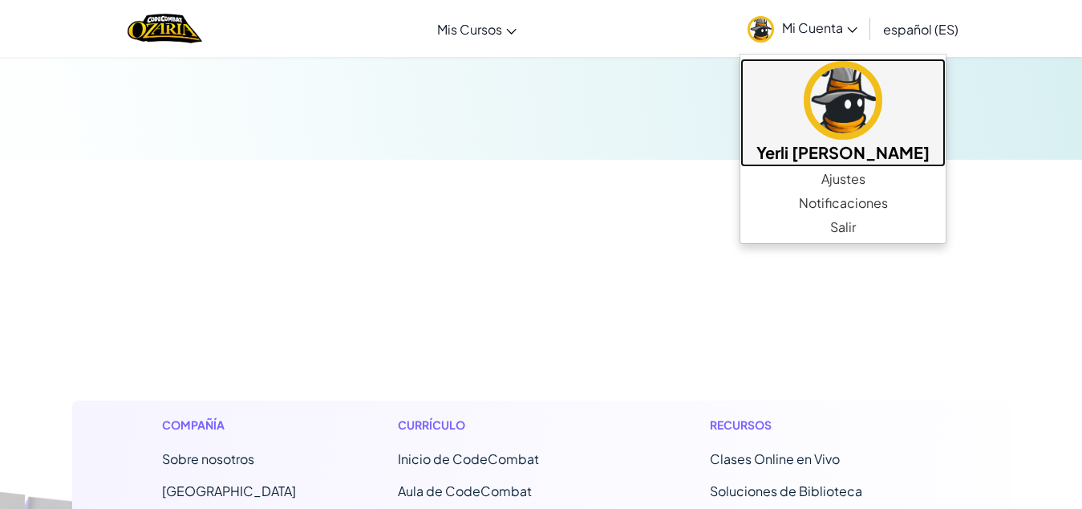
click at [837, 99] on img at bounding box center [843, 100] width 79 height 79
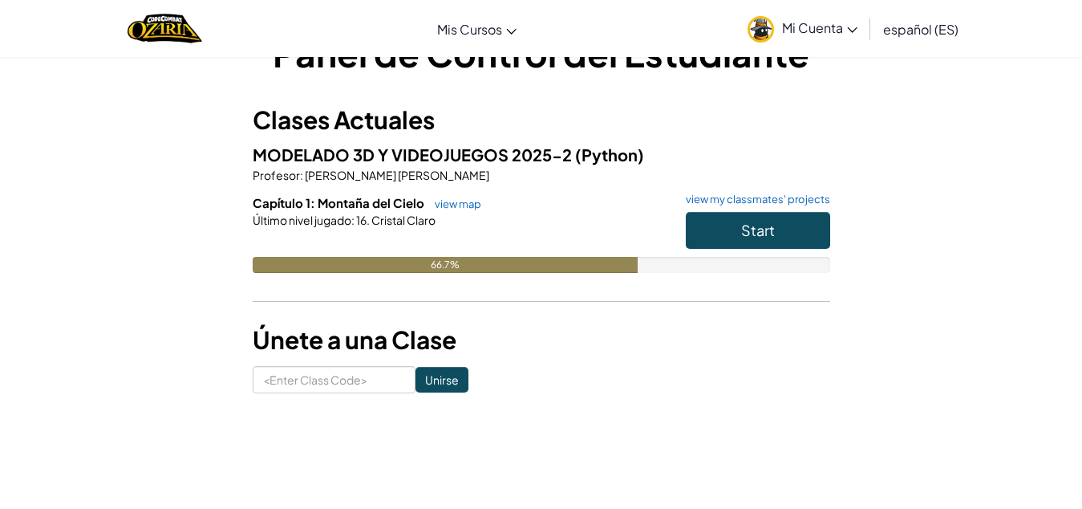
scroll to position [80, 0]
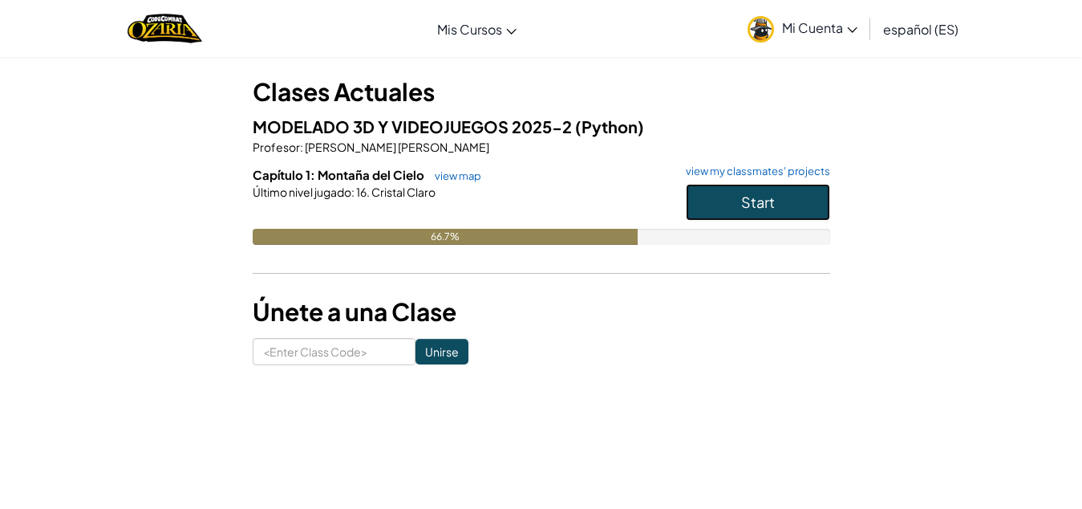
click at [733, 208] on button "Start" at bounding box center [758, 202] width 144 height 37
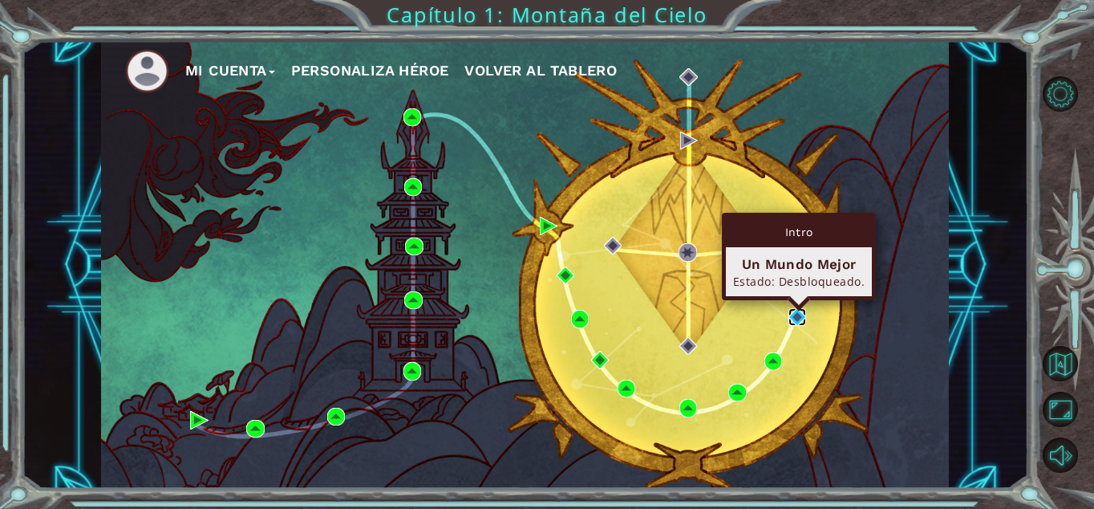
click at [798, 315] on img at bounding box center [798, 317] width 18 height 18
